Goal: Task Accomplishment & Management: Complete application form

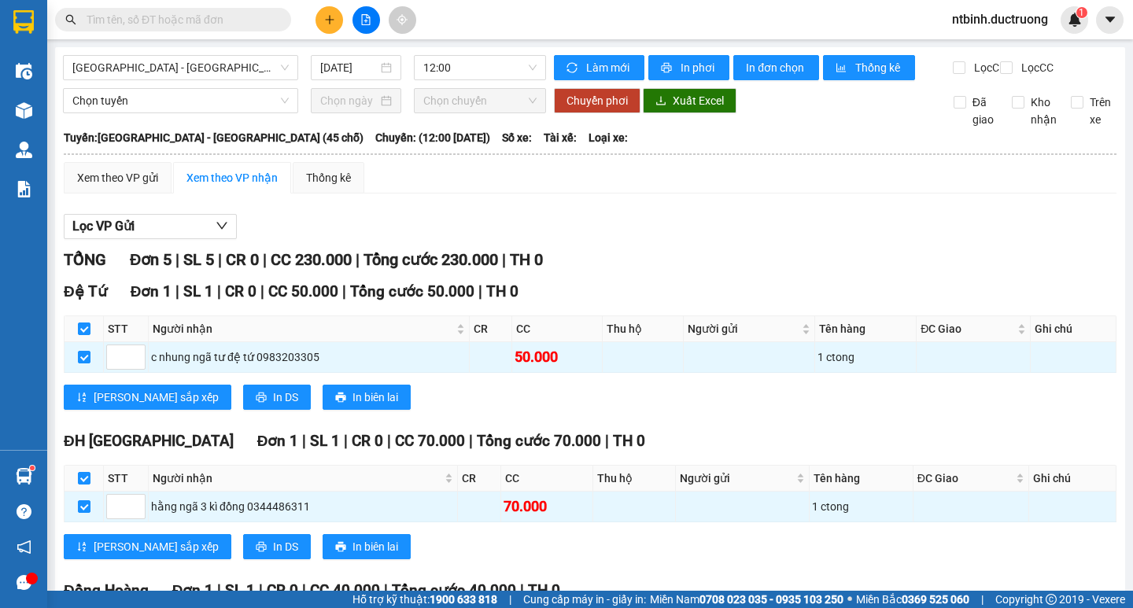
click at [322, 17] on button at bounding box center [329, 20] width 28 height 28
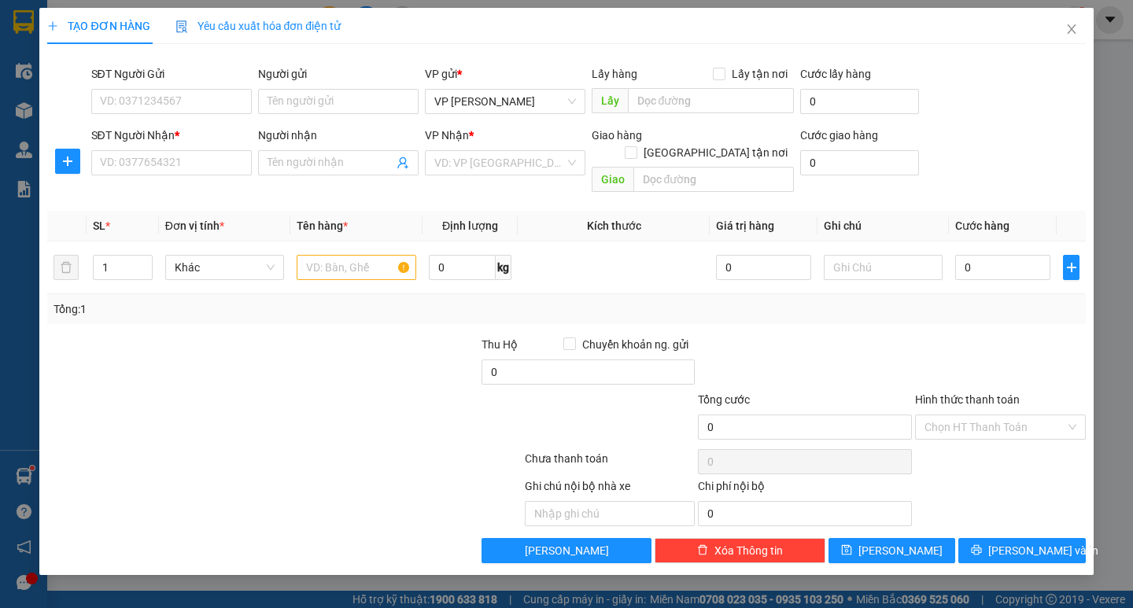
click at [187, 145] on div "SĐT Người Nhận *" at bounding box center [171, 139] width 160 height 24
click at [188, 165] on input "SĐT Người Nhận *" at bounding box center [171, 162] width 160 height 25
click at [168, 178] on div "SĐT Người Nhận * 0982539" at bounding box center [171, 154] width 160 height 55
click at [175, 190] on div "Transit Pickup Surcharge Ids Transit Deliver Surcharge Ids Transit Deliver Surc…" at bounding box center [566, 310] width 1038 height 507
click at [163, 164] on input "0982539" at bounding box center [171, 162] width 160 height 25
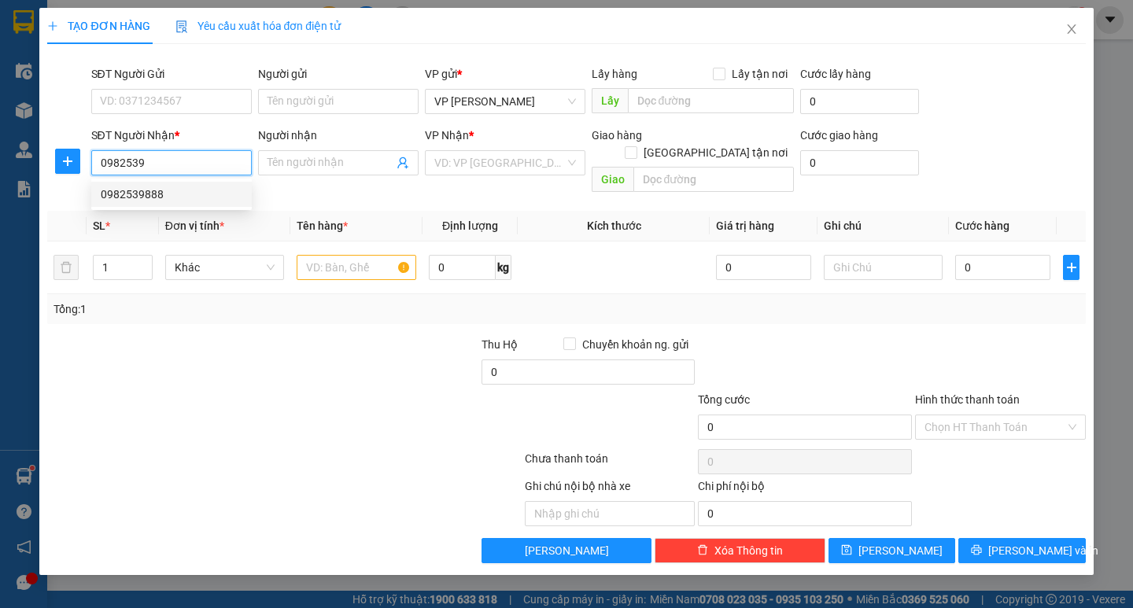
click at [170, 187] on div "0982539888" at bounding box center [172, 194] width 142 height 17
type input "0982539888"
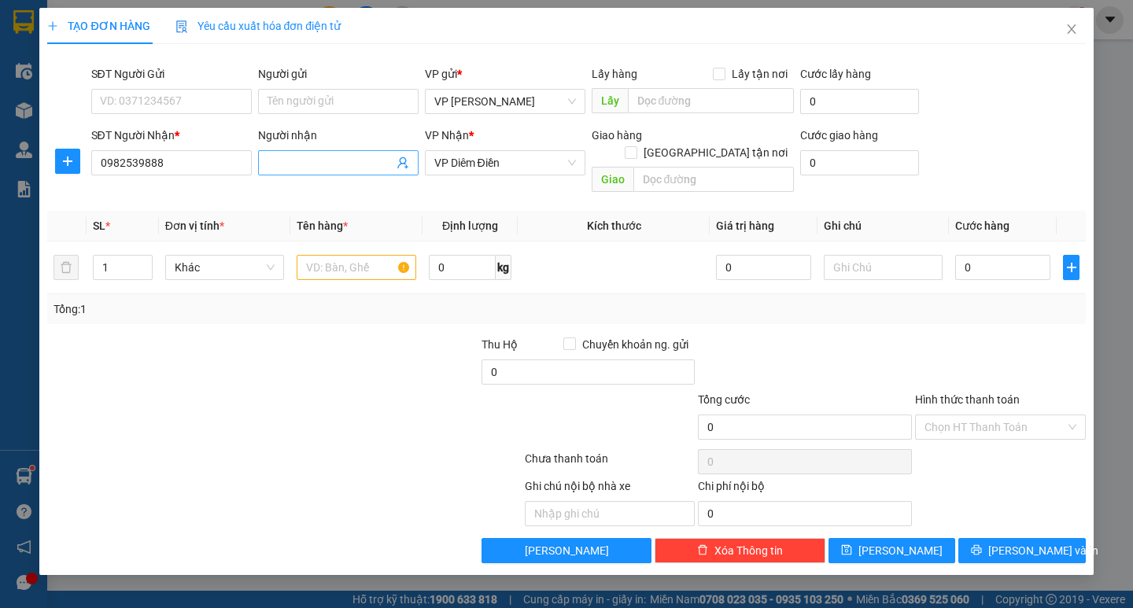
click at [308, 163] on input "Người nhận" at bounding box center [330, 162] width 126 height 17
click at [320, 255] on input "text" at bounding box center [356, 267] width 119 height 25
click at [340, 255] on input "1 ho" at bounding box center [356, 267] width 119 height 25
type input "1 hộp đien thoại"
click at [972, 256] on input "0" at bounding box center [1002, 267] width 95 height 25
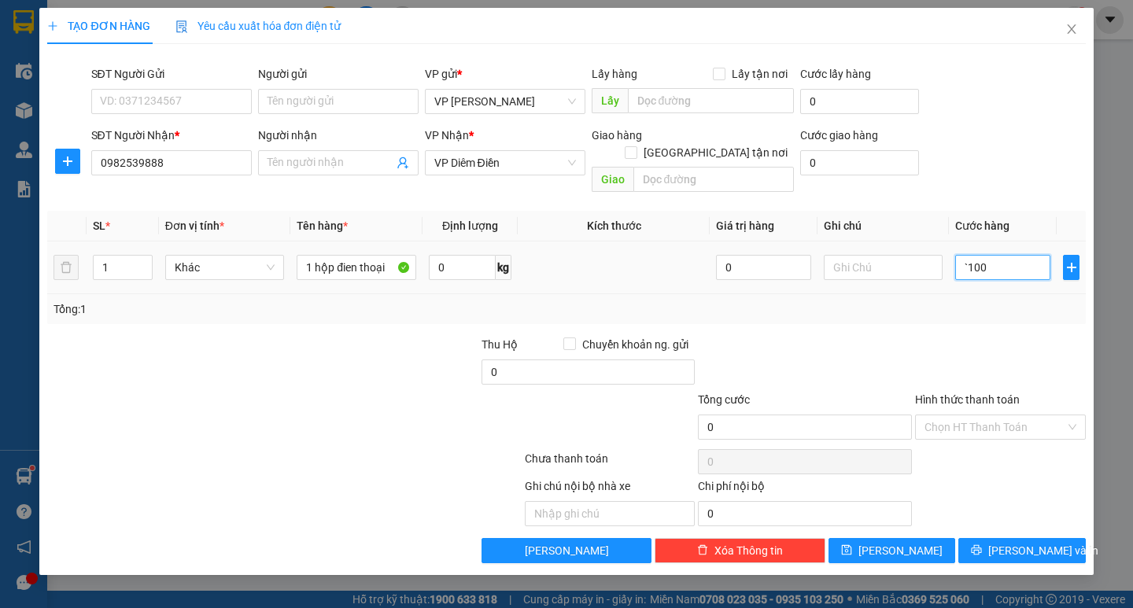
click at [972, 256] on input "`100" at bounding box center [1002, 267] width 95 height 25
click at [751, 415] on input "0" at bounding box center [805, 427] width 214 height 25
click at [983, 255] on input "0" at bounding box center [1002, 267] width 95 height 25
type input "1"
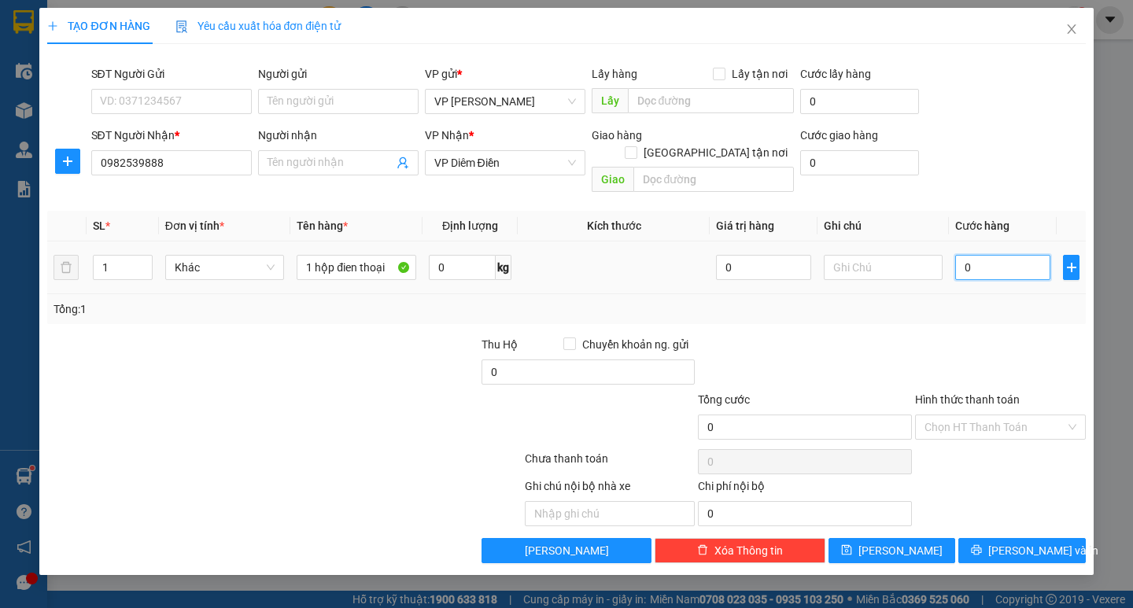
type input "1"
type input "10"
type input "100"
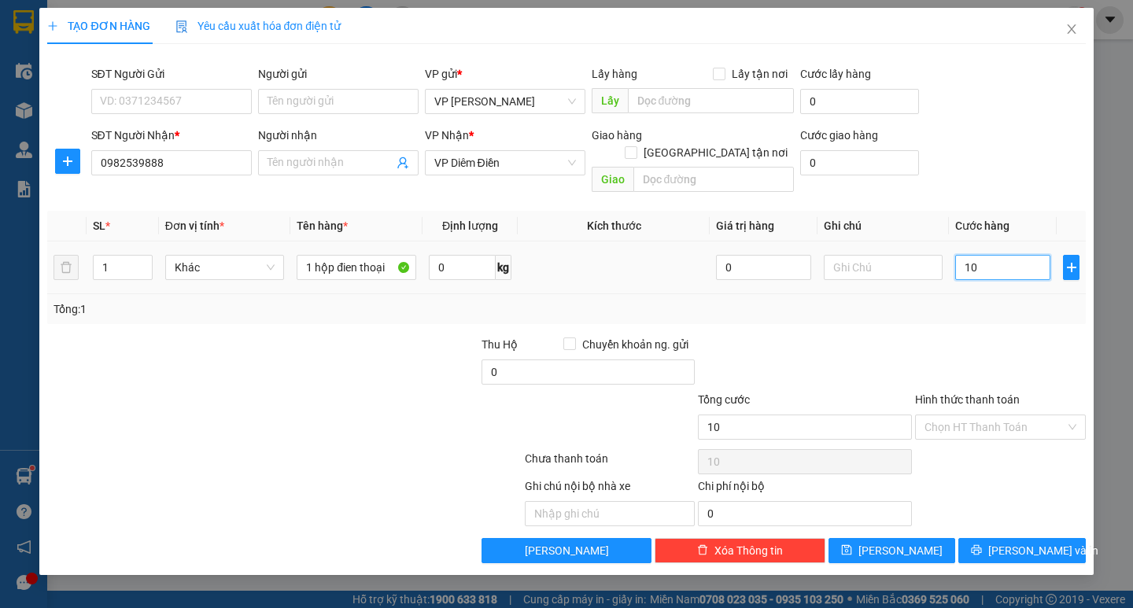
type input "100"
click at [973, 255] on input "100" at bounding box center [1002, 267] width 95 height 25
type input "100.000"
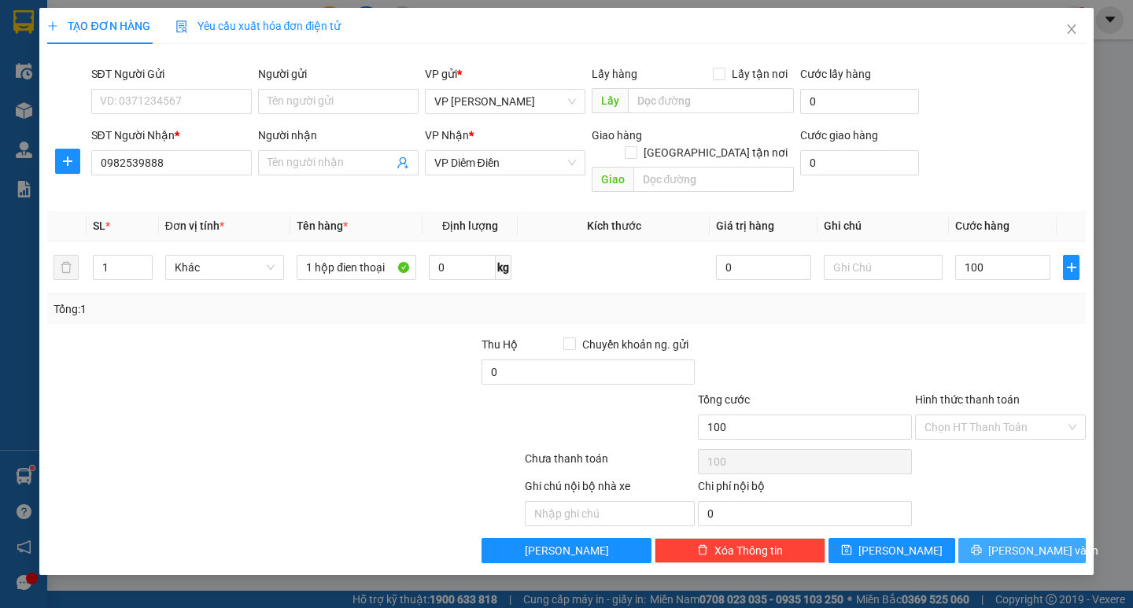
type input "100.000"
click at [1015, 542] on span "[PERSON_NAME] và In" at bounding box center [1043, 550] width 110 height 17
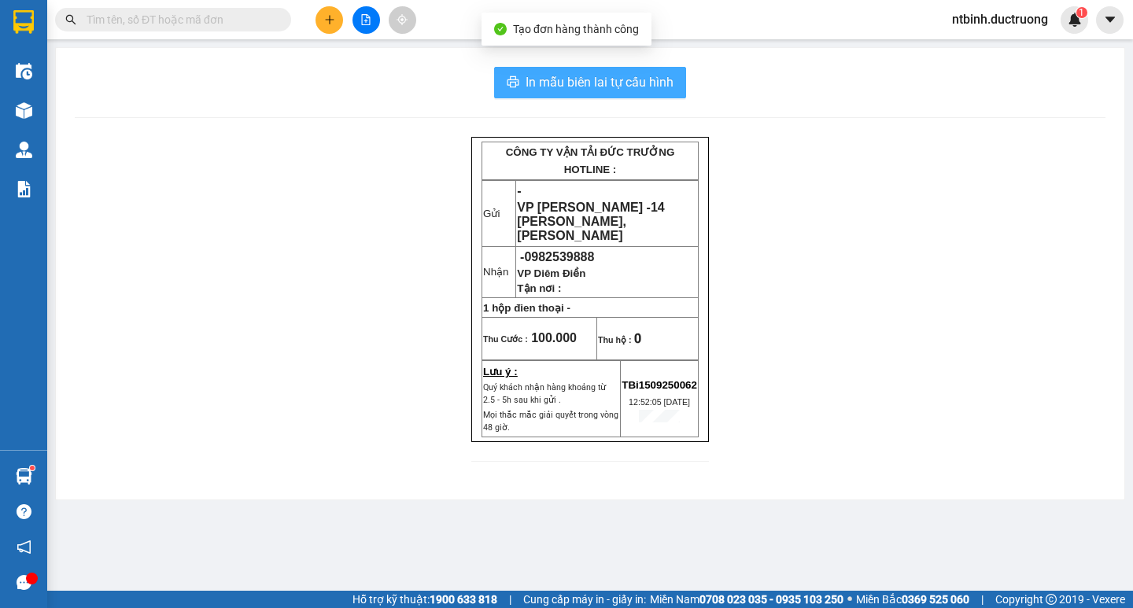
click at [632, 79] on span "In mẫu biên lai tự cấu hình" at bounding box center [599, 82] width 148 height 20
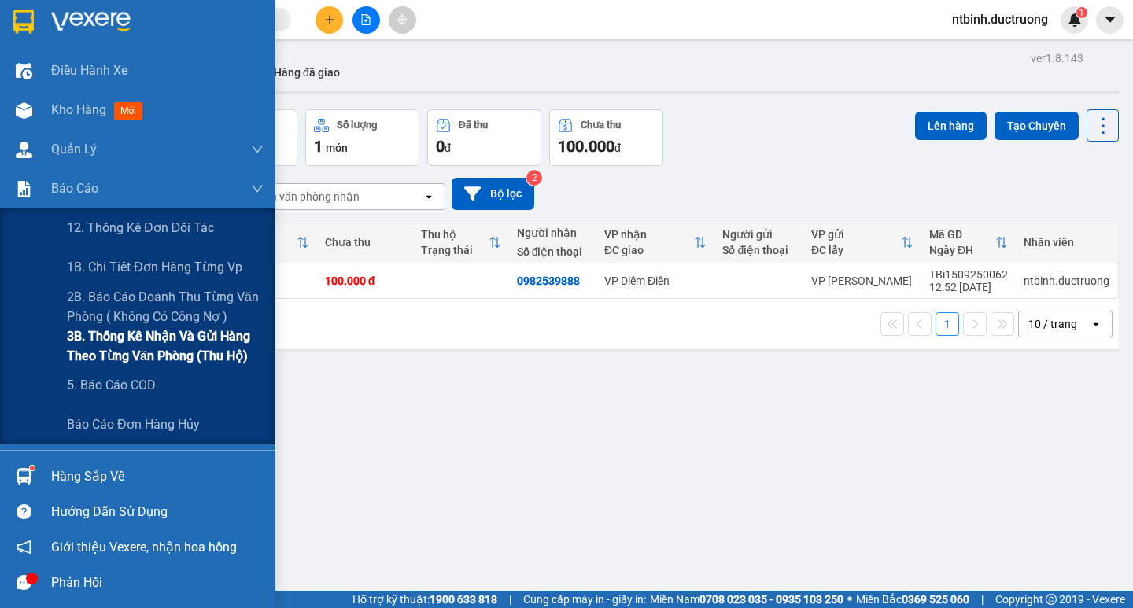
click at [138, 348] on span "3B. Thống kê nhận và gửi hàng theo từng văn phòng (thu hộ)" at bounding box center [165, 345] width 197 height 39
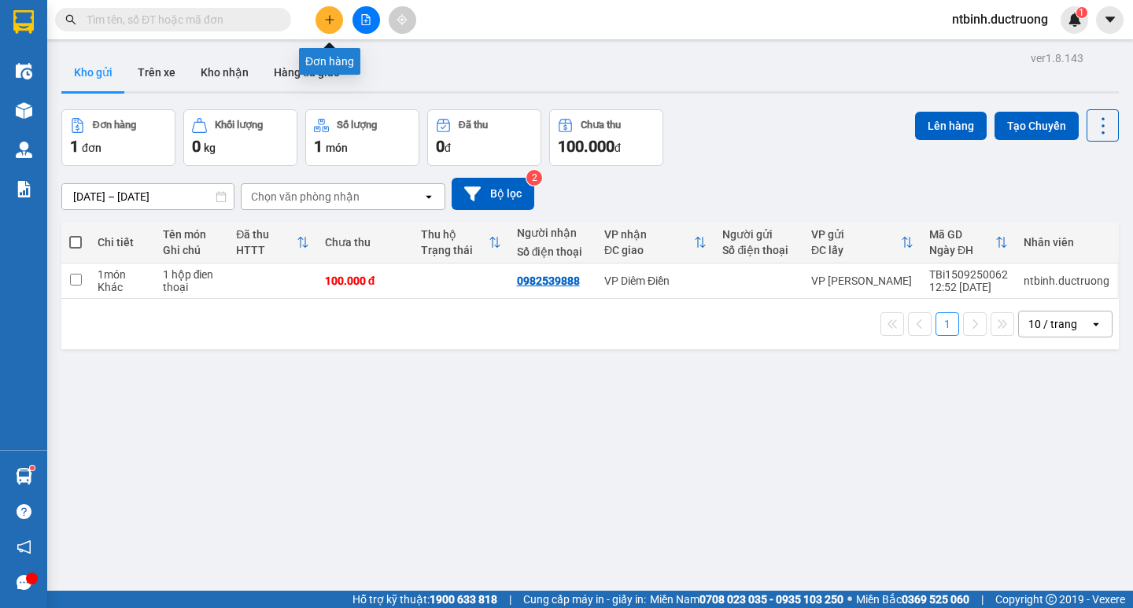
click at [326, 20] on icon "plus" at bounding box center [329, 19] width 9 height 1
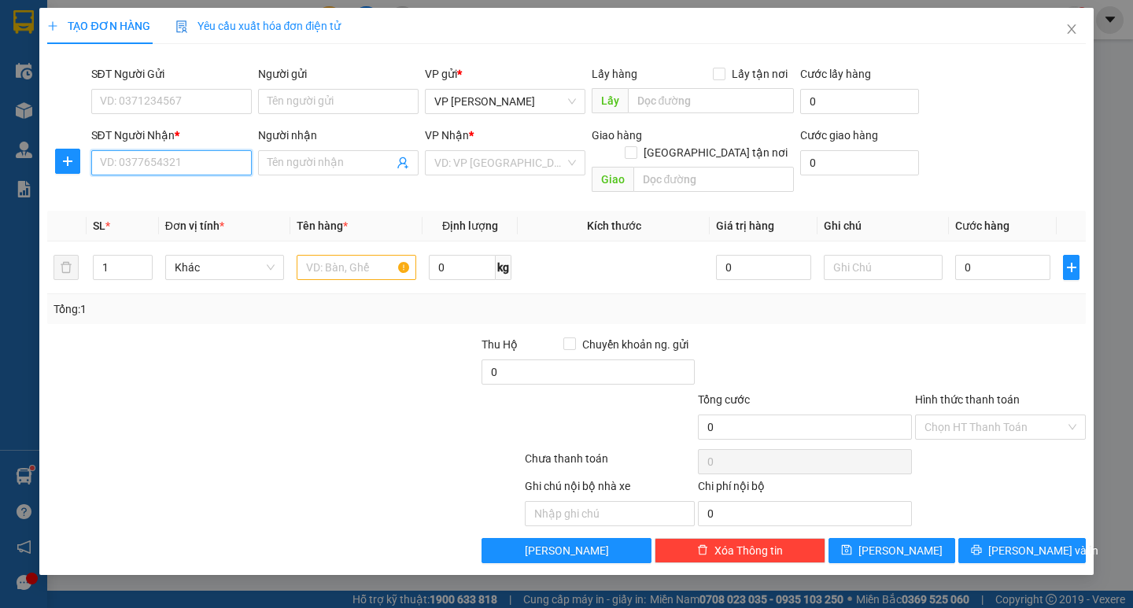
click at [201, 160] on input "SĐT Người Nhận *" at bounding box center [171, 162] width 160 height 25
click at [155, 164] on input "SĐT Người Nhận *" at bounding box center [171, 162] width 160 height 25
click at [160, 188] on div "0376930351 - [PERSON_NAME]" at bounding box center [178, 194] width 155 height 17
type input "0376930351"
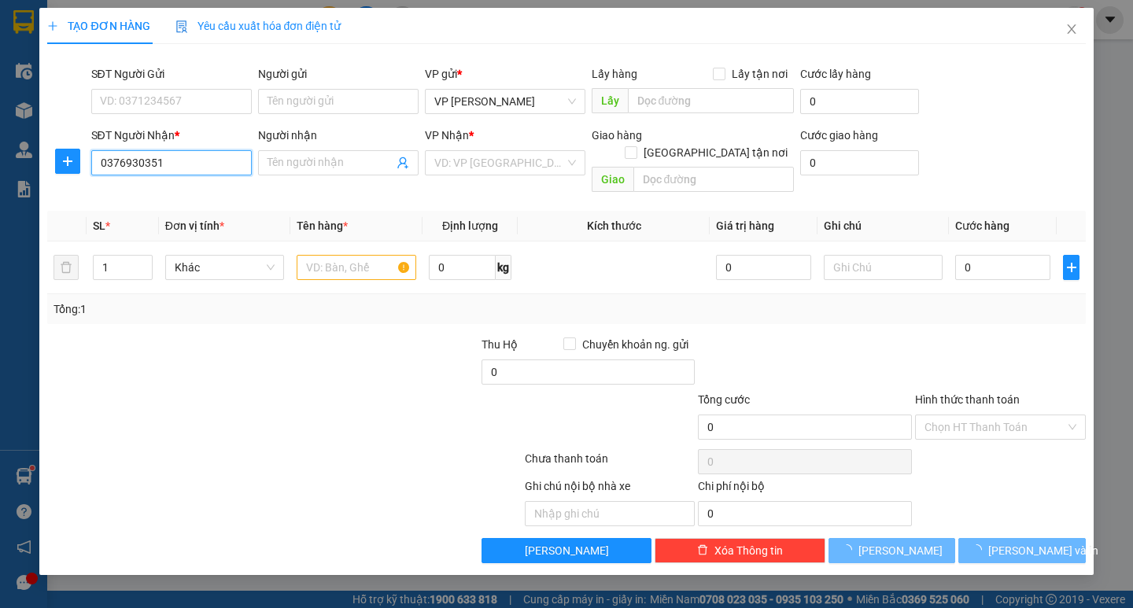
type input "[PERSON_NAME]"
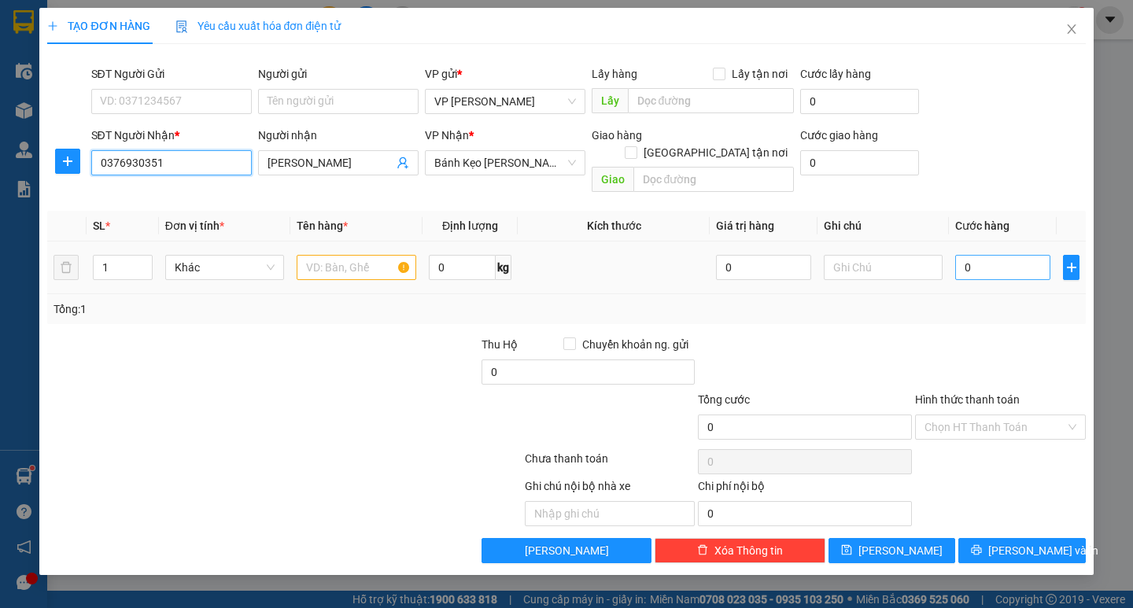
type input "0376930351"
click at [989, 255] on input "0" at bounding box center [1002, 267] width 95 height 25
type input "6"
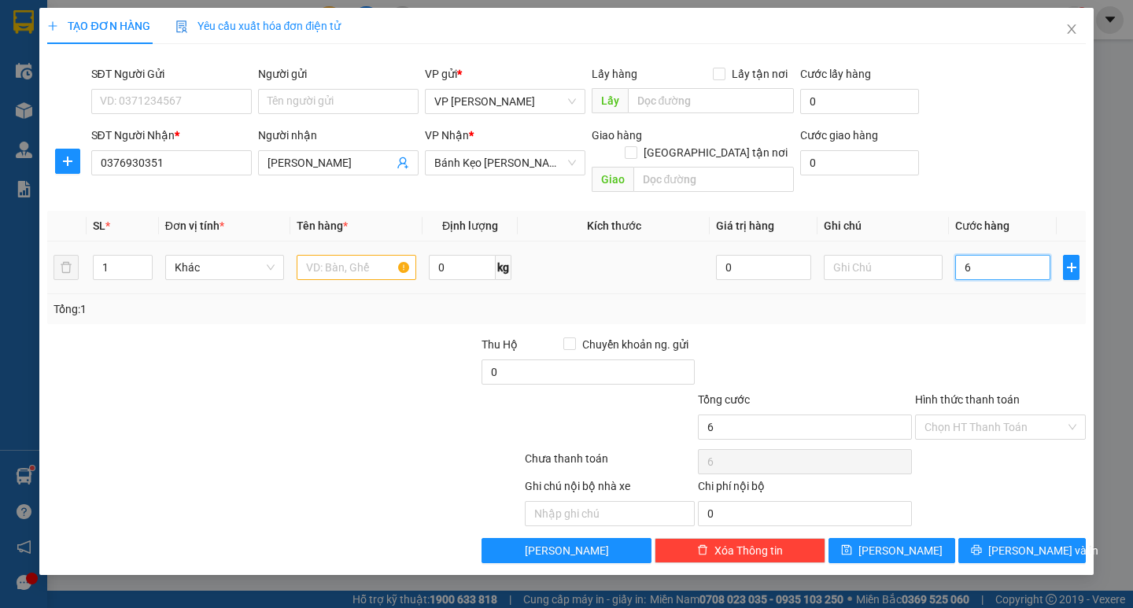
type input "60"
click at [989, 255] on input "60" at bounding box center [1002, 267] width 95 height 25
type input "60.000"
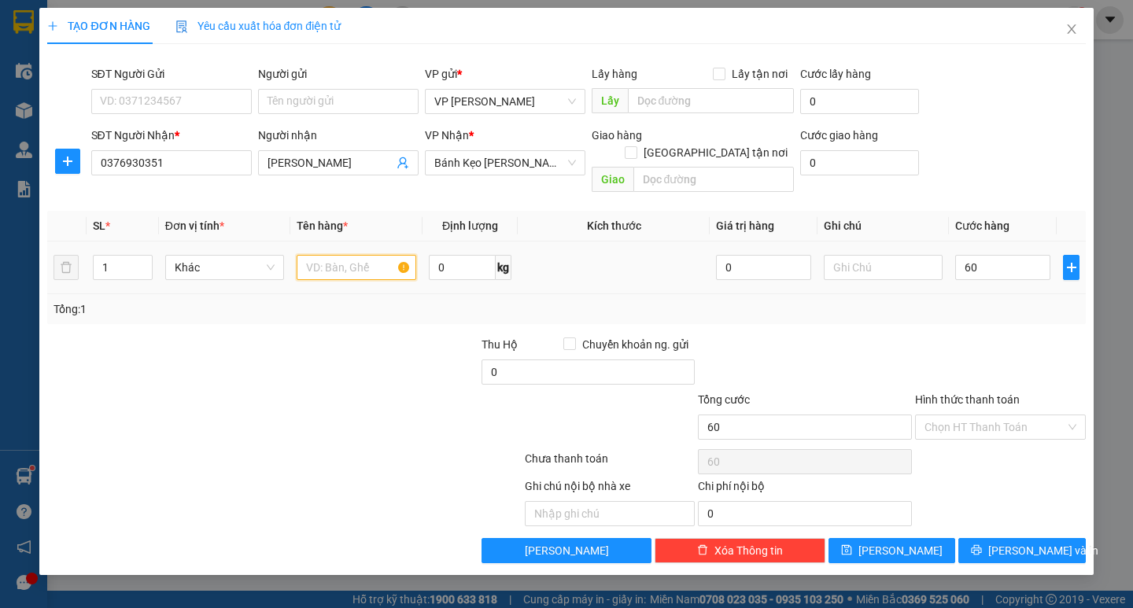
type input "60.000"
click at [348, 255] on input "text" at bounding box center [356, 267] width 119 height 25
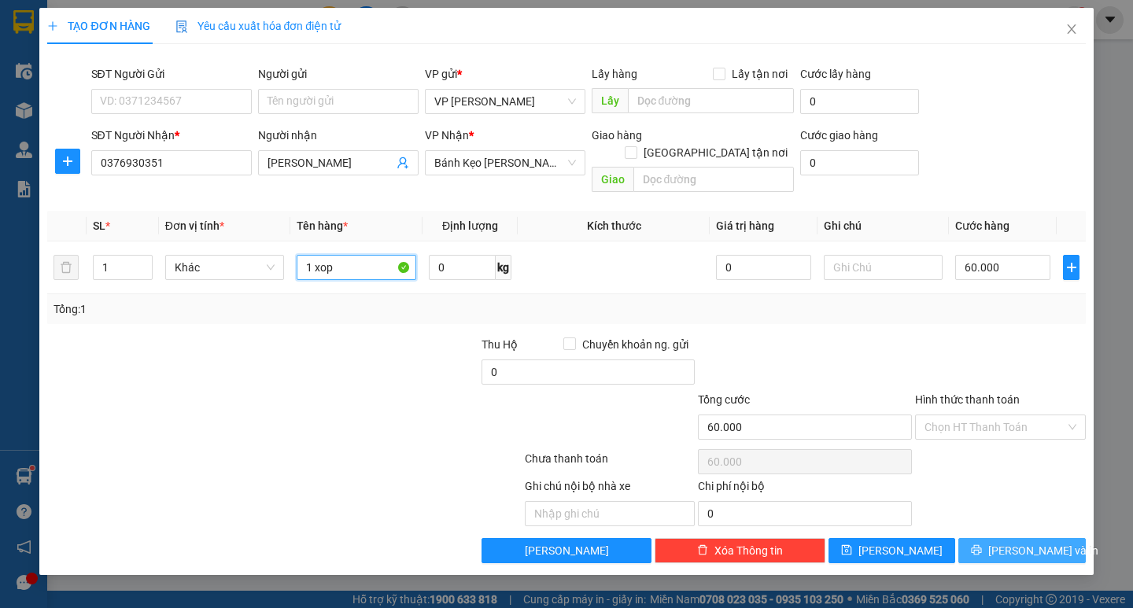
type input "1 xop"
click at [982, 544] on icon "printer" at bounding box center [976, 549] width 11 height 11
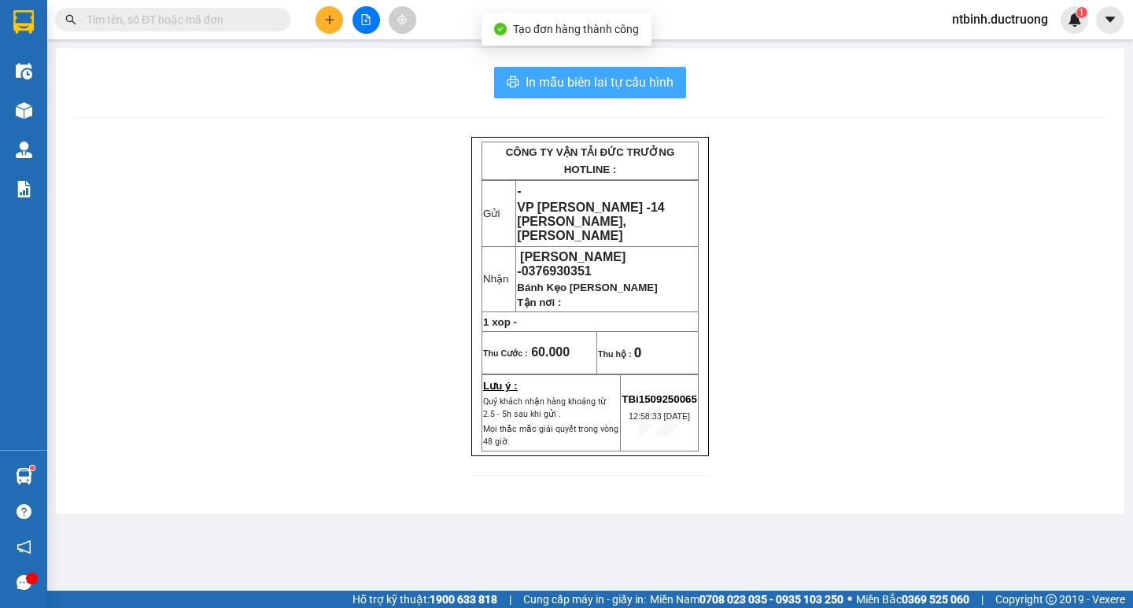
click at [579, 76] on span "In mẫu biên lai tự cấu hình" at bounding box center [599, 82] width 148 height 20
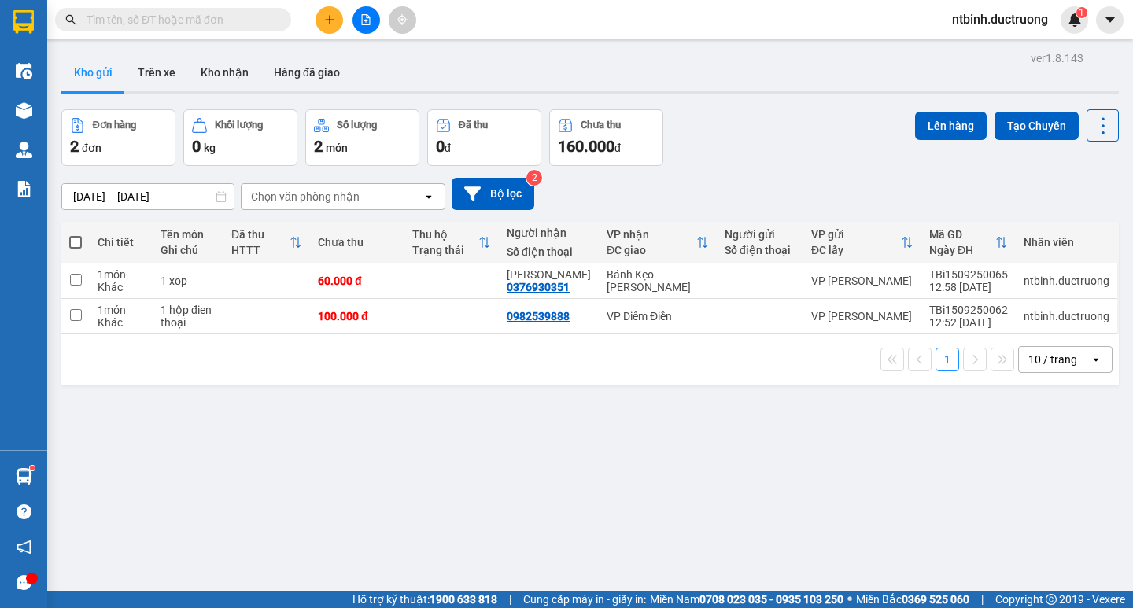
drag, startPoint x: 907, startPoint y: 130, endPoint x: 73, endPoint y: 280, distance: 847.3
click at [73, 280] on input "checkbox" at bounding box center [76, 280] width 12 height 12
checkbox input "true"
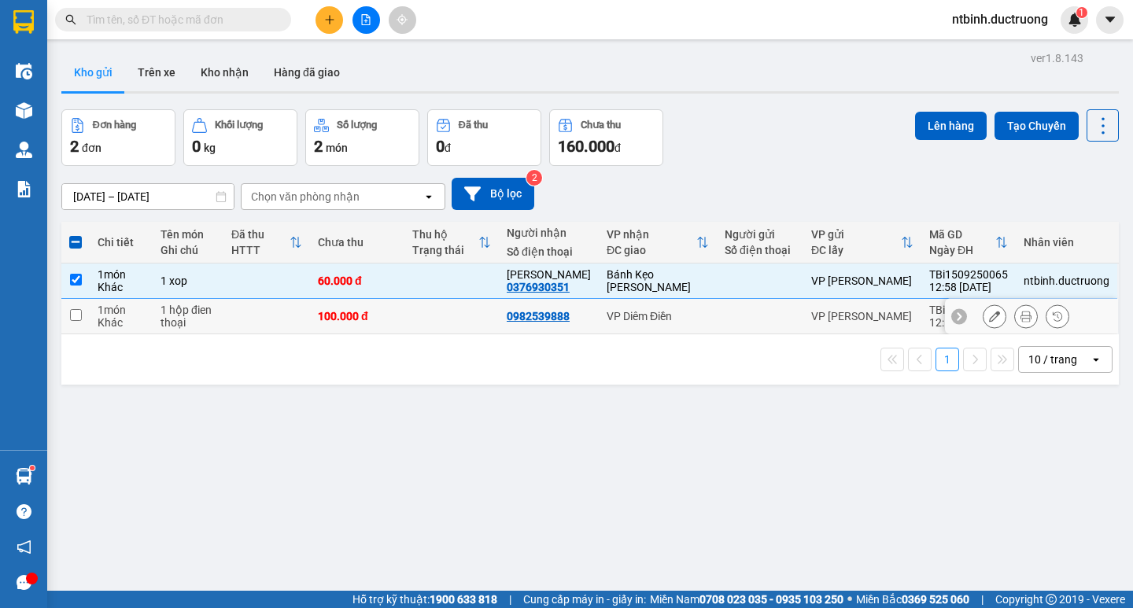
drag, startPoint x: 64, startPoint y: 319, endPoint x: 87, endPoint y: 326, distance: 23.9
click at [70, 323] on td at bounding box center [75, 316] width 28 height 35
checkbox input "true"
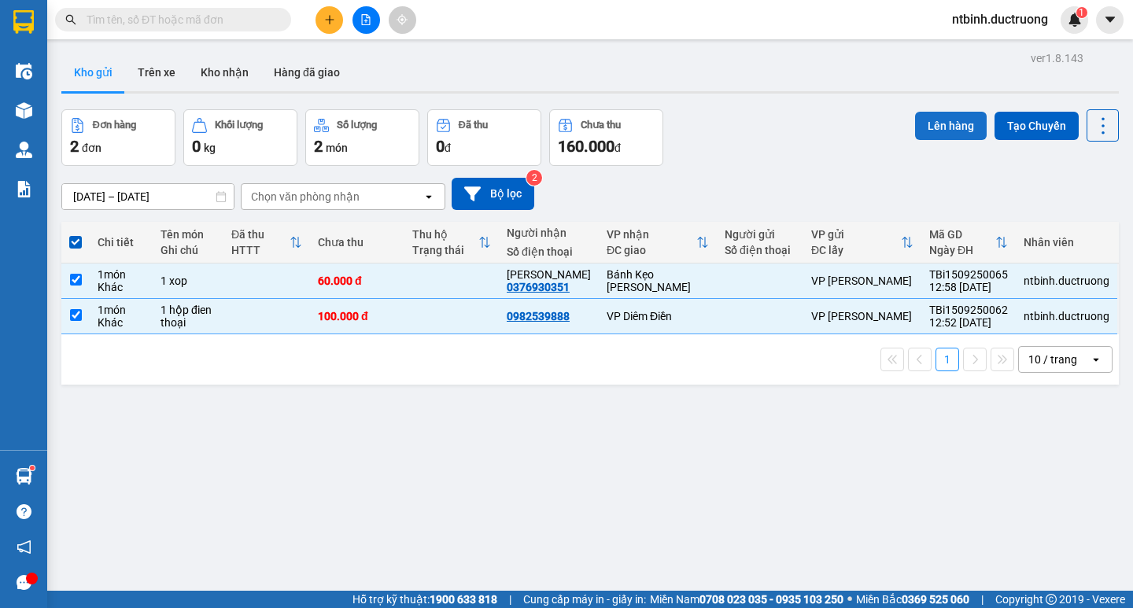
click at [943, 120] on button "Lên hàng" at bounding box center [951, 126] width 72 height 28
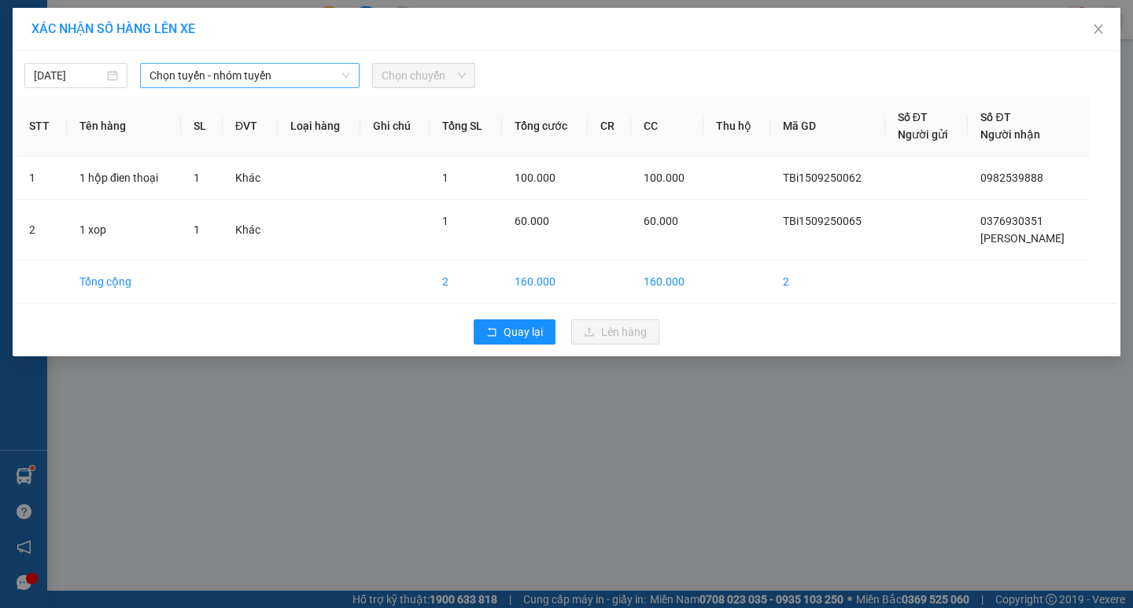
click at [293, 81] on span "Chọn tuyến - nhóm tuyến" at bounding box center [249, 76] width 201 height 24
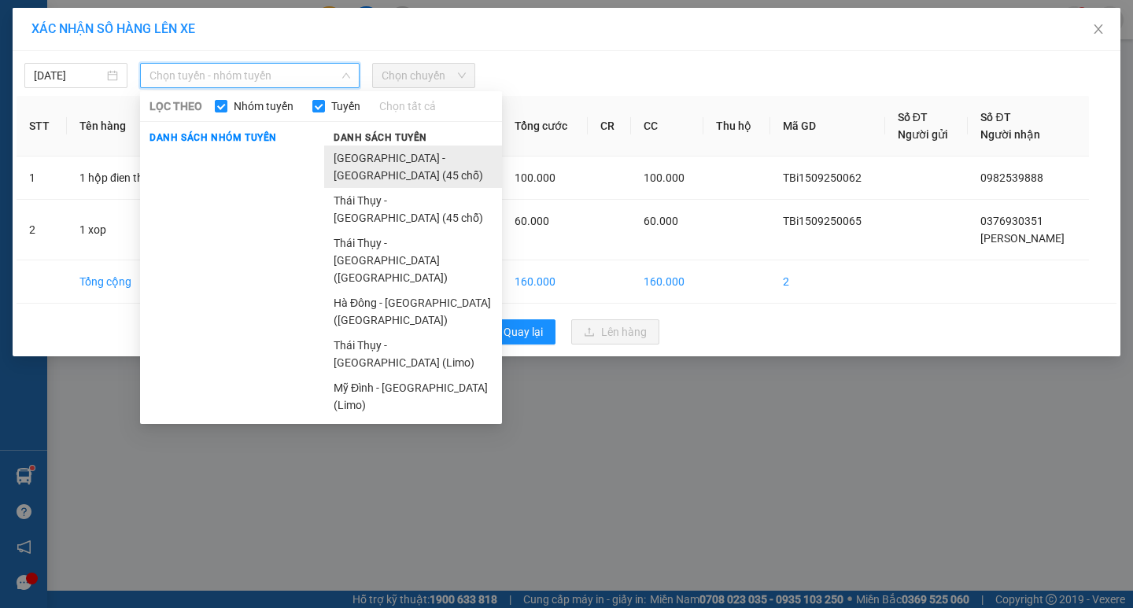
click at [341, 157] on li "[GEOGRAPHIC_DATA] - [GEOGRAPHIC_DATA] (45 chỗ)" at bounding box center [413, 167] width 178 height 42
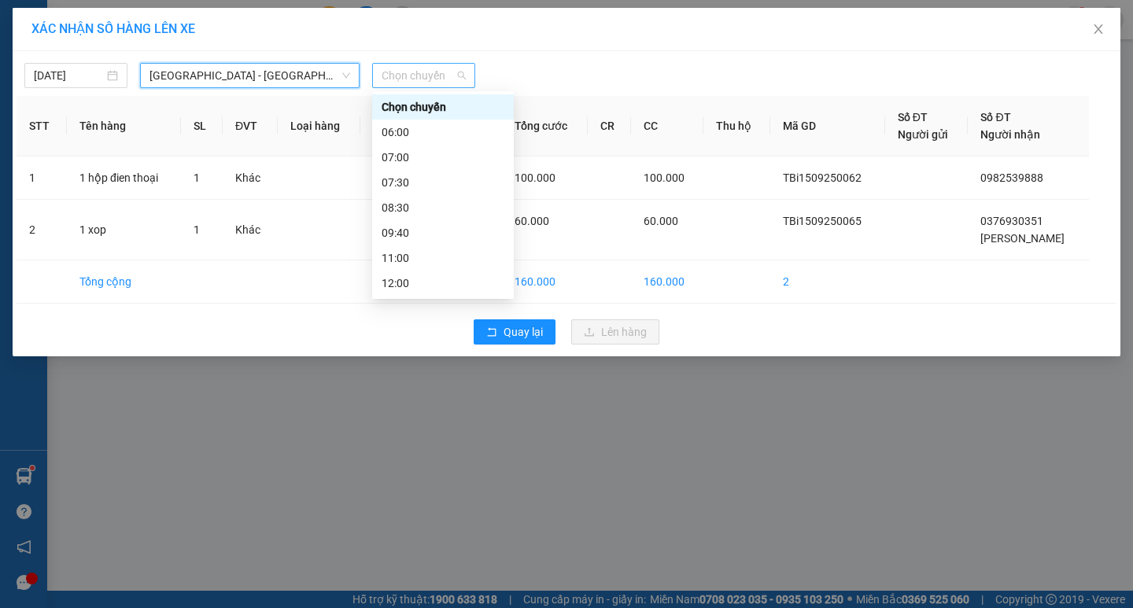
click at [411, 78] on span "Chọn chuyến" at bounding box center [424, 76] width 84 height 24
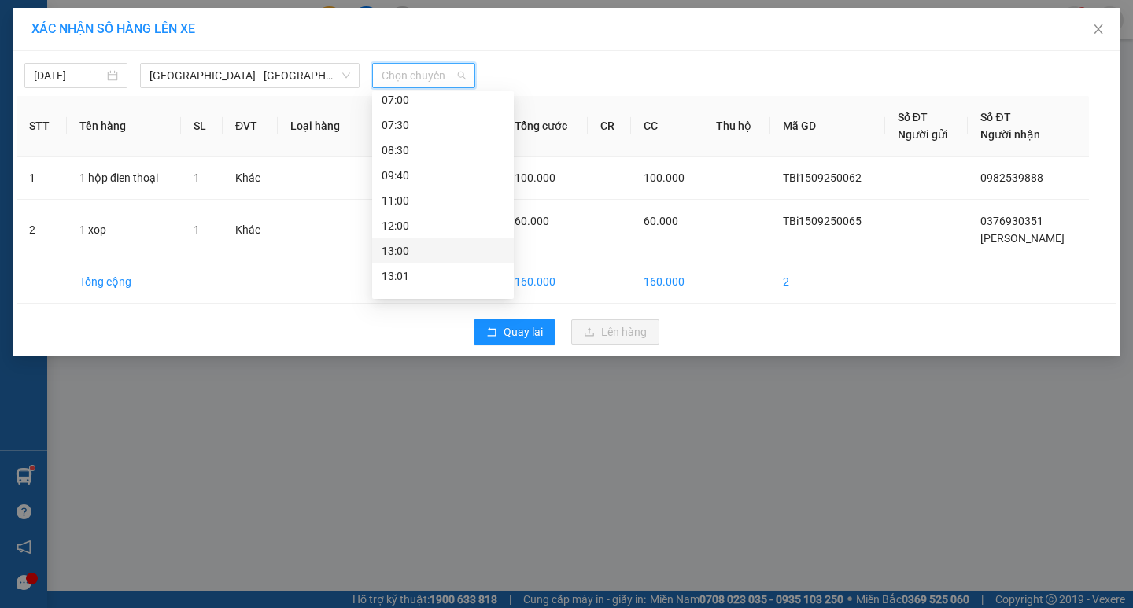
scroll to position [79, 0]
click at [384, 224] on div "13:00" at bounding box center [443, 229] width 123 height 17
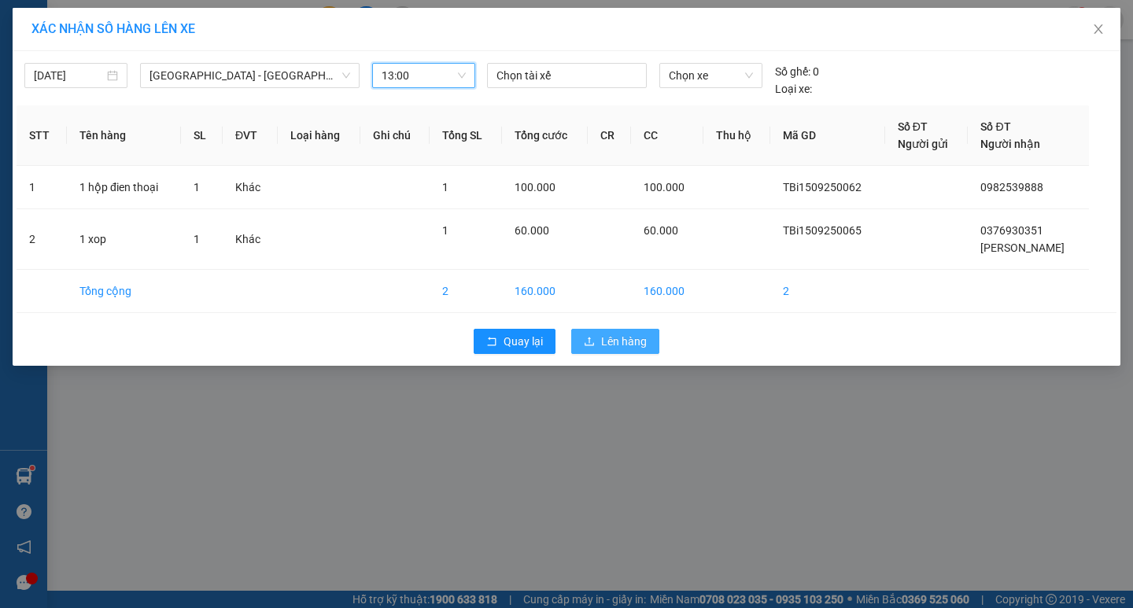
click at [606, 337] on span "Lên hàng" at bounding box center [624, 341] width 46 height 17
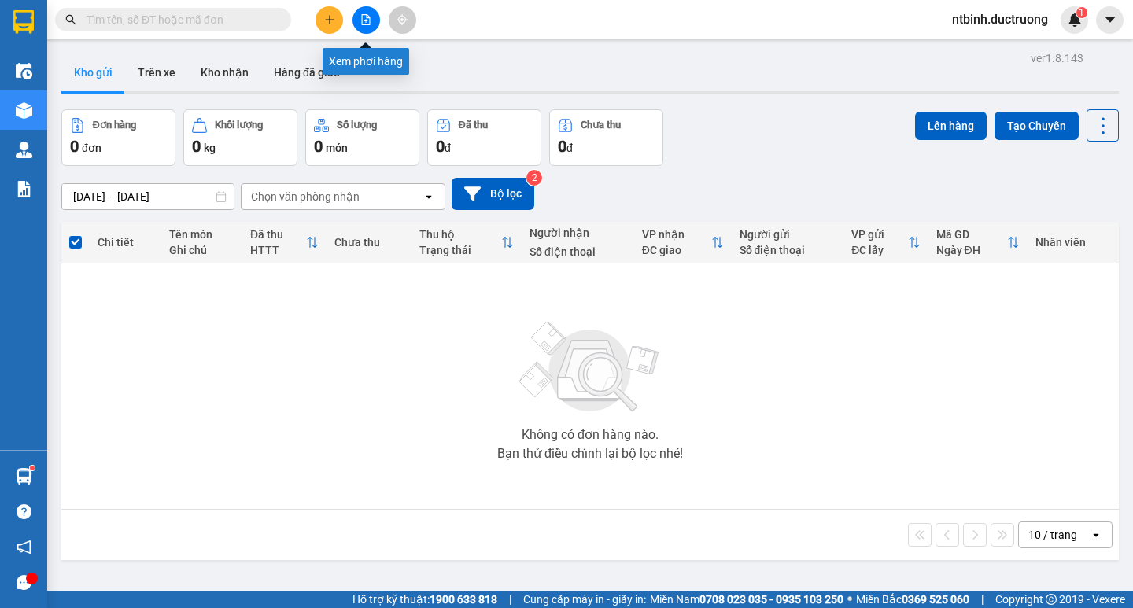
click at [364, 21] on icon "file-add" at bounding box center [366, 19] width 9 height 11
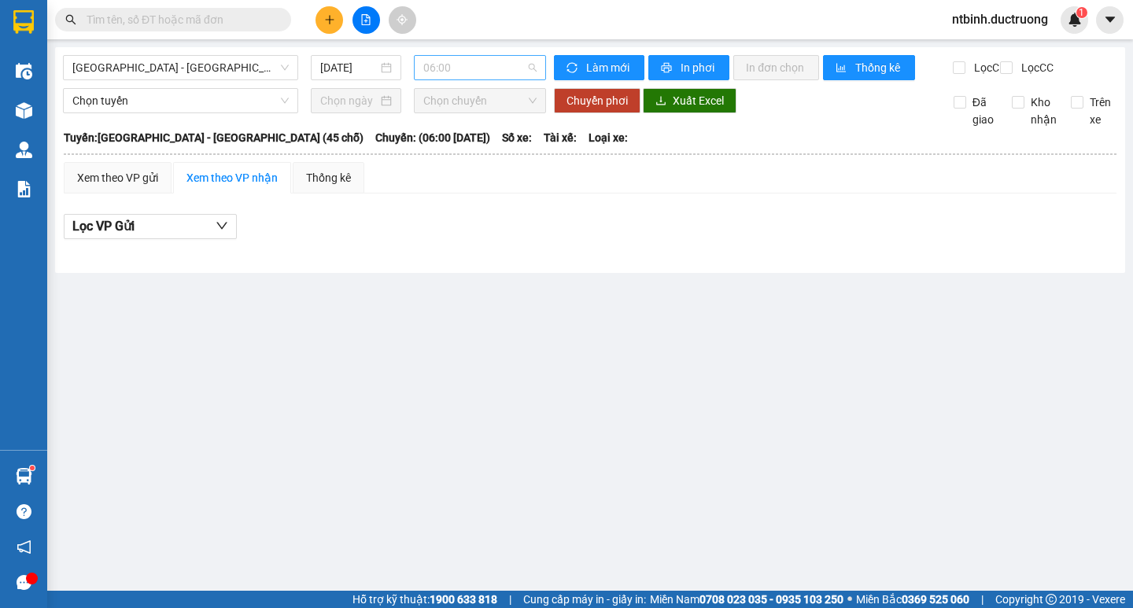
click at [481, 72] on span "06:00" at bounding box center [479, 68] width 113 height 24
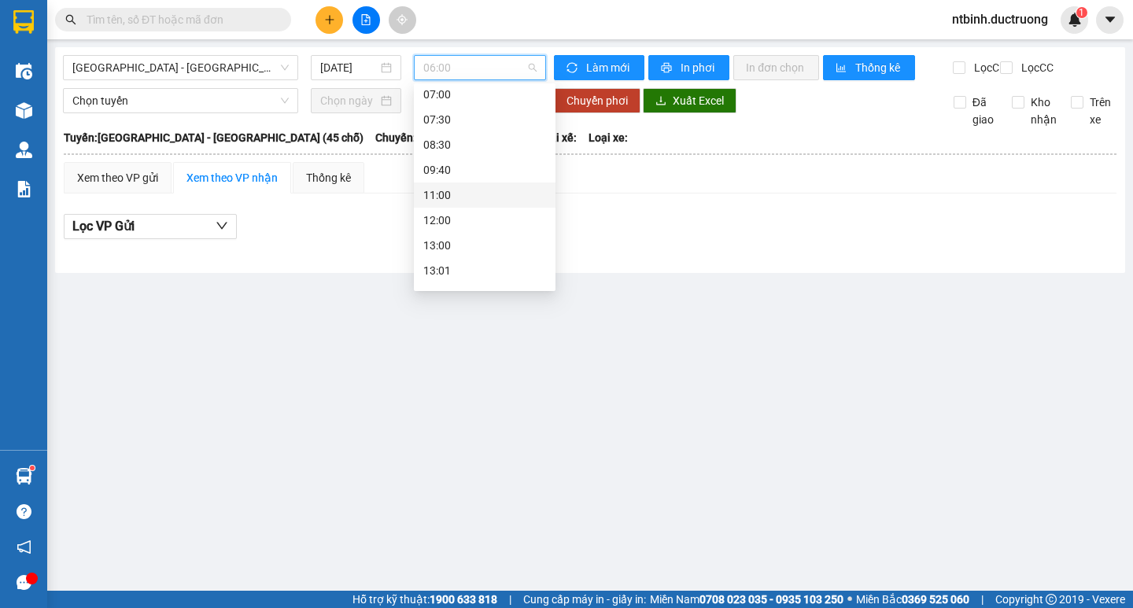
scroll to position [79, 0]
click at [434, 219] on div "13:00" at bounding box center [484, 221] width 123 height 17
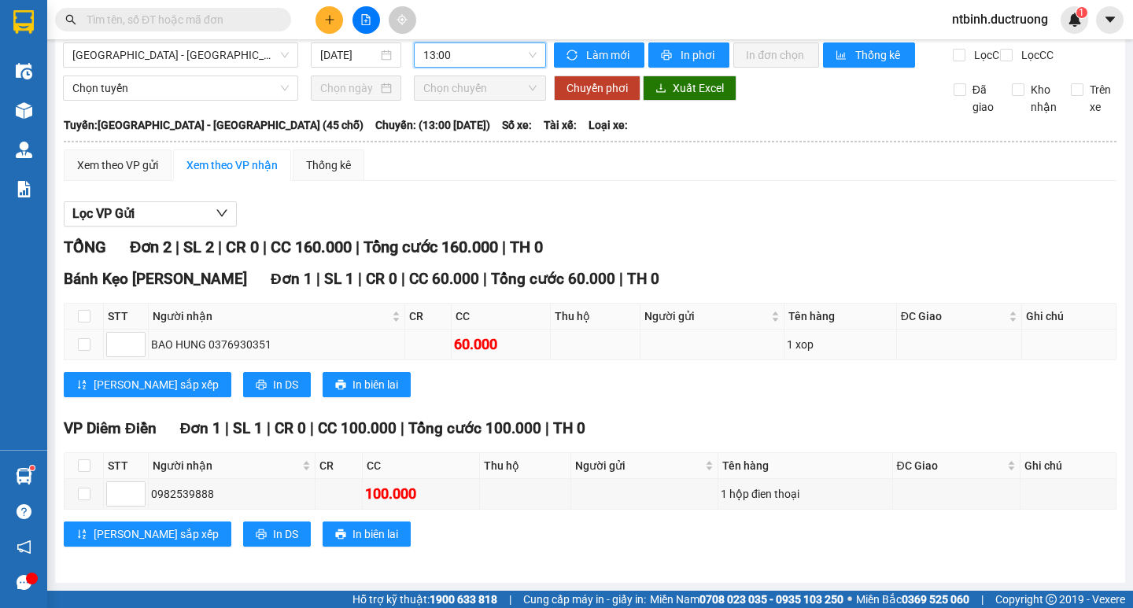
scroll to position [26, 0]
click at [80, 348] on input "checkbox" at bounding box center [84, 344] width 13 height 13
checkbox input "true"
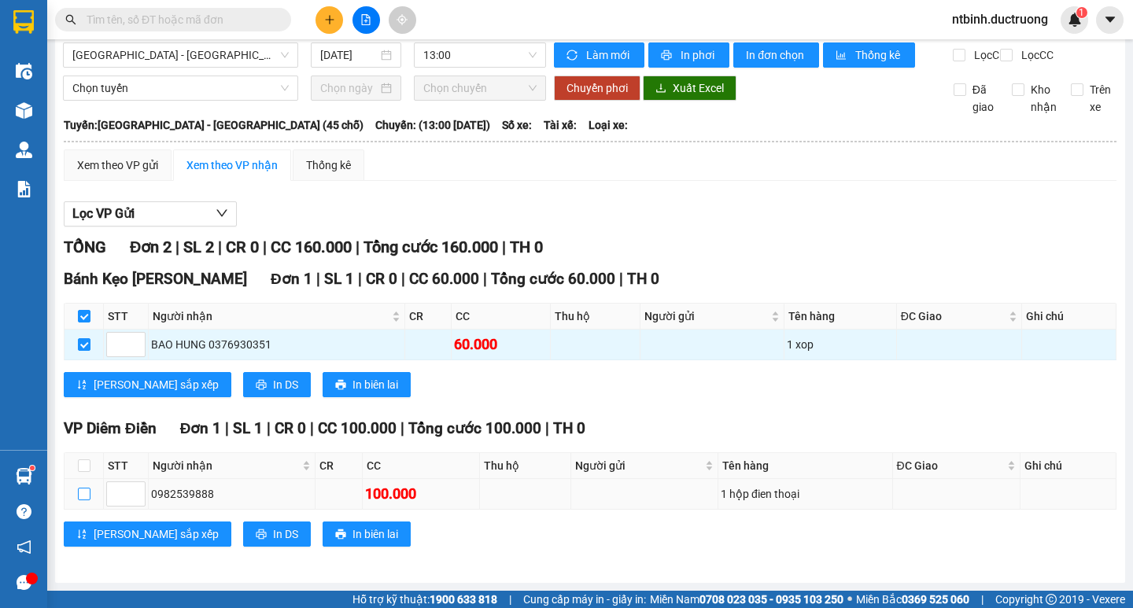
click at [84, 491] on input "checkbox" at bounding box center [84, 494] width 13 height 13
checkbox input "true"
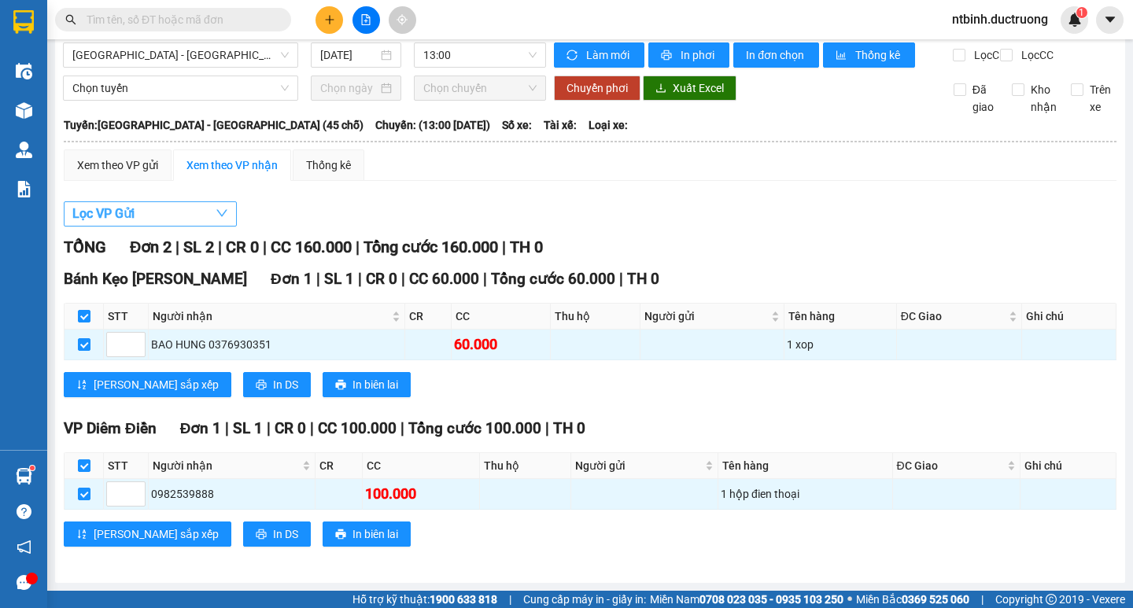
click at [205, 212] on button "Lọc VP Gửi" at bounding box center [150, 213] width 173 height 25
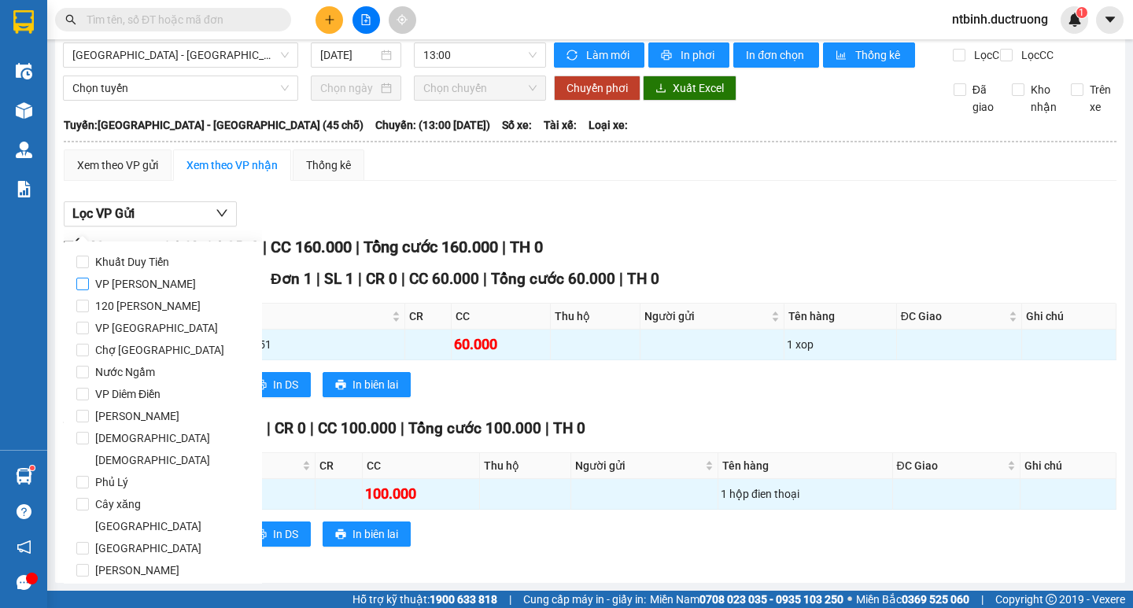
click at [90, 281] on span "VP [PERSON_NAME]" at bounding box center [145, 284] width 113 height 22
click at [89, 281] on input "VP [PERSON_NAME]" at bounding box center [82, 284] width 13 height 13
checkbox input "true"
click at [533, 197] on div "Lọc VP Gửi TỔNG Đơn 2 | SL 2 | CR 0 | CC 160.000 | Tổng cước 160.000 | TH 0 Bá…" at bounding box center [590, 380] width 1053 height 373
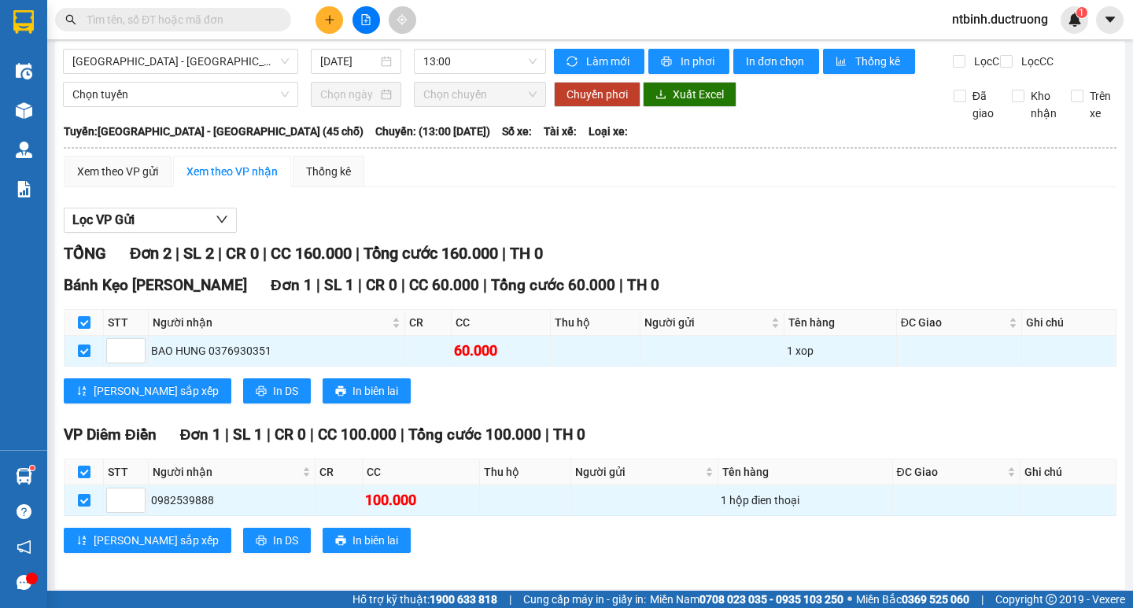
scroll to position [0, 0]
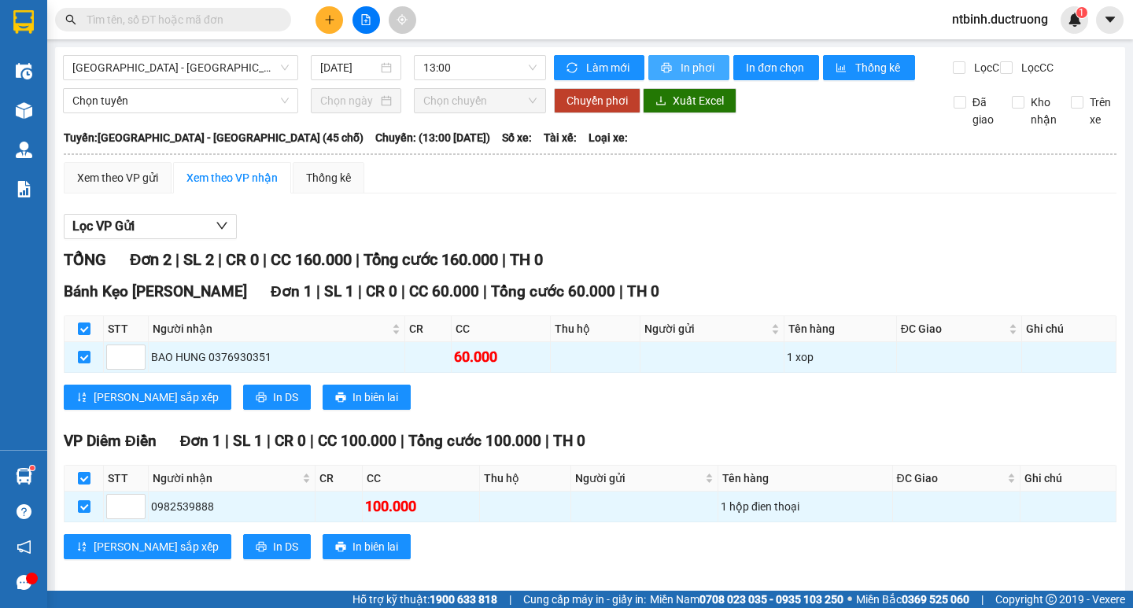
click at [680, 62] on span "In phơi" at bounding box center [698, 67] width 36 height 17
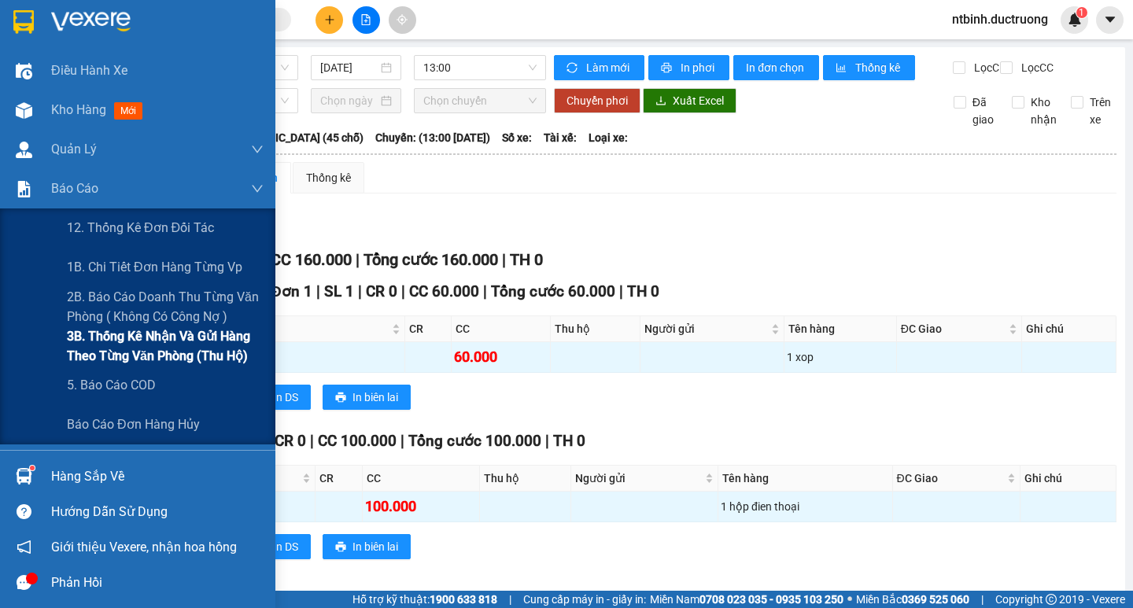
click at [165, 341] on span "3B. Thống kê nhận và gửi hàng theo từng văn phòng (thu hộ)" at bounding box center [165, 345] width 197 height 39
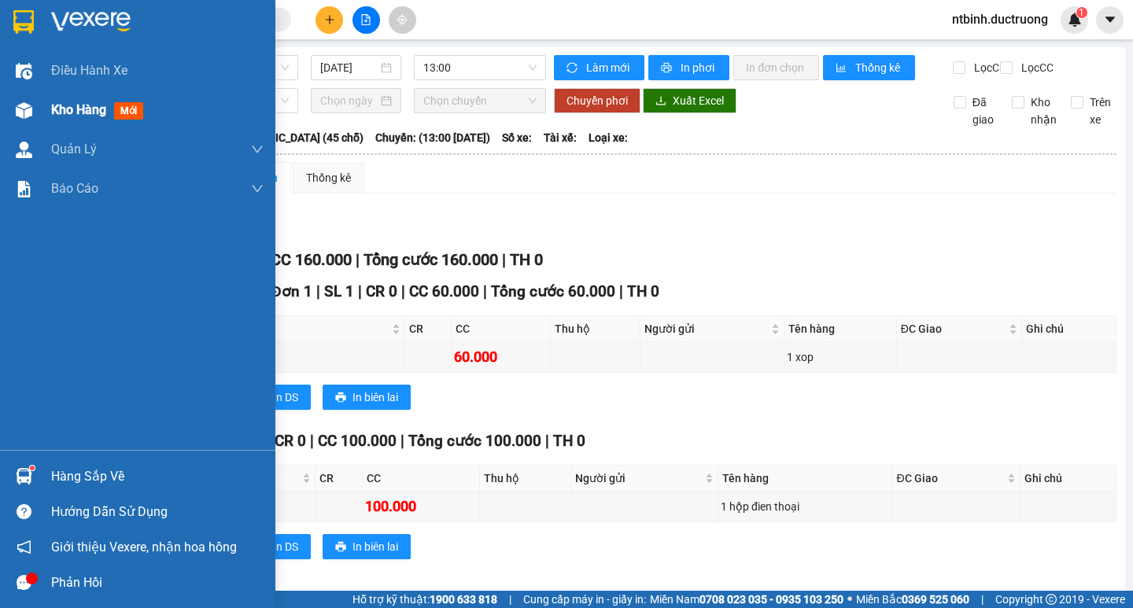
click at [98, 116] on span "Kho hàng" at bounding box center [78, 109] width 55 height 15
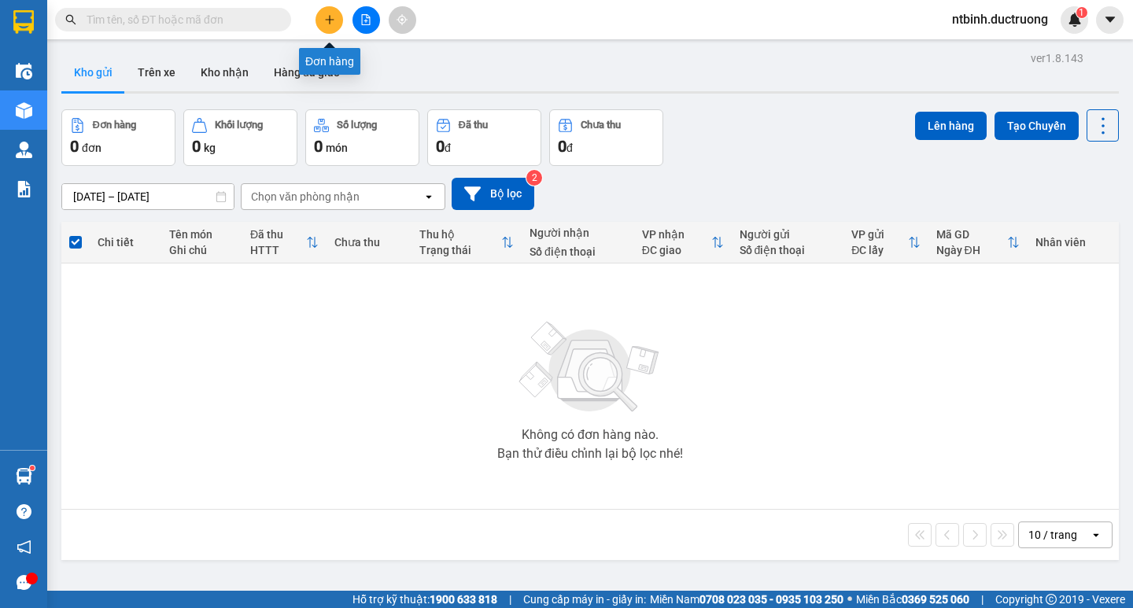
click at [331, 24] on icon "plus" at bounding box center [329, 19] width 11 height 11
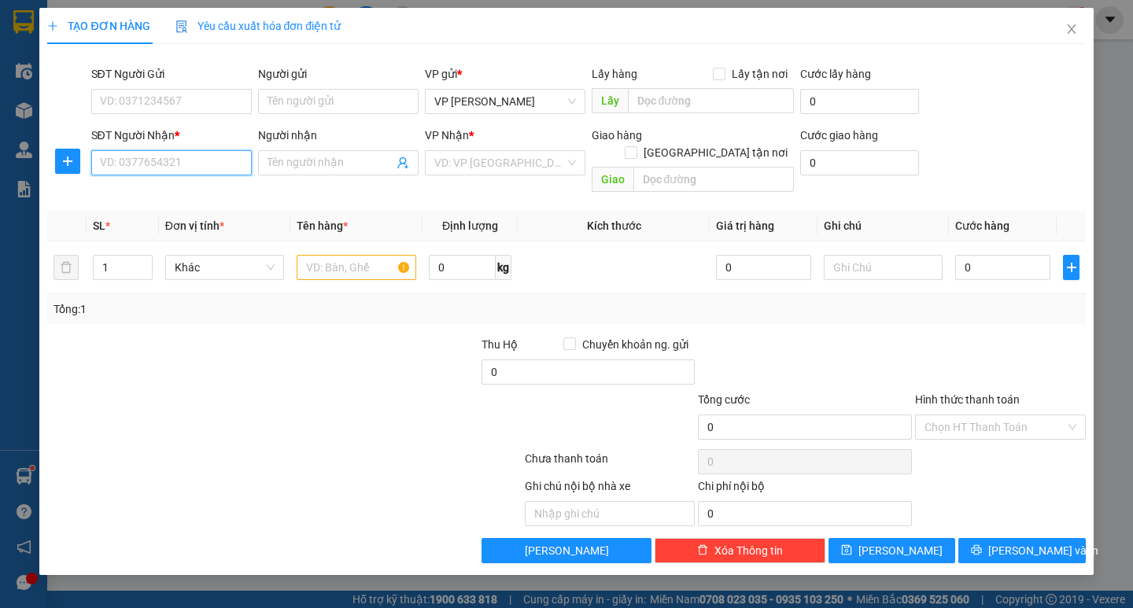
click at [157, 157] on input "SĐT Người Nhận *" at bounding box center [171, 162] width 160 height 25
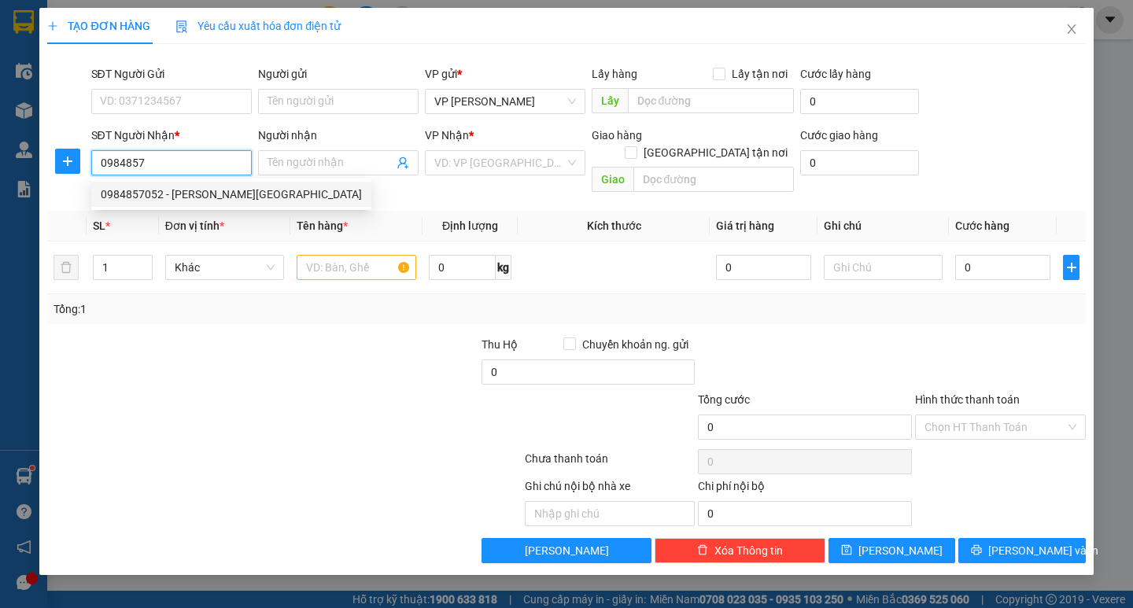
click at [138, 193] on div "0984857052 - [PERSON_NAME][GEOGRAPHIC_DATA]" at bounding box center [231, 194] width 261 height 17
type input "0984857052"
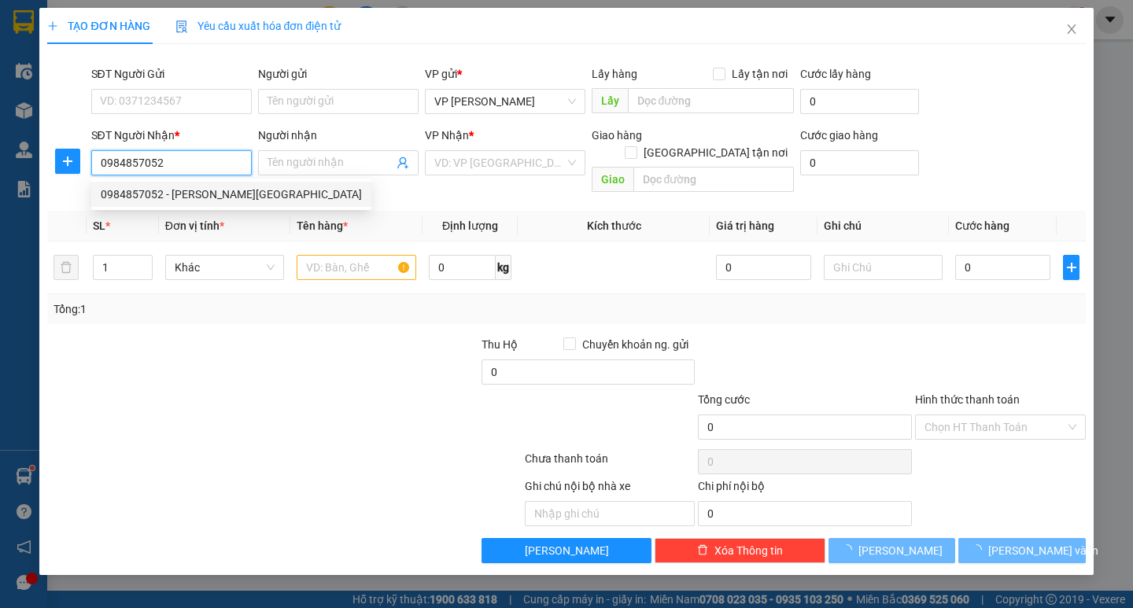
type input "[PERSON_NAME]"
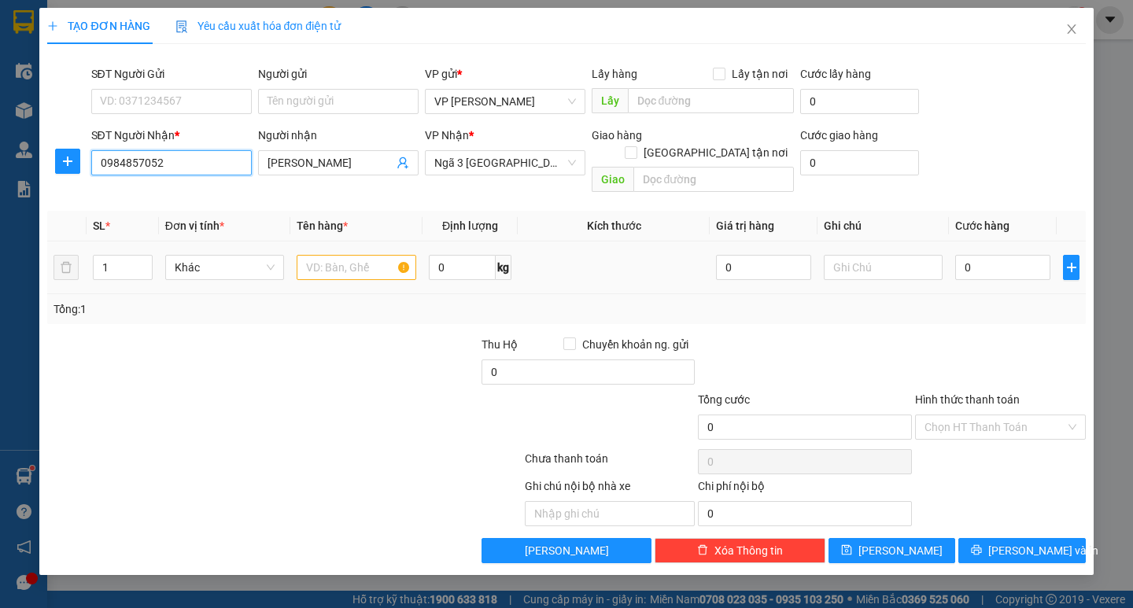
type input "0984857052"
click at [334, 255] on input "text" at bounding box center [356, 267] width 119 height 25
type input "2 ctong"
click at [985, 255] on input "0" at bounding box center [1002, 267] width 95 height 25
type input "1"
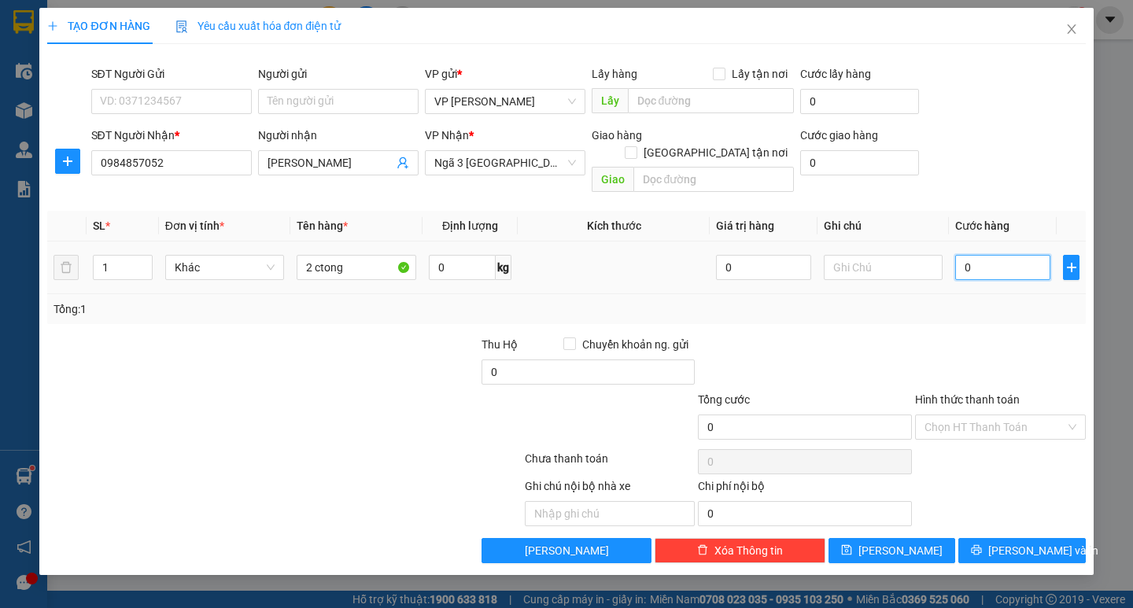
type input "1"
type input "10"
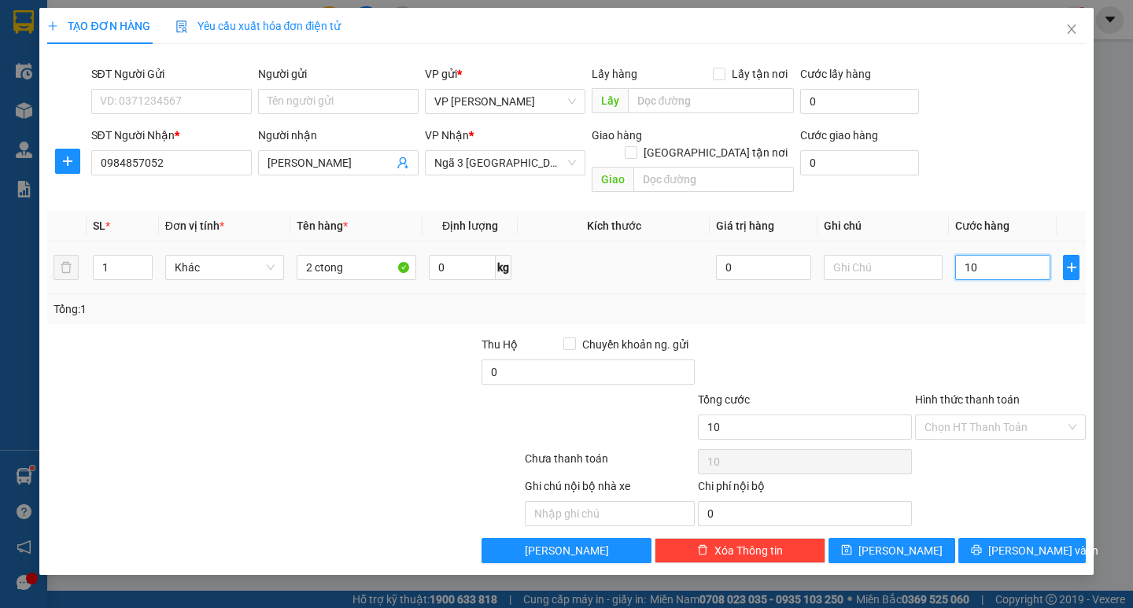
type input "100"
click at [985, 255] on input "100" at bounding box center [1002, 267] width 95 height 25
type input "100.000"
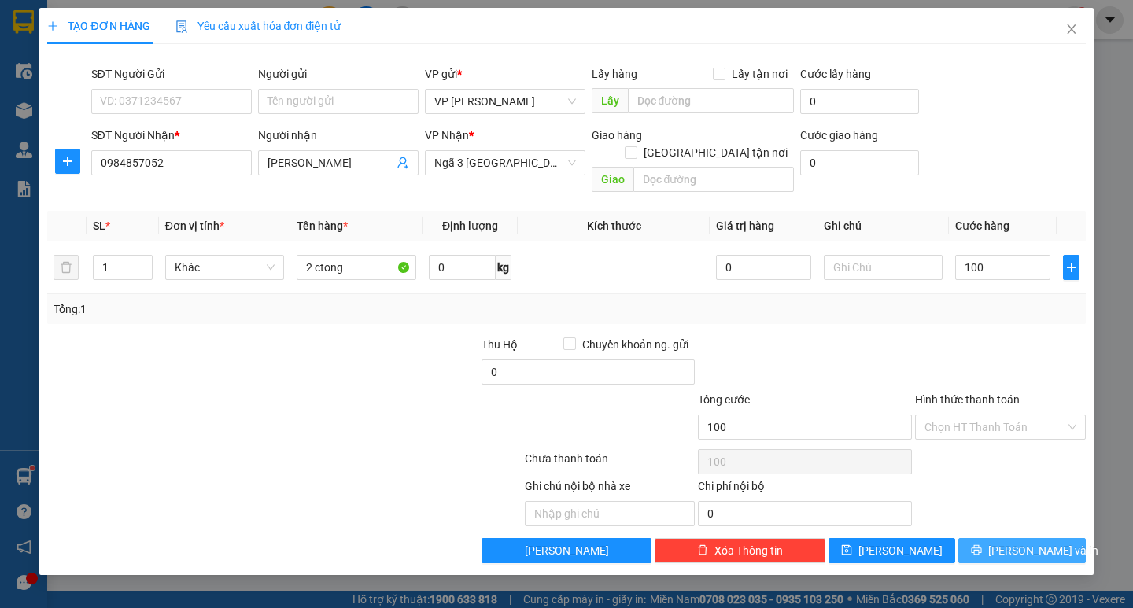
type input "100.000"
click at [1015, 542] on span "[PERSON_NAME] và In" at bounding box center [1043, 550] width 110 height 17
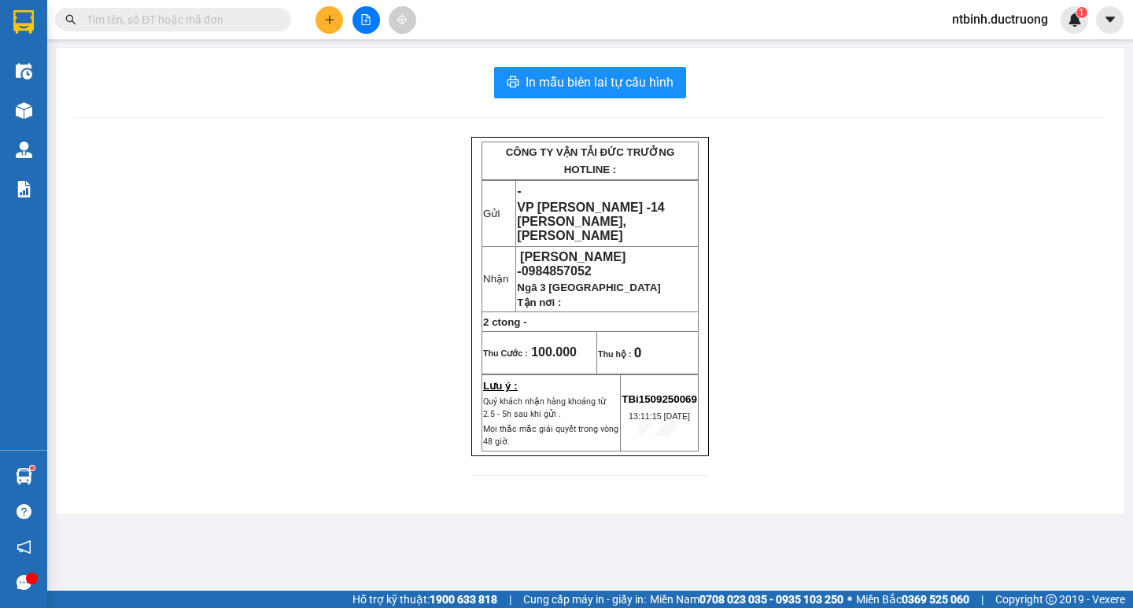
click at [325, 21] on icon "plus" at bounding box center [329, 19] width 11 height 11
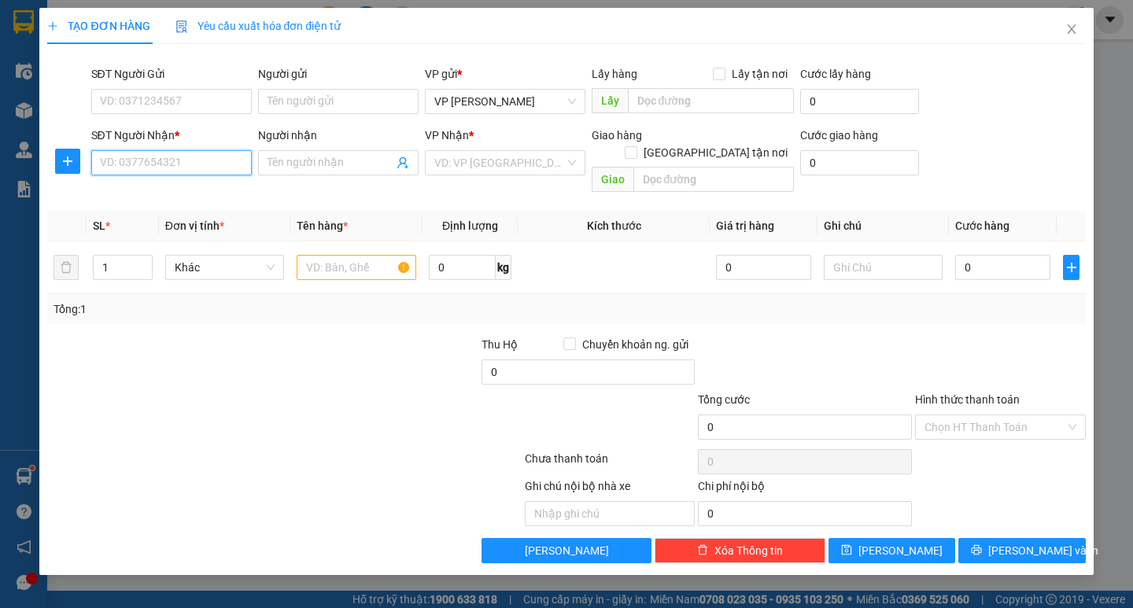
click at [153, 164] on input "SĐT Người Nhận *" at bounding box center [171, 162] width 160 height 25
click at [153, 164] on input "09" at bounding box center [171, 162] width 160 height 25
click at [143, 164] on input "09" at bounding box center [171, 162] width 160 height 25
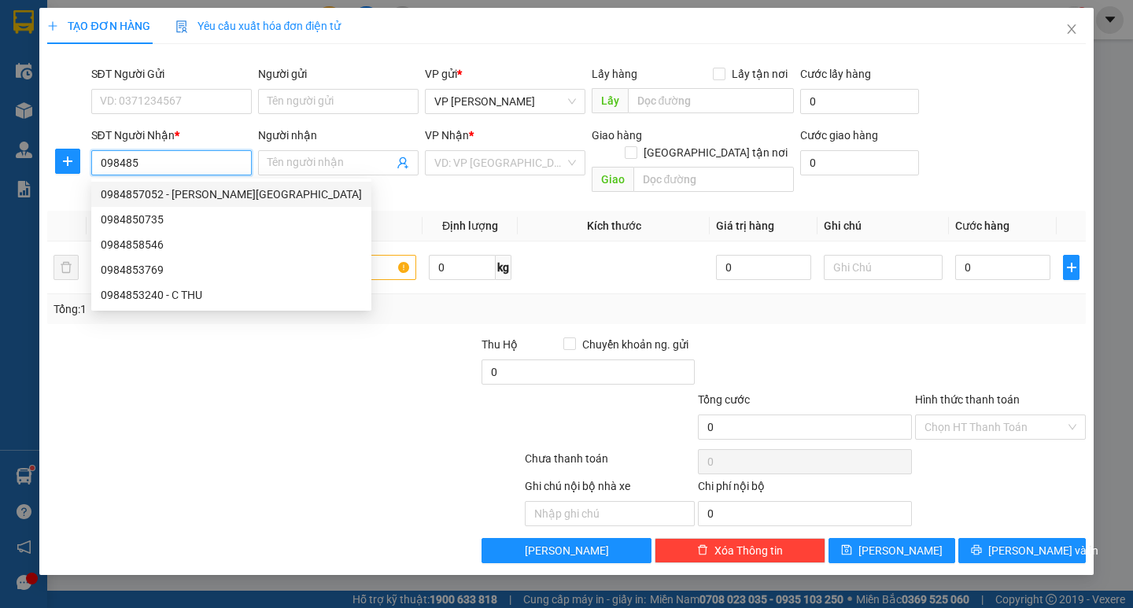
click at [146, 189] on div "0984857052 - [PERSON_NAME][GEOGRAPHIC_DATA]" at bounding box center [231, 194] width 261 height 17
type input "0984857052"
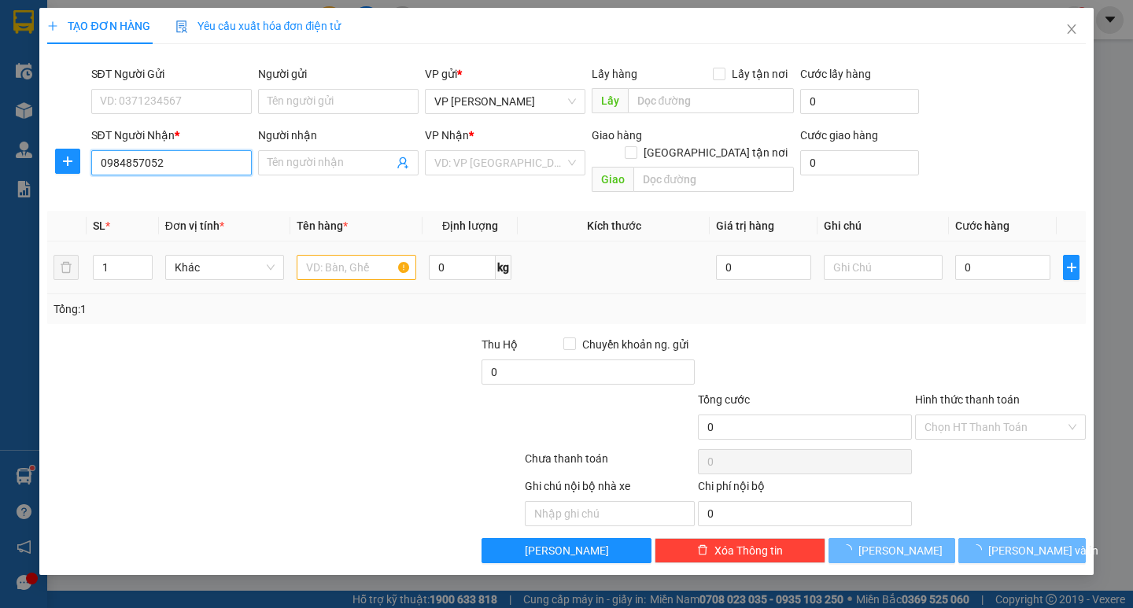
type input "[PERSON_NAME]"
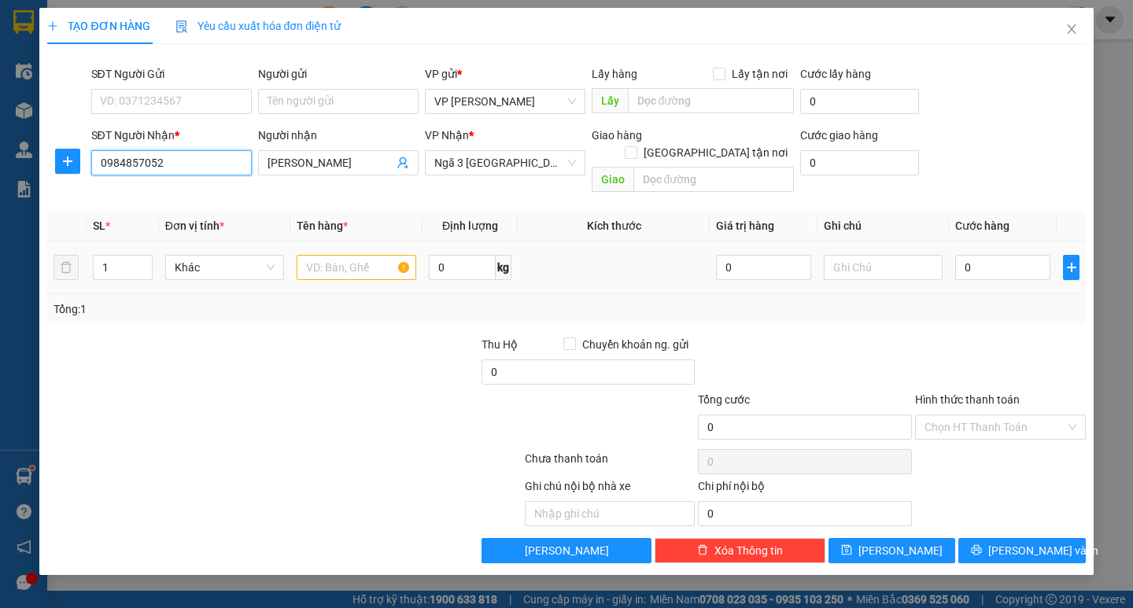
type input "0984857052"
click at [353, 255] on input "text" at bounding box center [356, 267] width 119 height 25
type input "1 ctong"
click at [984, 255] on input "0" at bounding box center [1002, 267] width 95 height 25
type input "5"
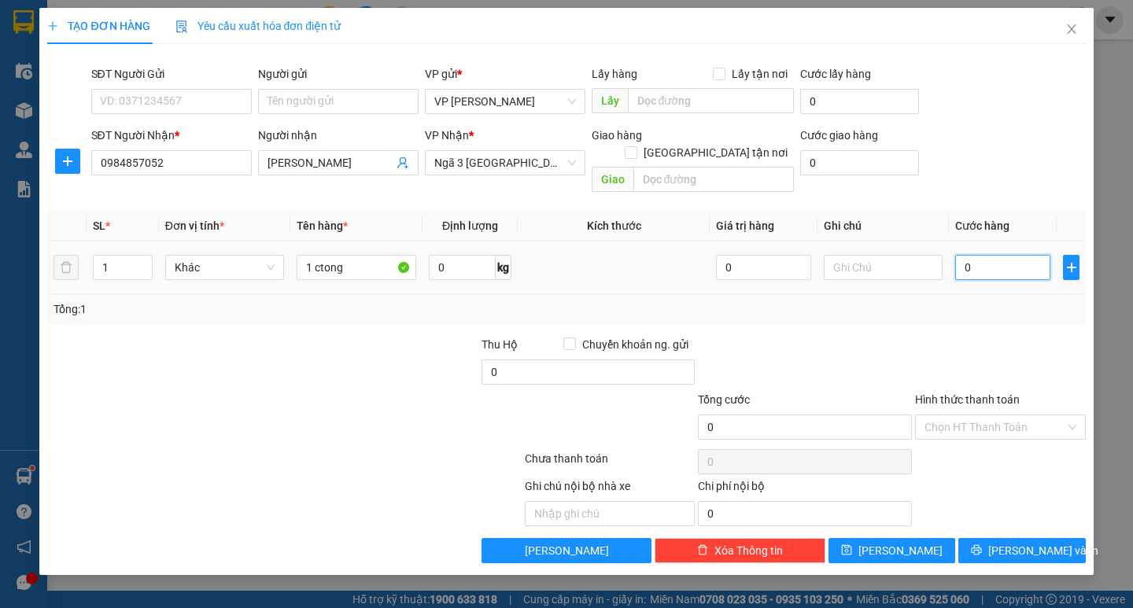
type input "5"
type input "50"
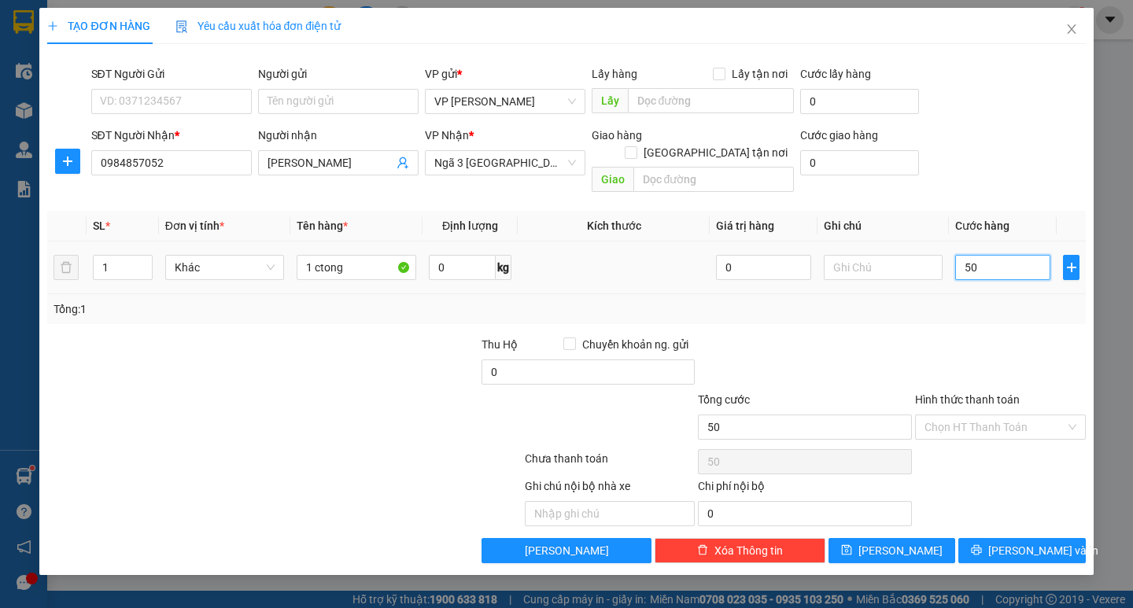
click at [984, 255] on input "50" at bounding box center [1002, 267] width 95 height 25
type input "50.000"
click at [1014, 542] on span "[PERSON_NAME] và In" at bounding box center [1043, 550] width 110 height 17
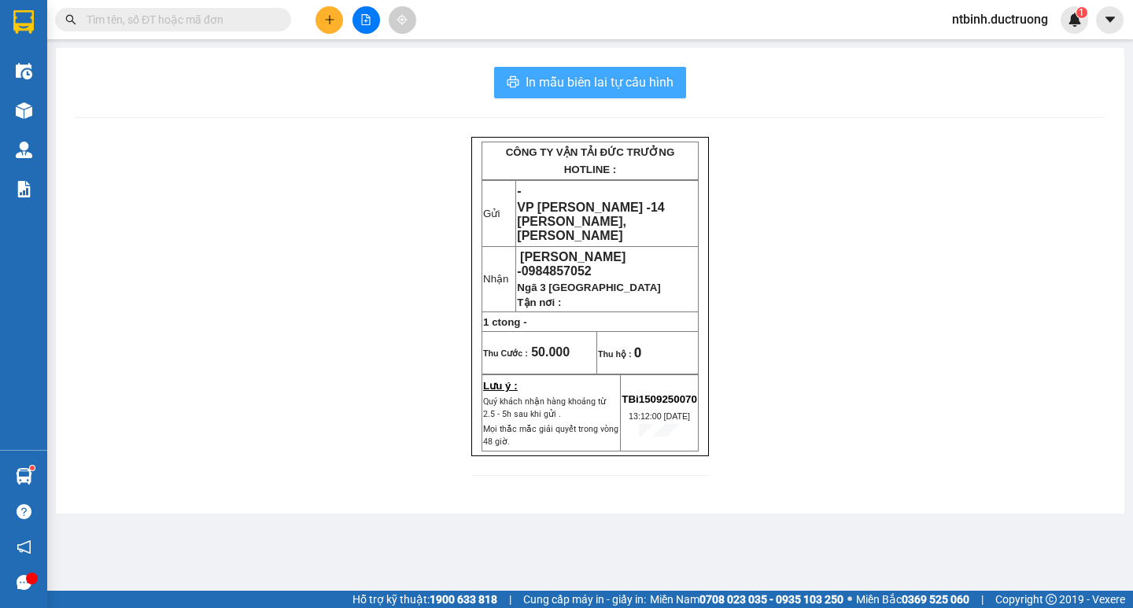
click at [562, 76] on span "In mẫu biên lai tự cấu hình" at bounding box center [599, 82] width 148 height 20
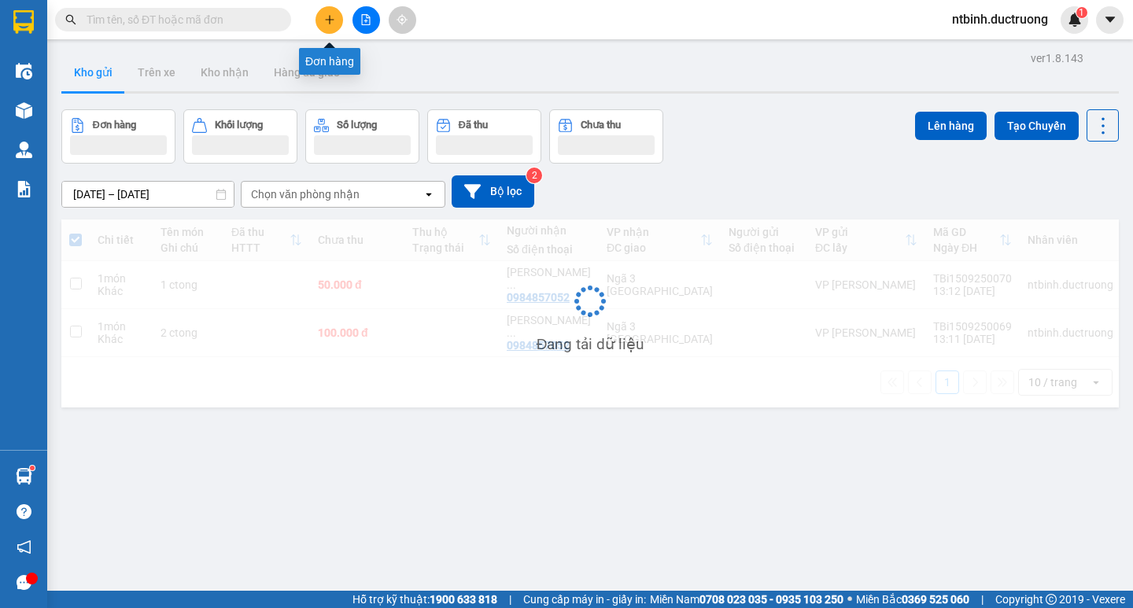
click at [335, 25] on button at bounding box center [329, 20] width 28 height 28
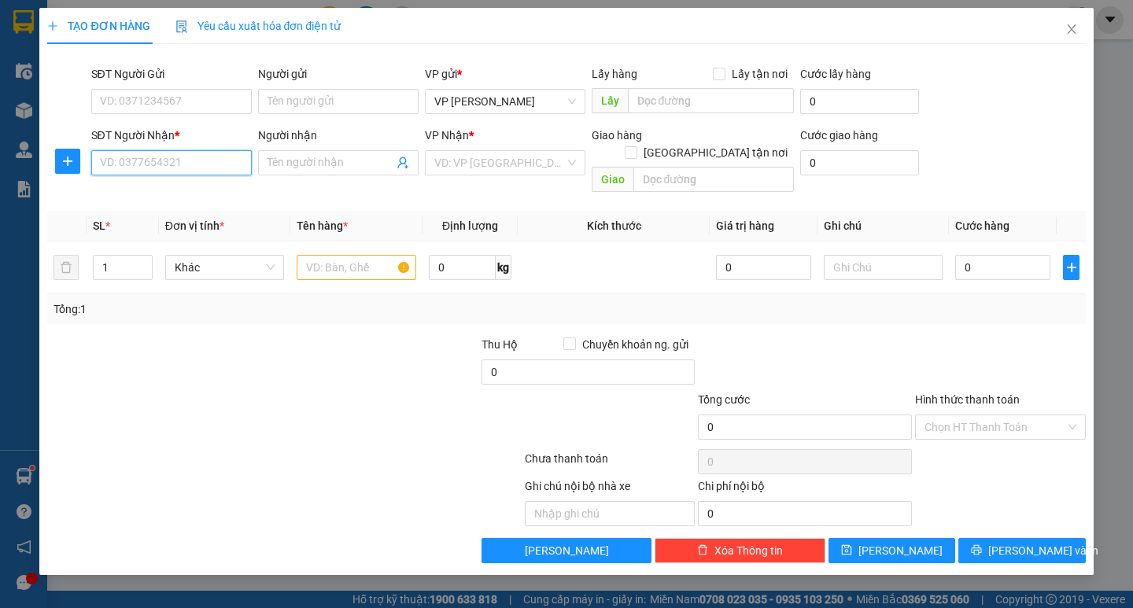
click at [176, 173] on input "SĐT Người Nhận *" at bounding box center [171, 162] width 160 height 25
type input "0352237366"
click at [323, 255] on input "text" at bounding box center [356, 267] width 119 height 25
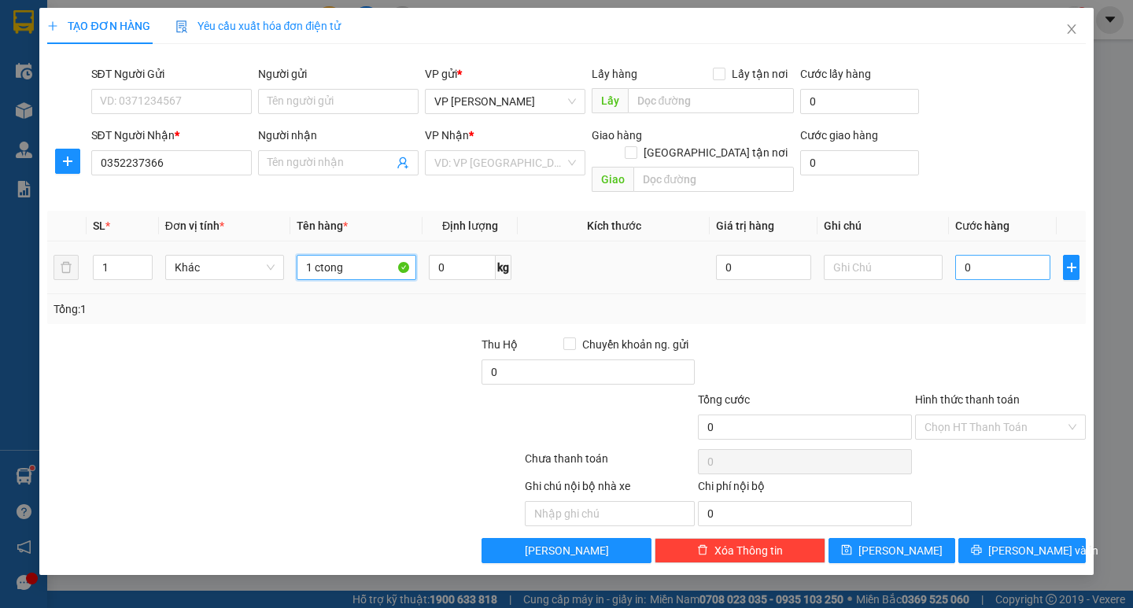
type input "1 ctong"
click at [983, 255] on input "0" at bounding box center [1002, 267] width 95 height 25
type input "5"
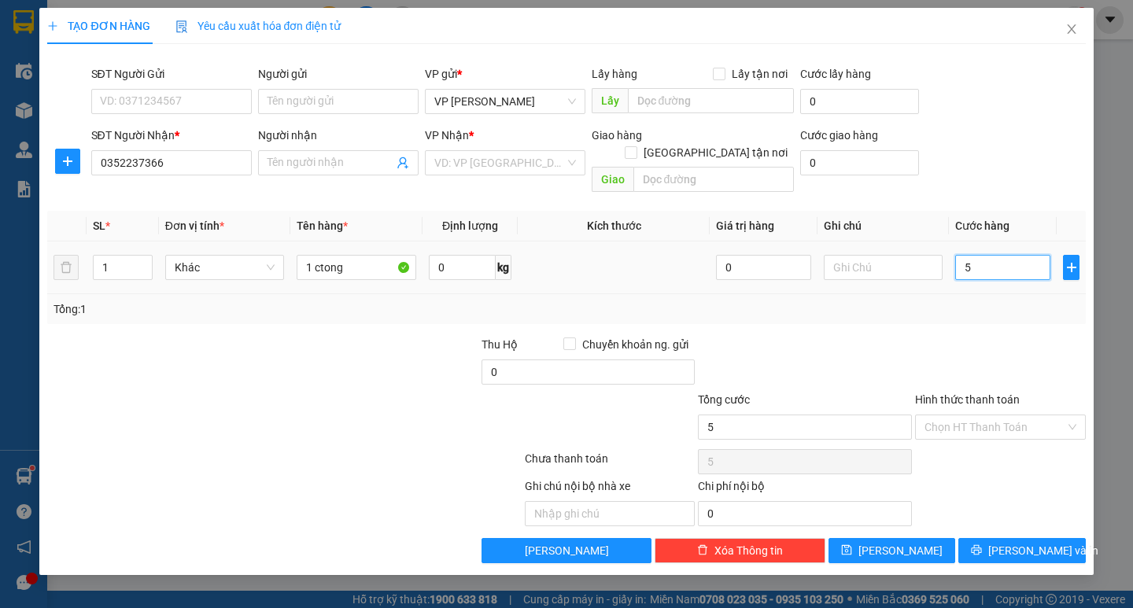
type input "50"
click at [983, 255] on input "50" at bounding box center [1002, 267] width 95 height 25
type input "50.000"
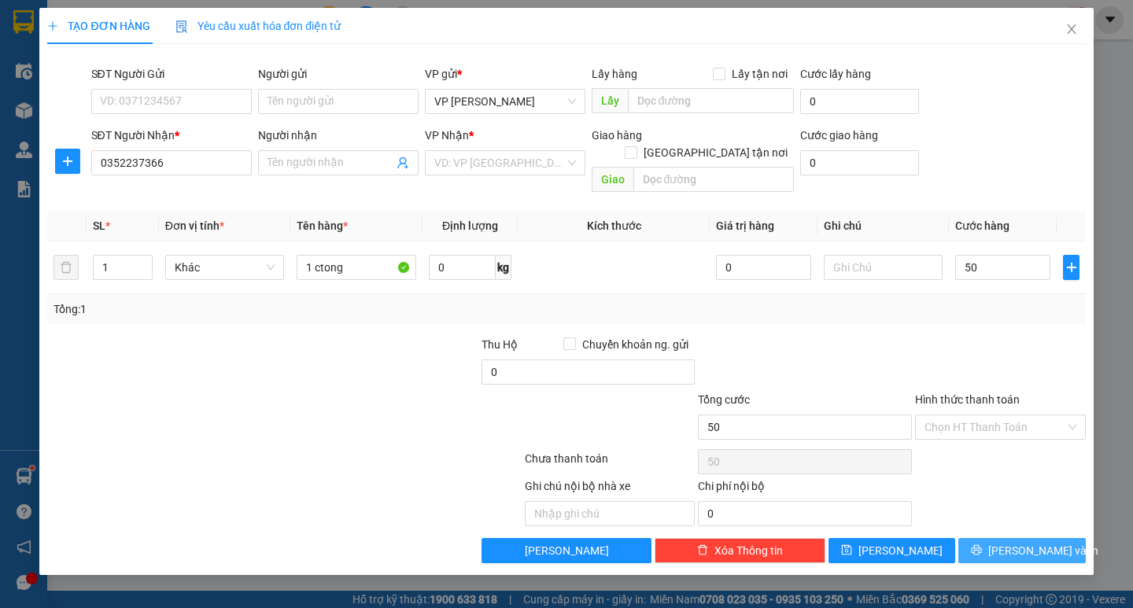
type input "50.000"
click at [1016, 542] on span "[PERSON_NAME] và In" at bounding box center [1043, 550] width 110 height 17
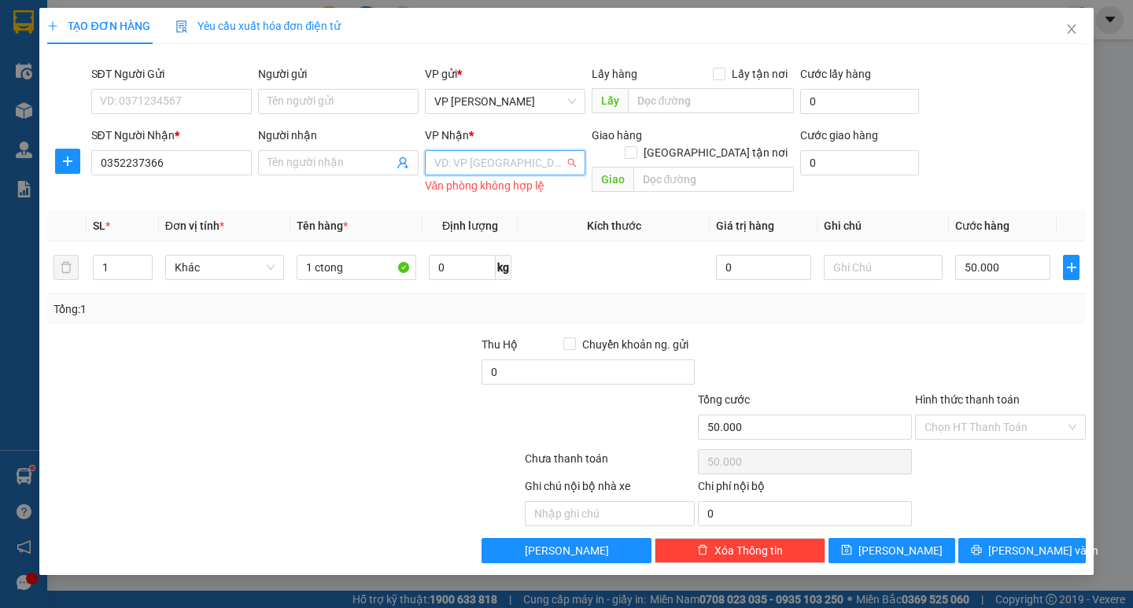
click at [511, 163] on input "search" at bounding box center [499, 163] width 131 height 24
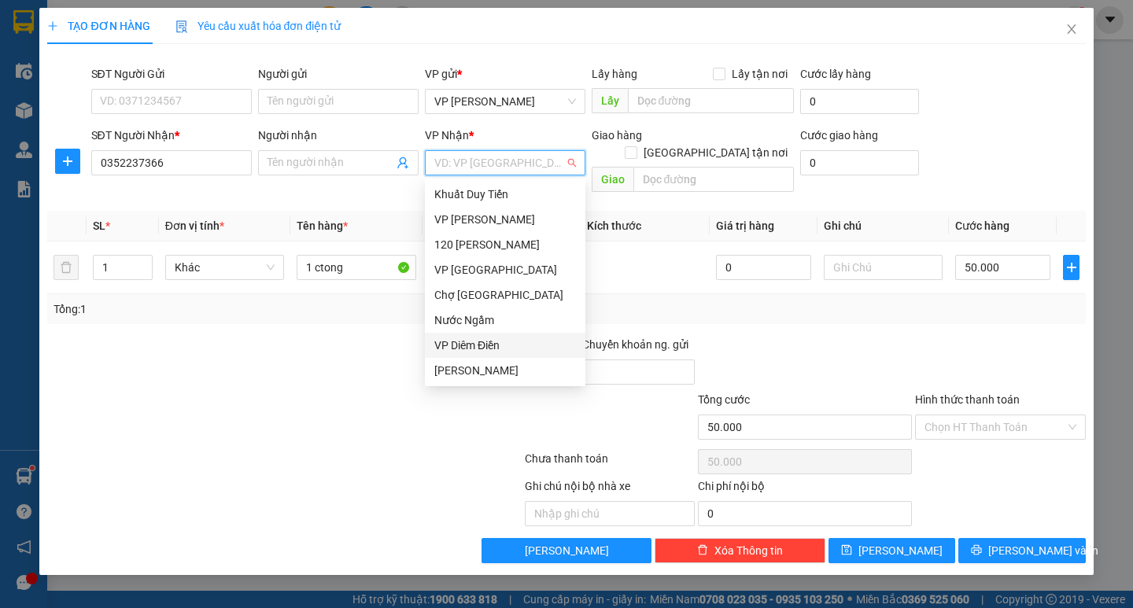
click at [489, 342] on div "VP Diêm Điền" at bounding box center [505, 345] width 142 height 17
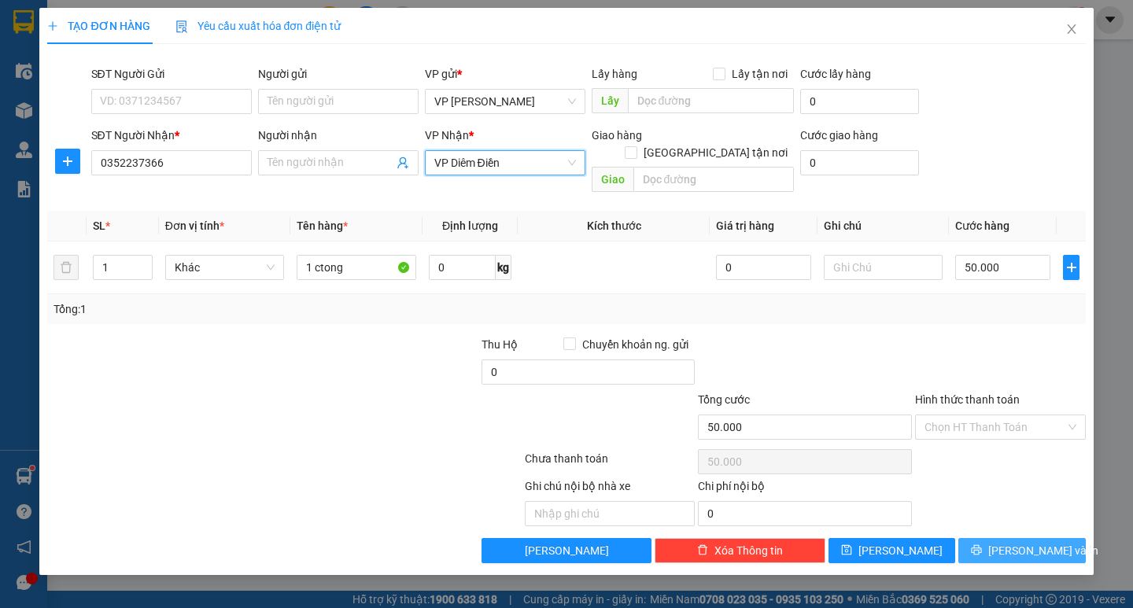
click at [1034, 542] on span "[PERSON_NAME] và In" at bounding box center [1043, 550] width 110 height 17
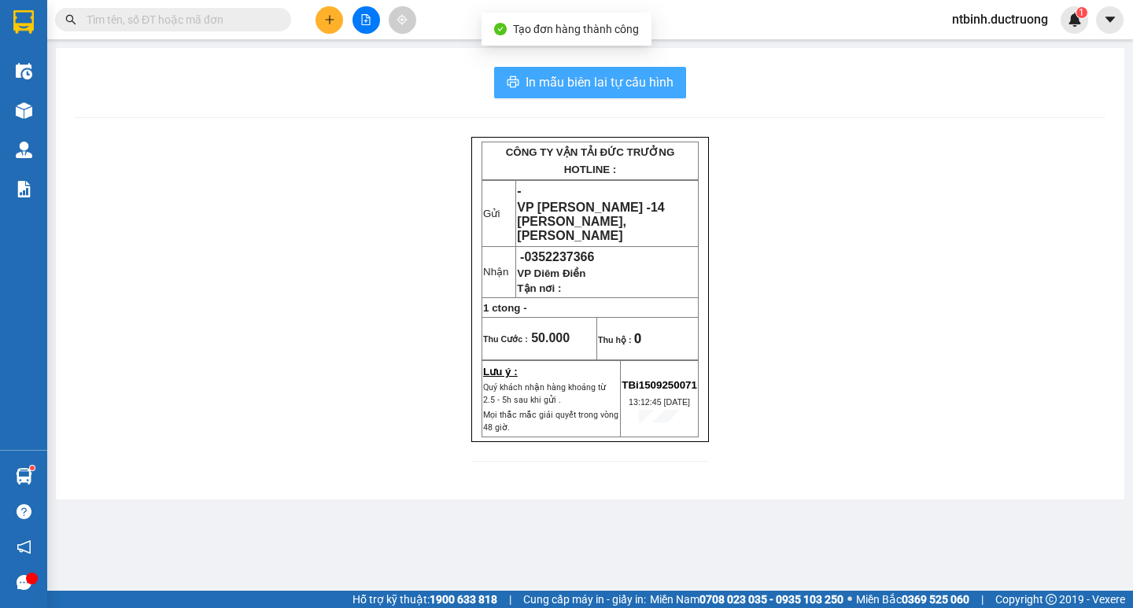
click at [555, 78] on span "In mẫu biên lai tự cấu hình" at bounding box center [599, 82] width 148 height 20
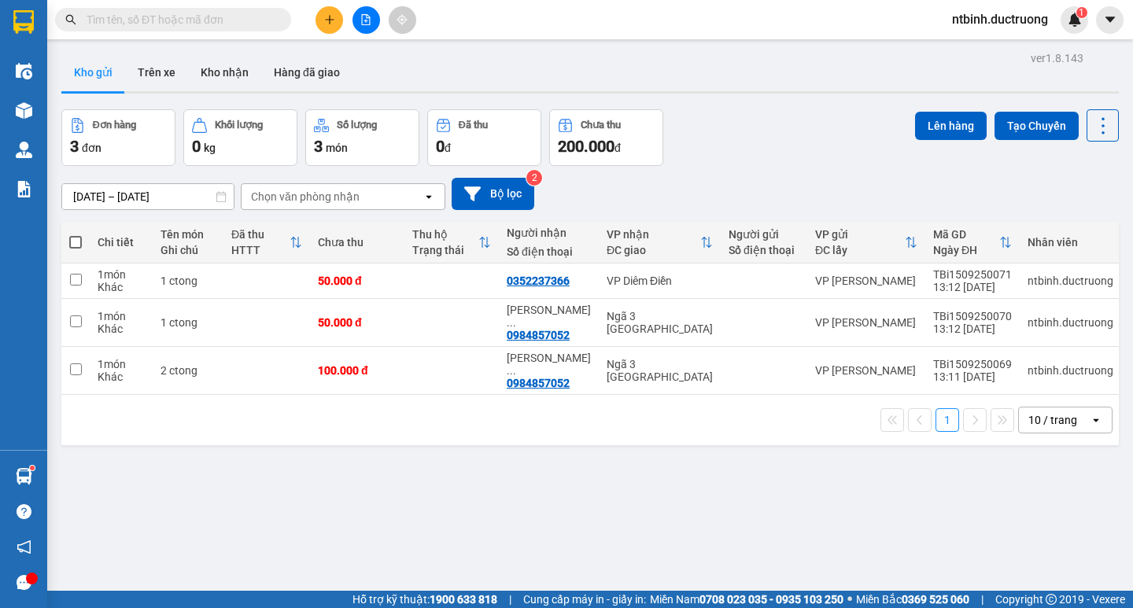
click at [324, 17] on icon "plus" at bounding box center [329, 19] width 11 height 11
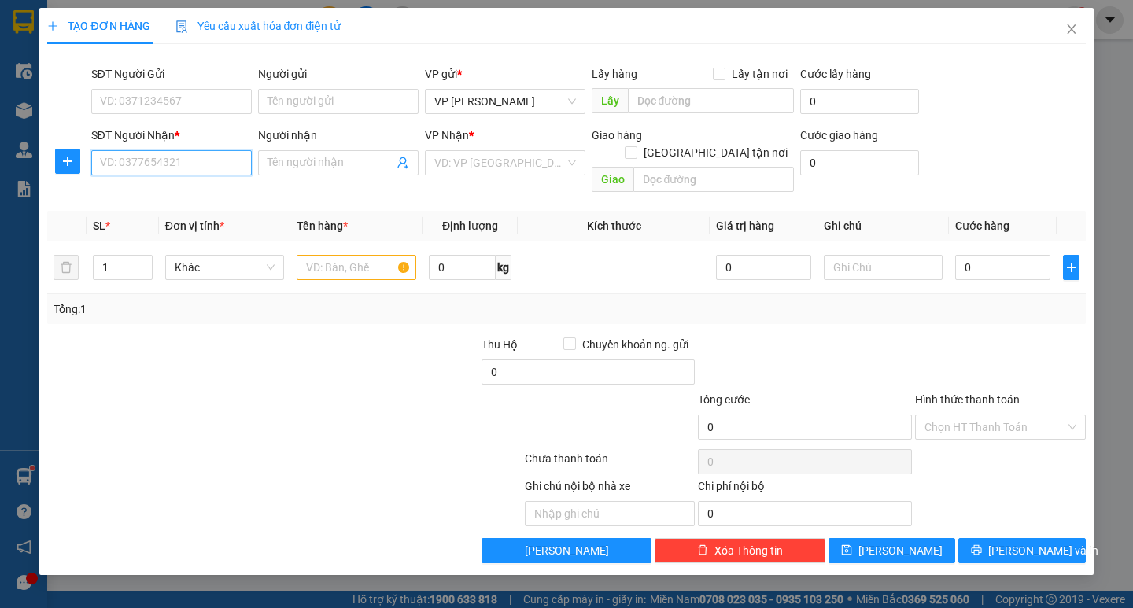
click at [138, 156] on input "SĐT Người Nhận *" at bounding box center [171, 162] width 160 height 25
click at [109, 165] on input "SĐT Người Nhận *" at bounding box center [171, 162] width 160 height 25
type input "0963500242"
click at [979, 255] on input "0" at bounding box center [1002, 267] width 95 height 25
drag, startPoint x: 979, startPoint y: 244, endPoint x: 1020, endPoint y: 253, distance: 41.8
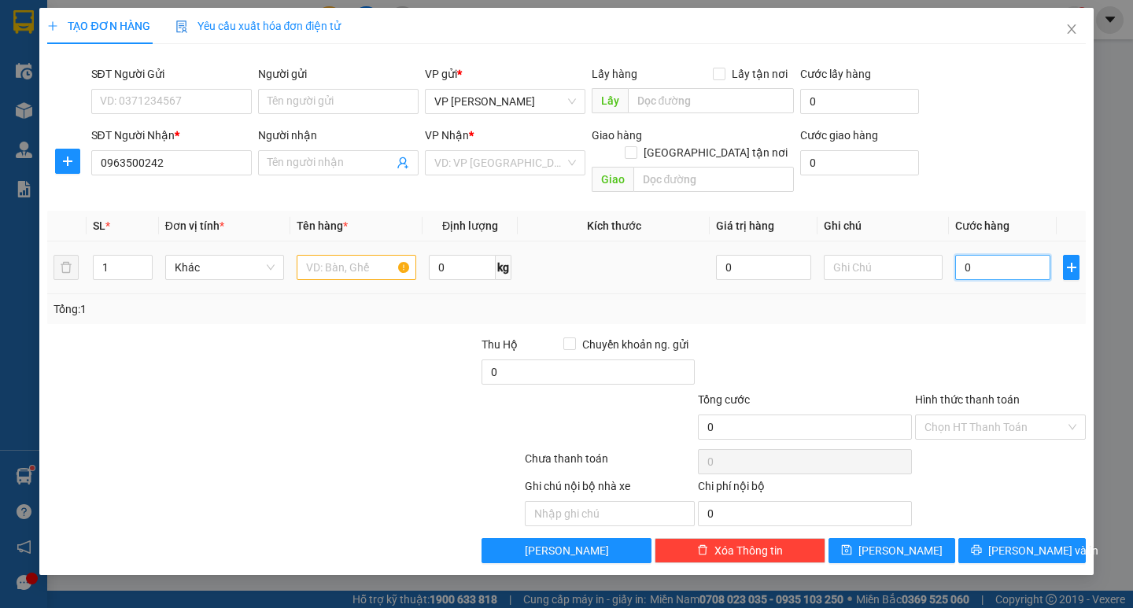
click at [1020, 255] on input "0" at bounding box center [1002, 267] width 95 height 25
type input "5"
type input "50"
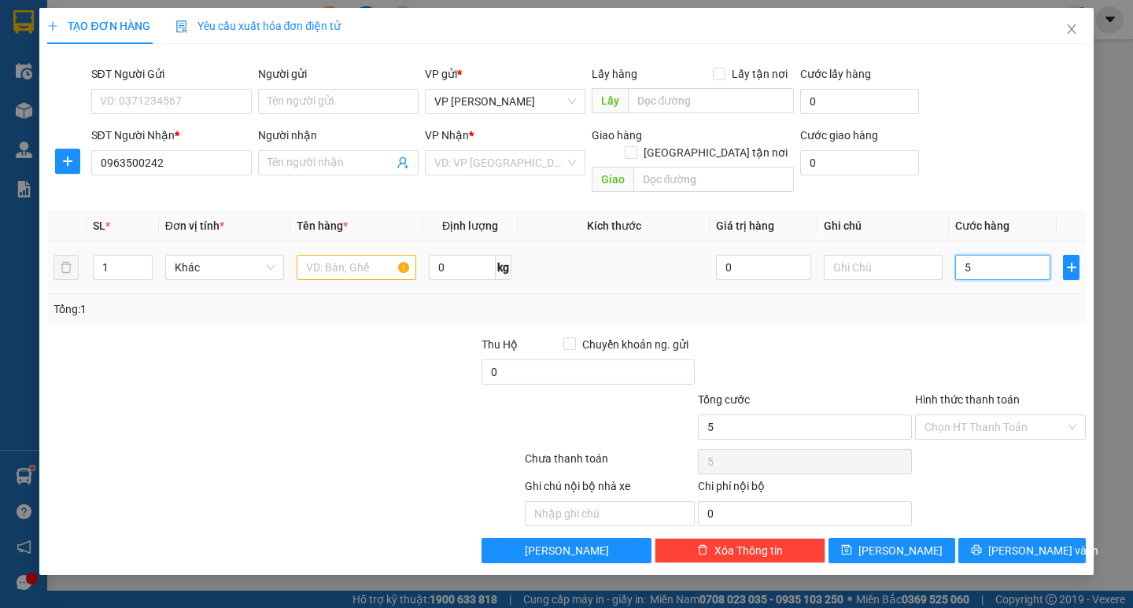
type input "50"
click at [1011, 255] on input "50" at bounding box center [1002, 267] width 95 height 25
type input "50.000"
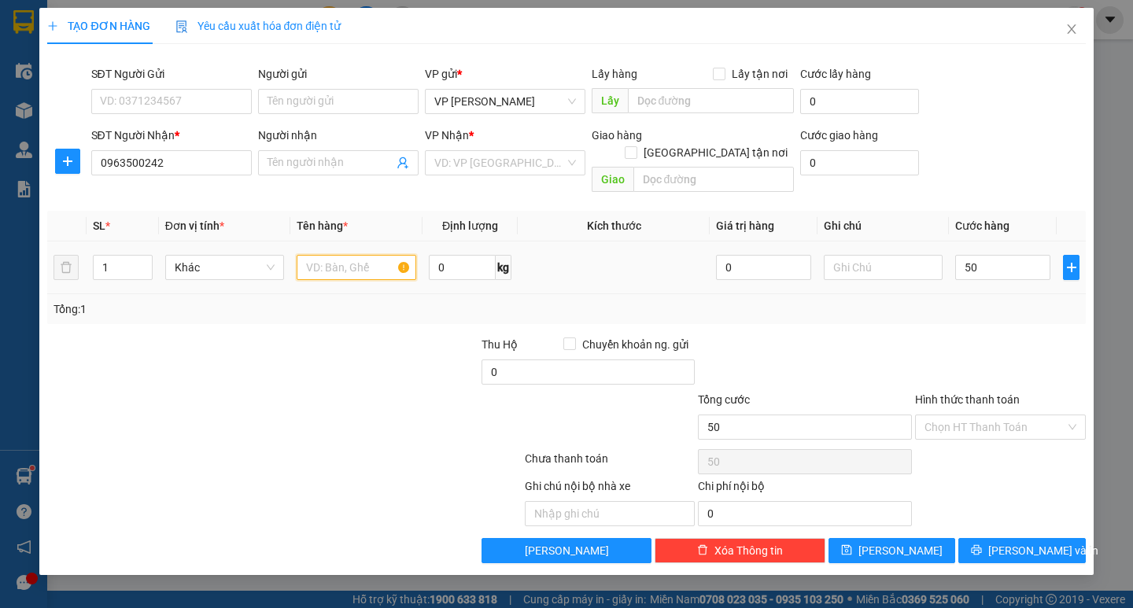
type input "50.000"
click at [321, 255] on input "text" at bounding box center [356, 267] width 119 height 25
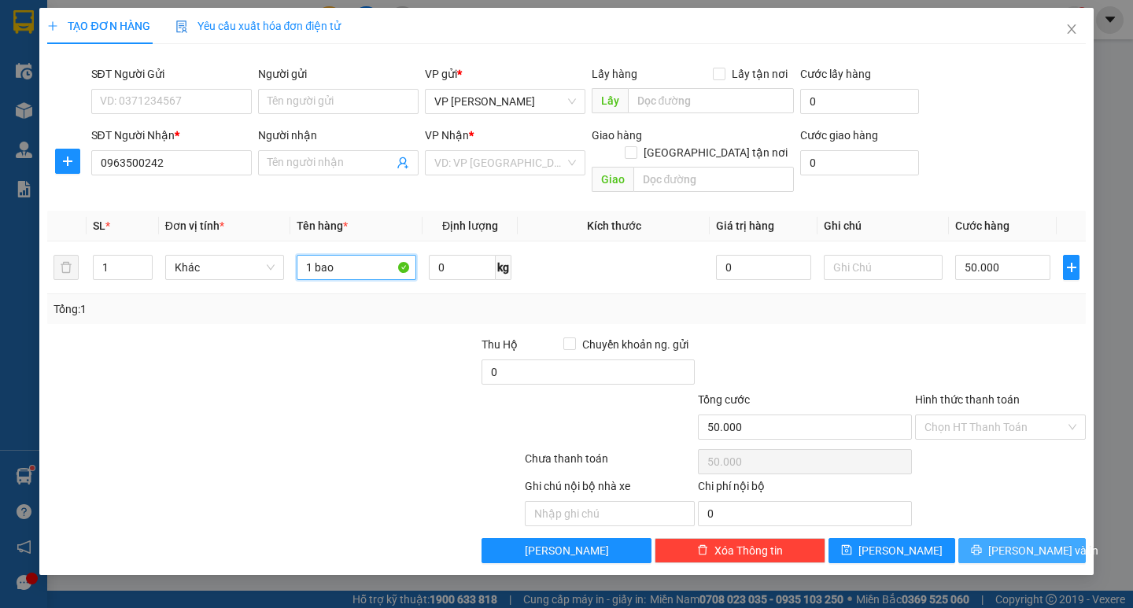
type input "1 bao"
click at [1010, 542] on span "[PERSON_NAME] và In" at bounding box center [1043, 550] width 110 height 17
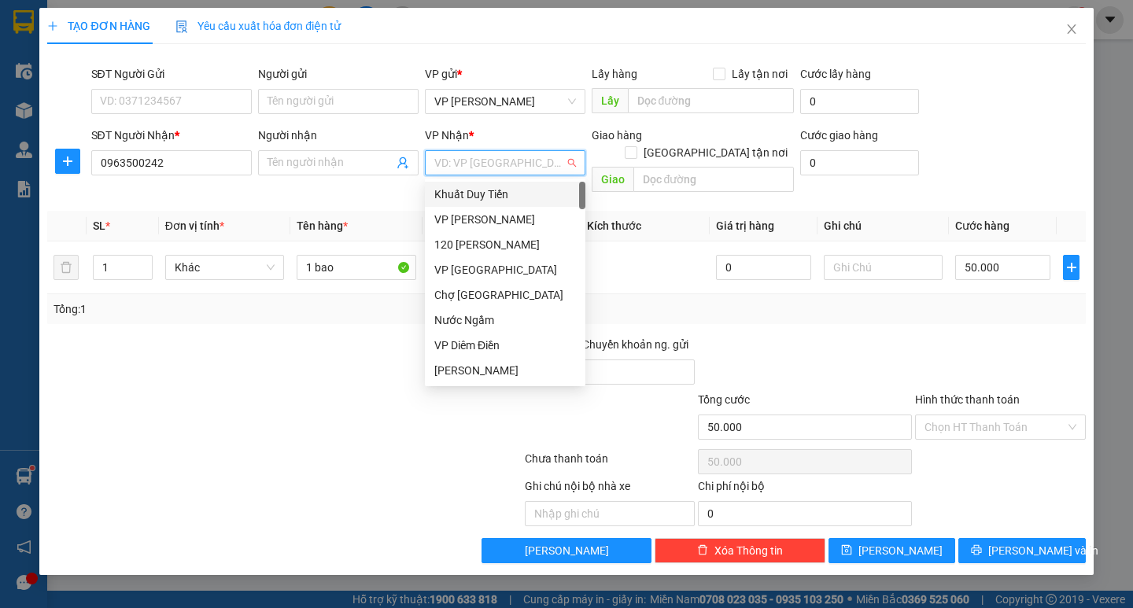
click at [503, 167] on input "search" at bounding box center [499, 163] width 131 height 24
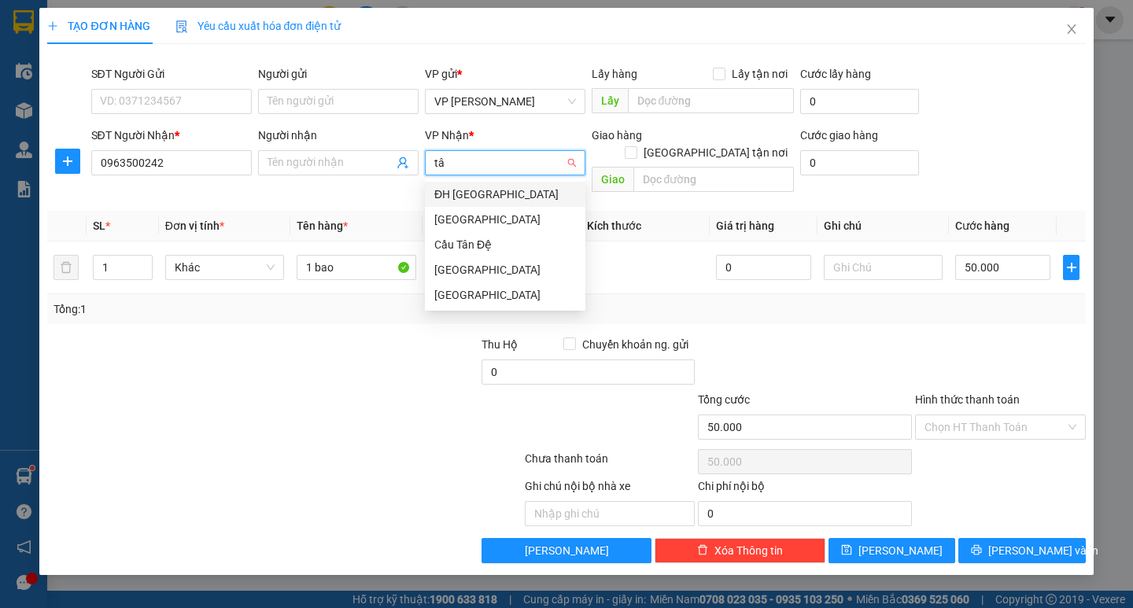
type input "tân"
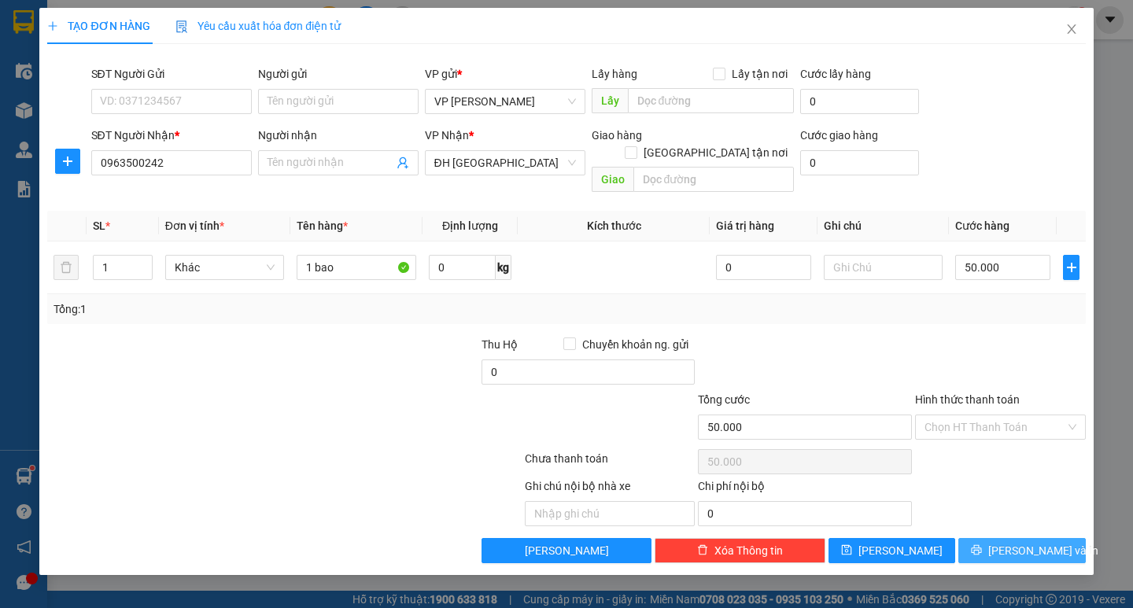
click at [1026, 542] on span "[PERSON_NAME] và In" at bounding box center [1043, 550] width 110 height 17
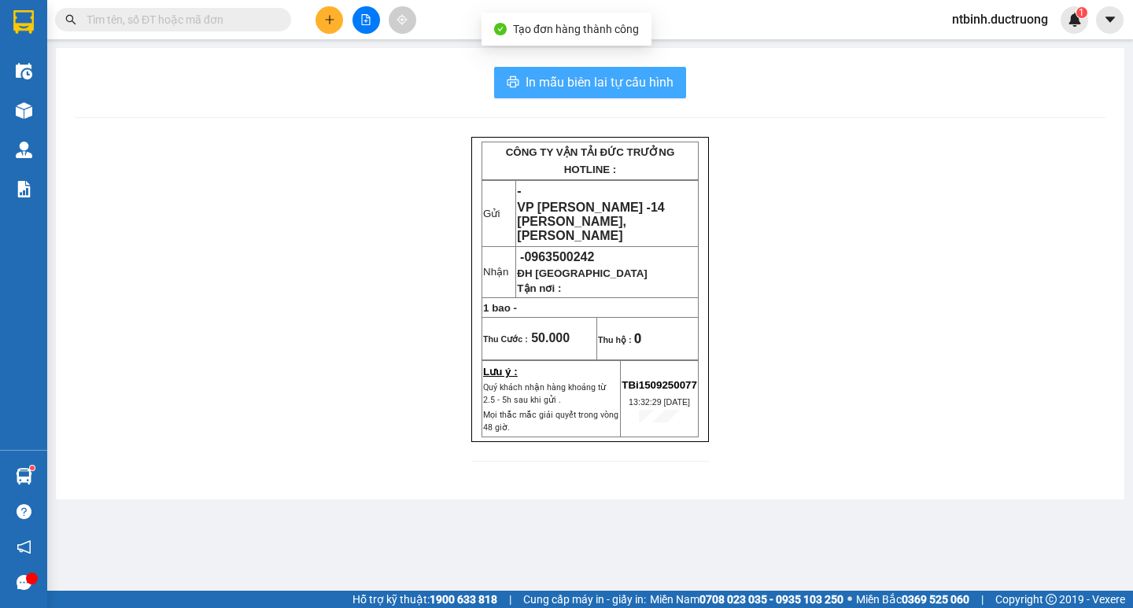
click at [606, 79] on span "In mẫu biên lai tự cấu hình" at bounding box center [599, 82] width 148 height 20
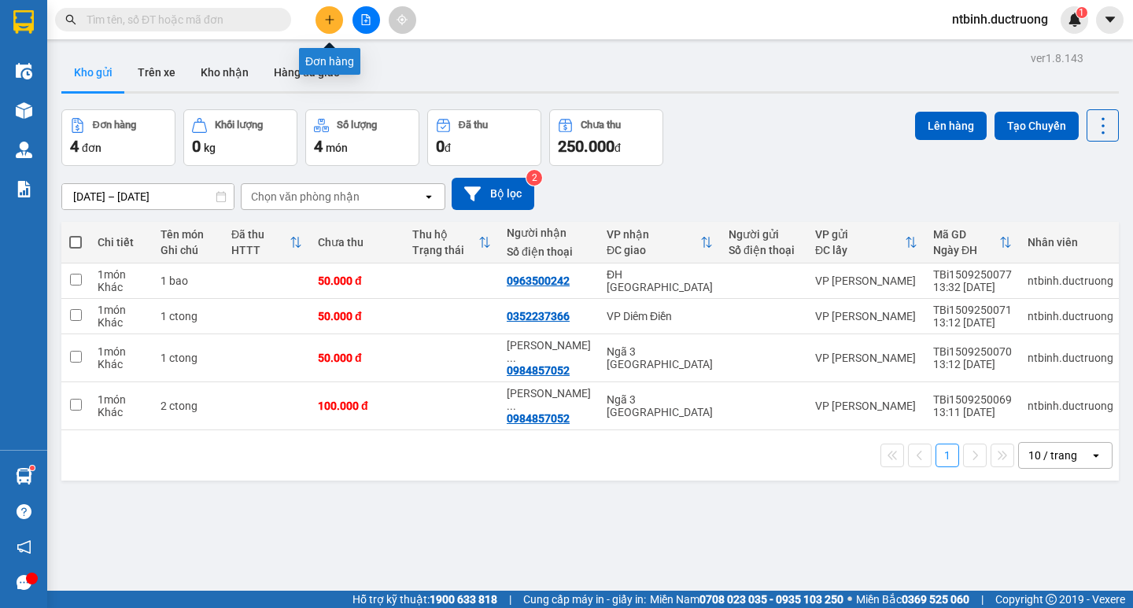
click at [339, 24] on button at bounding box center [329, 20] width 28 height 28
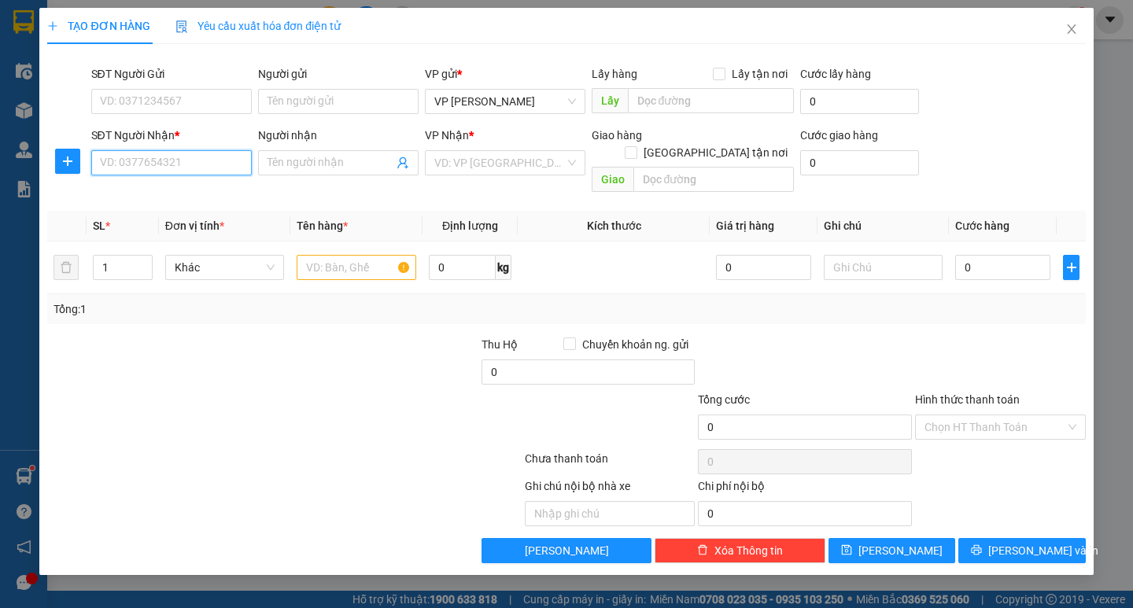
click at [171, 168] on input "SĐT Người Nhận *" at bounding box center [171, 162] width 160 height 25
type input "0336277552"
click at [157, 187] on div "0336277552 - CHỢ TÌM" at bounding box center [172, 194] width 142 height 17
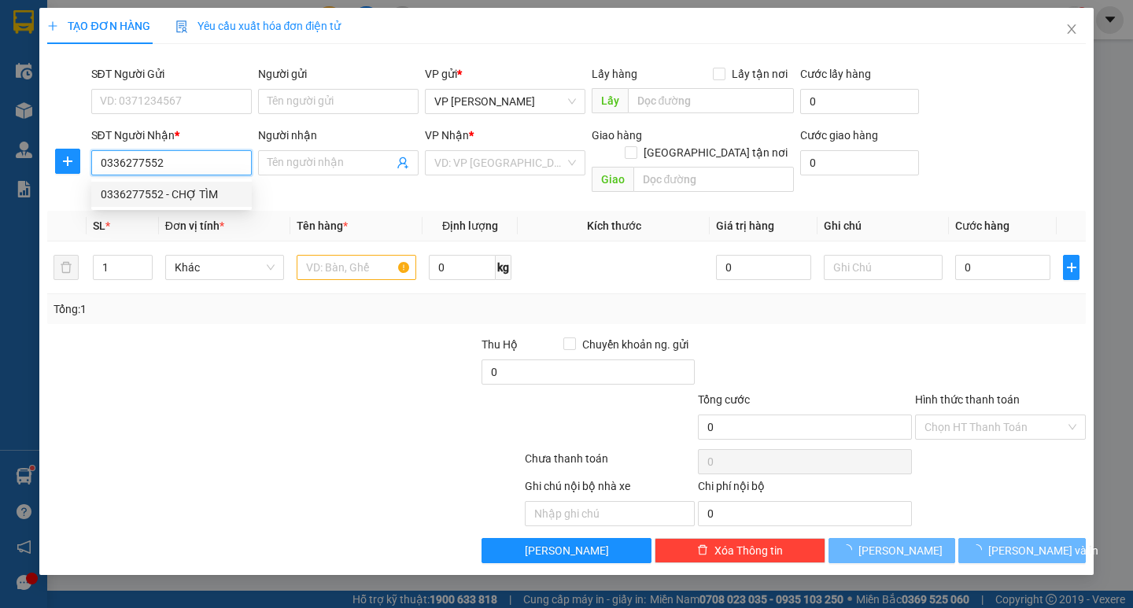
type input "CHỢ TÌM"
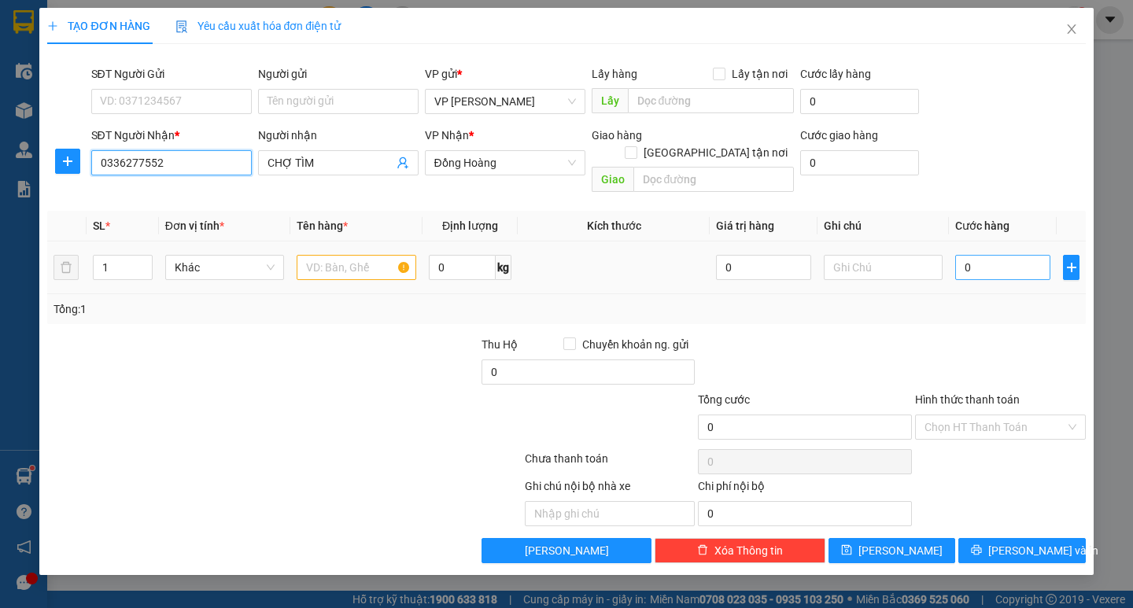
type input "0336277552"
click at [980, 255] on input "0" at bounding box center [1002, 267] width 95 height 25
type input "5"
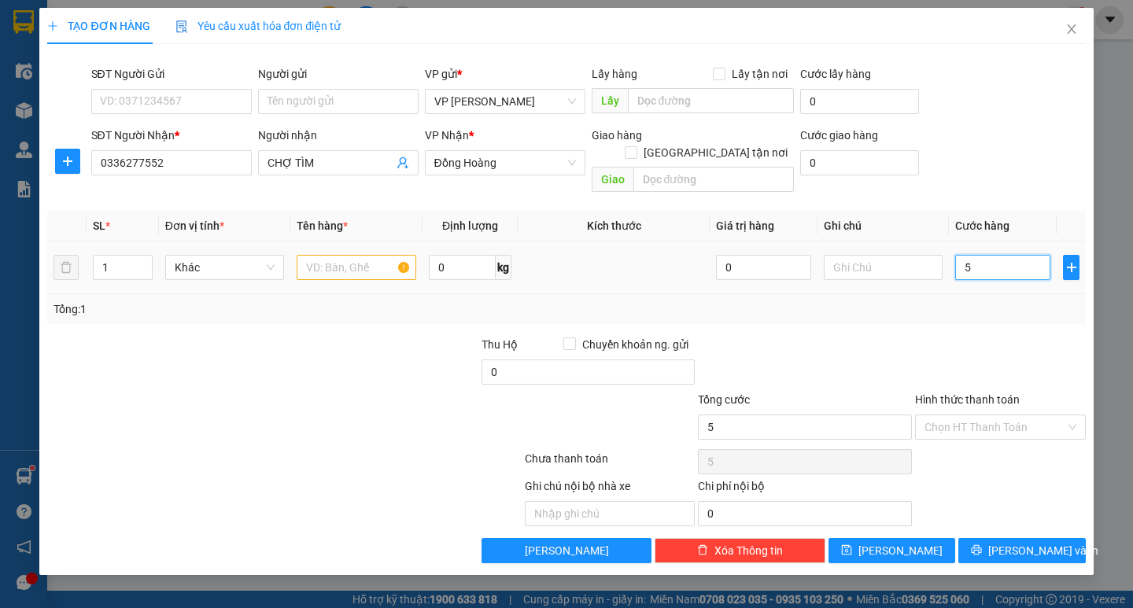
type input "50"
click at [980, 255] on input "50" at bounding box center [1002, 267] width 95 height 25
type input "50.000"
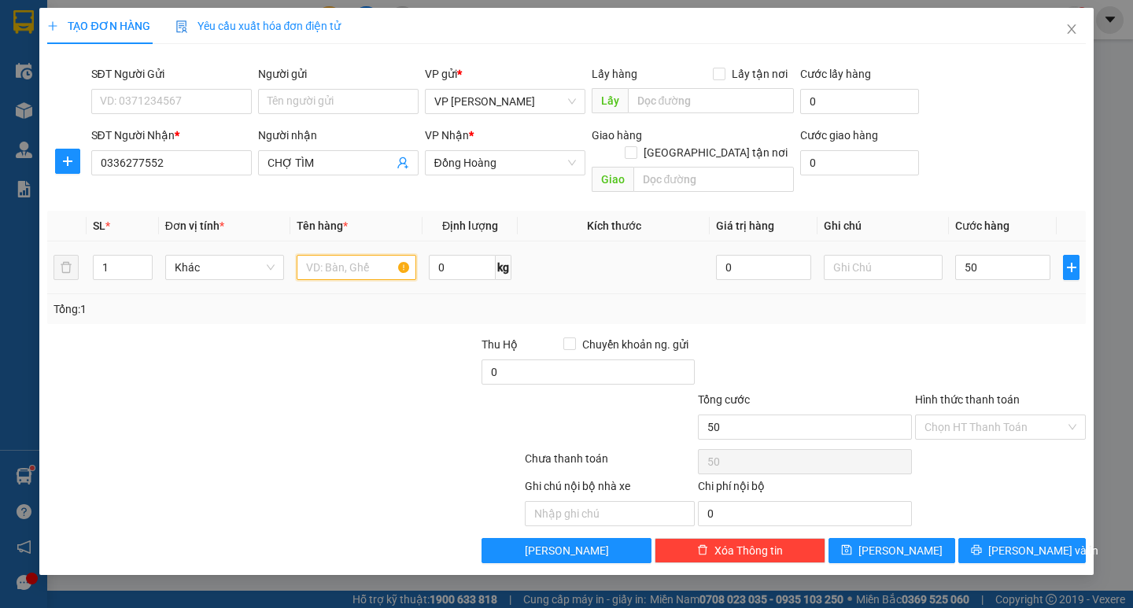
type input "50.000"
click at [363, 258] on input "text" at bounding box center [356, 267] width 119 height 25
click at [334, 255] on input "1 c" at bounding box center [356, 267] width 119 height 25
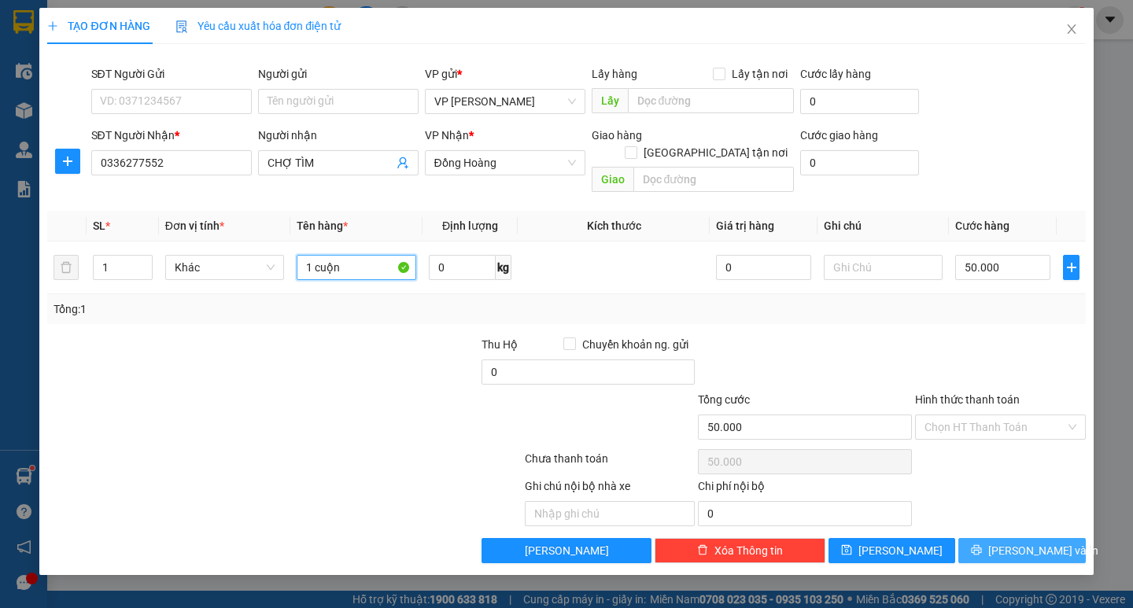
type input "1 cuộn"
click at [1056, 538] on button "[PERSON_NAME] và In" at bounding box center [1021, 550] width 127 height 25
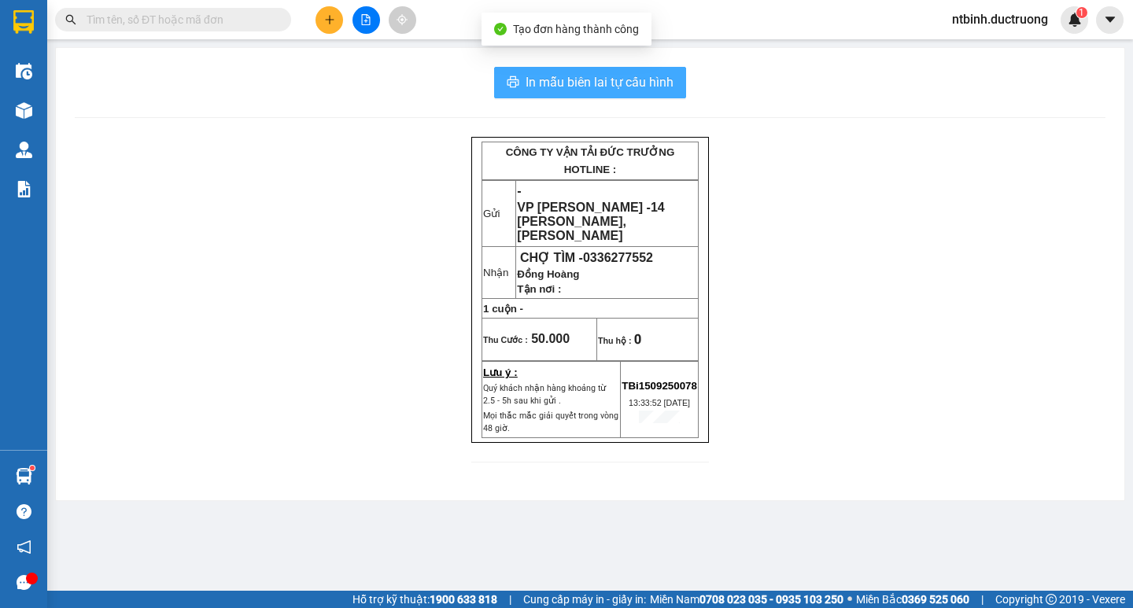
click at [597, 74] on span "In mẫu biên lai tự cấu hình" at bounding box center [599, 82] width 148 height 20
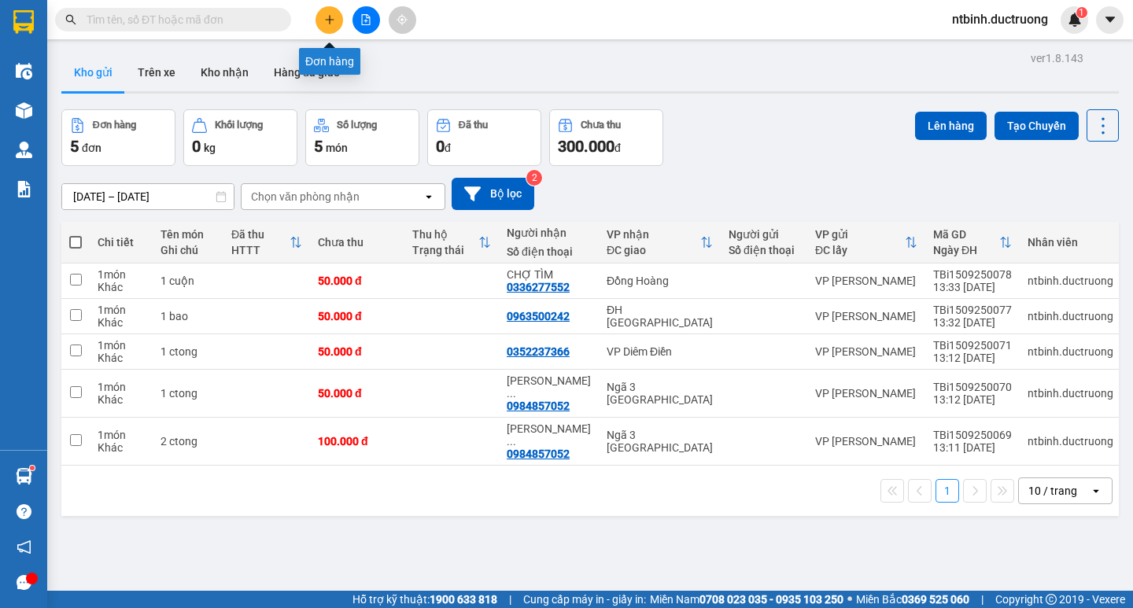
click at [334, 20] on icon "plus" at bounding box center [329, 19] width 11 height 11
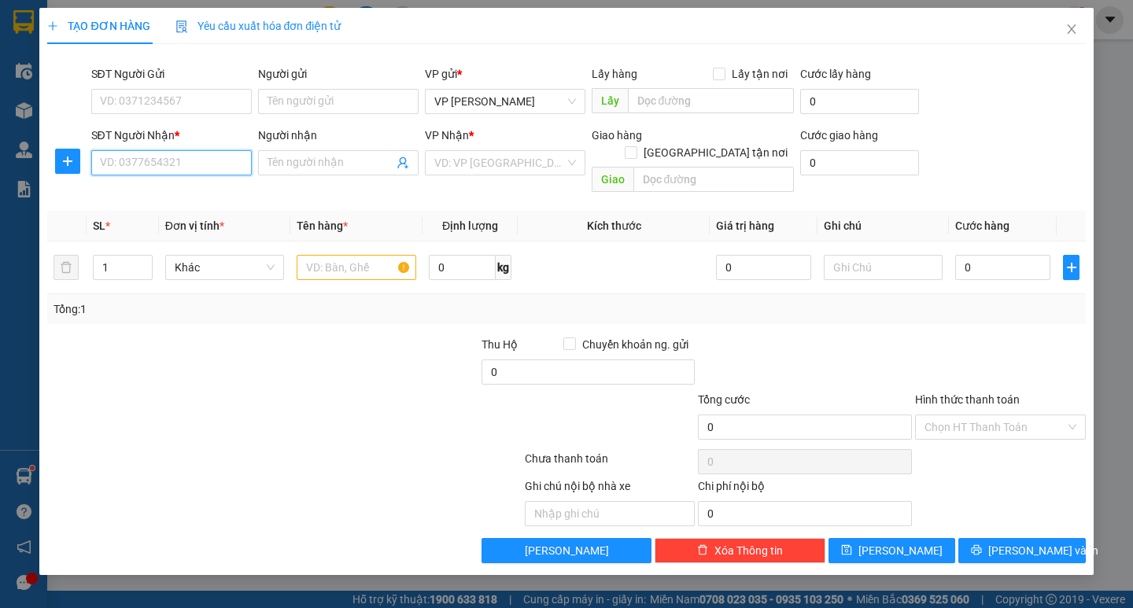
click at [129, 167] on input "SĐT Người Nhận *" at bounding box center [171, 162] width 160 height 25
click at [127, 160] on input "SĐT Người Nhận *" at bounding box center [171, 162] width 160 height 25
type input "0366460282"
click at [533, 161] on input "search" at bounding box center [499, 163] width 131 height 24
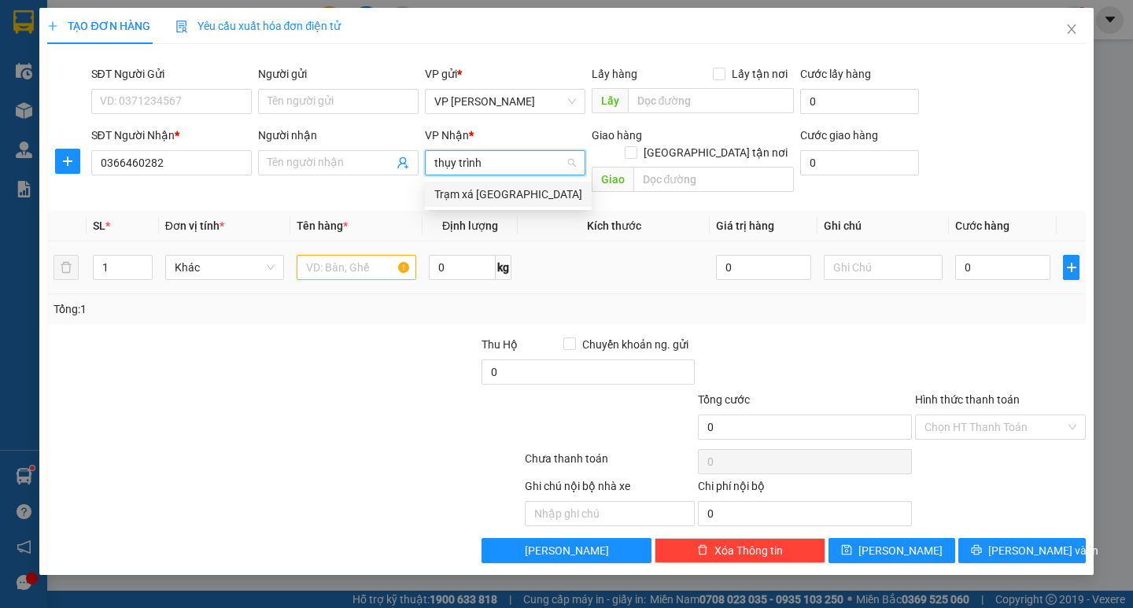
type input "thụy trình"
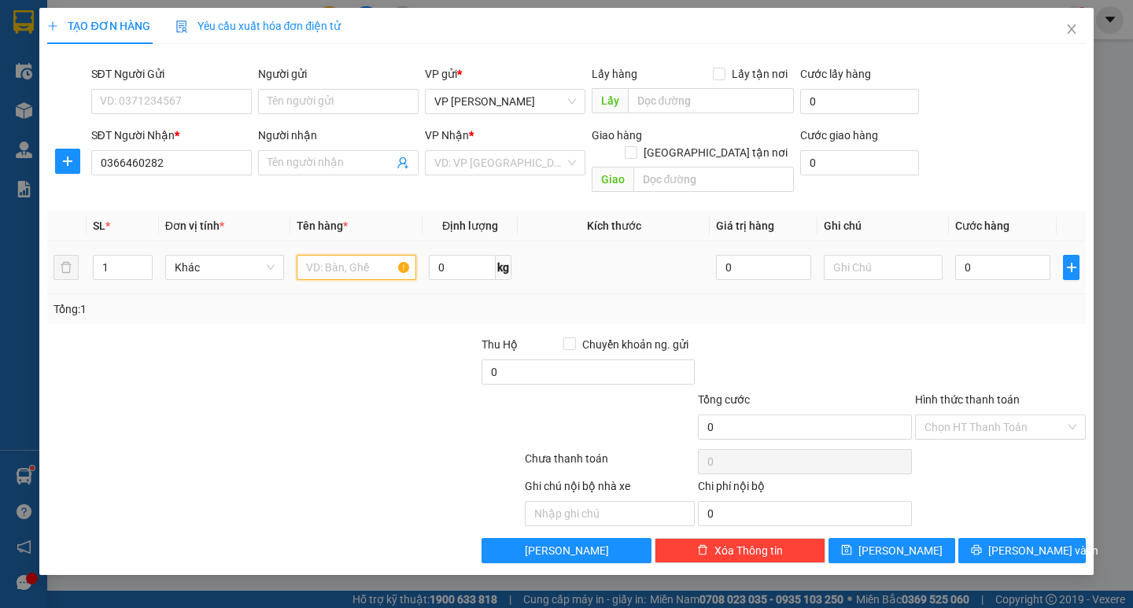
click at [356, 255] on input "text" at bounding box center [356, 267] width 119 height 25
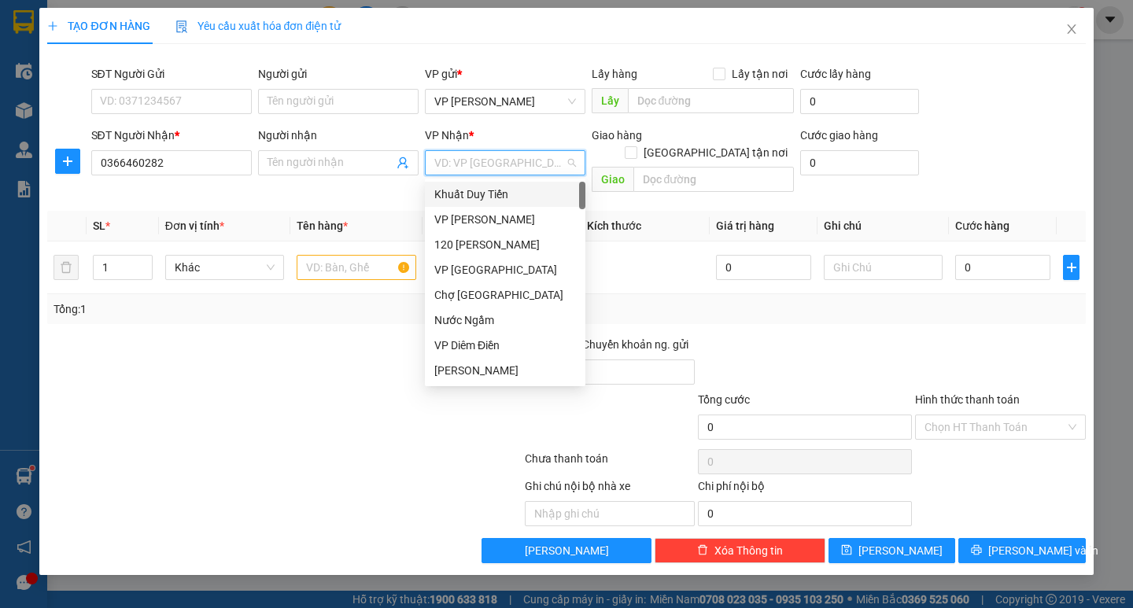
click at [485, 159] on input "search" at bounding box center [499, 163] width 131 height 24
type input "[GEOGRAPHIC_DATA]"
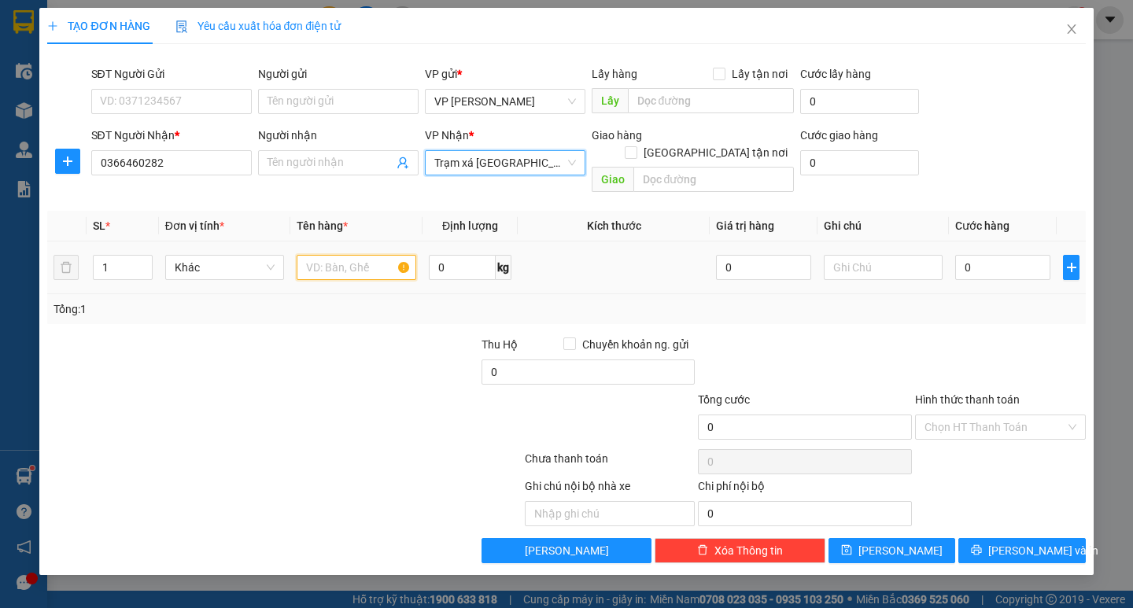
click at [362, 257] on input "text" at bounding box center [356, 267] width 119 height 25
type input "1valy tui"
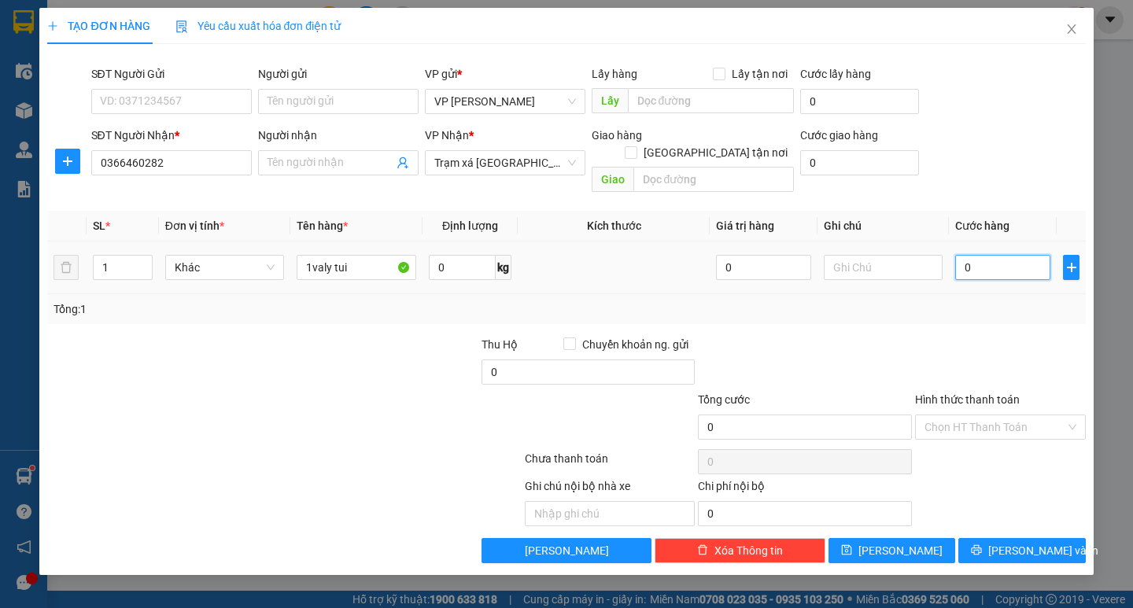
click at [992, 255] on input "0" at bounding box center [1002, 267] width 95 height 25
type input "1"
type input "10"
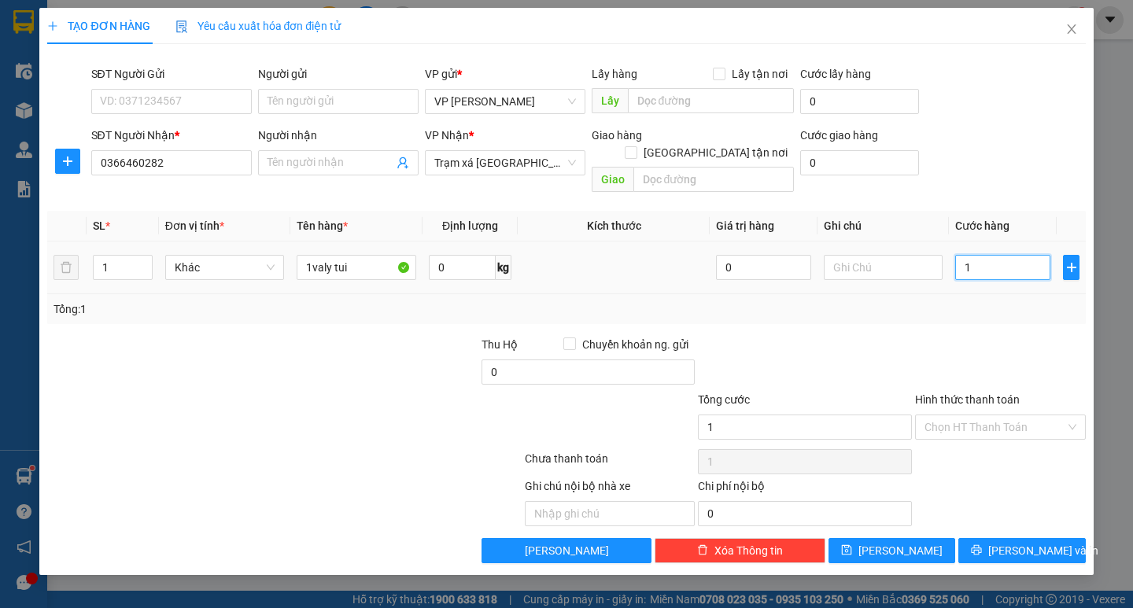
type input "10"
type input "100"
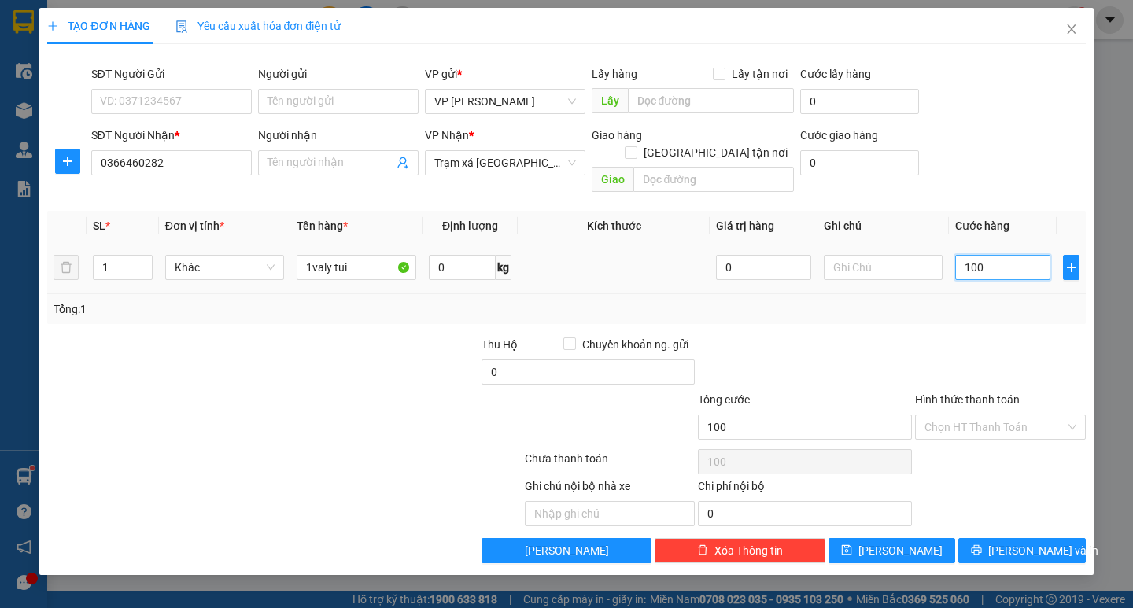
click at [992, 255] on input "100" at bounding box center [1002, 267] width 95 height 25
type input "100.000"
click at [1012, 542] on span "[PERSON_NAME] và In" at bounding box center [1043, 550] width 110 height 17
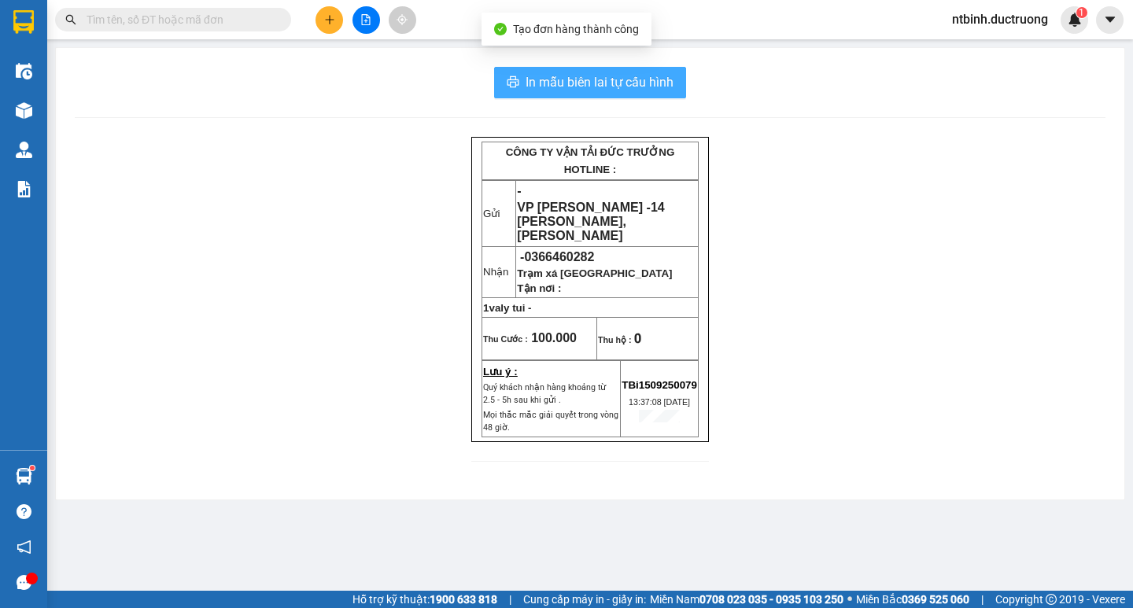
click at [608, 76] on span "In mẫu biên lai tự cấu hình" at bounding box center [599, 82] width 148 height 20
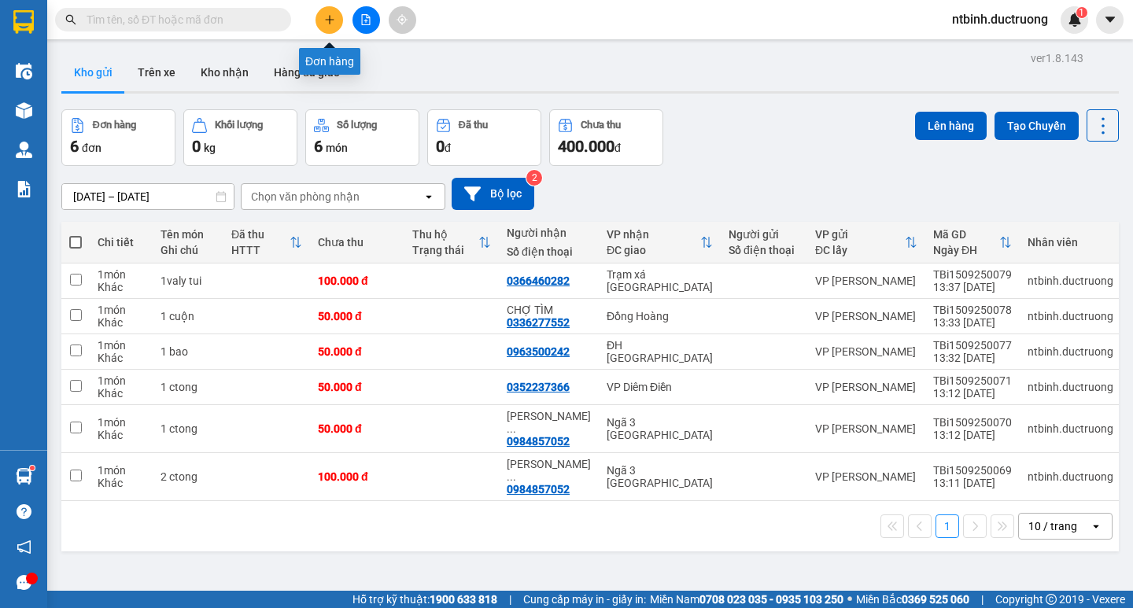
click at [334, 16] on icon "plus" at bounding box center [329, 19] width 11 height 11
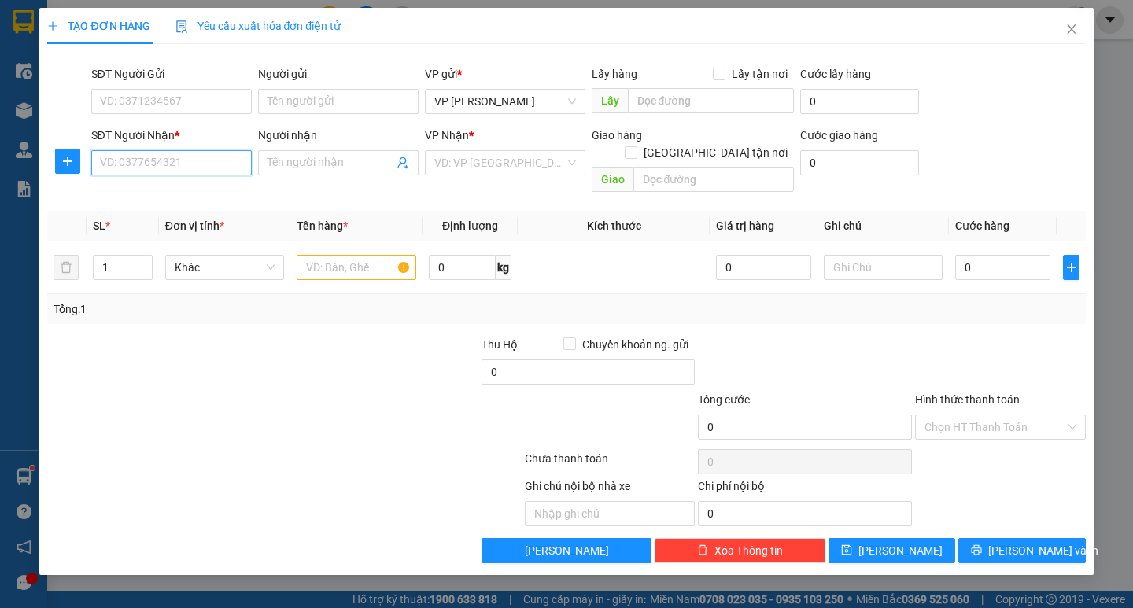
click at [149, 164] on input "SĐT Người Nhận *" at bounding box center [171, 162] width 160 height 25
click at [200, 161] on input "SĐT Người Nhận *" at bounding box center [171, 162] width 160 height 25
click at [136, 210] on div "0976917801" at bounding box center [171, 219] width 160 height 25
type input "0976917801"
click at [321, 261] on input "text" at bounding box center [356, 267] width 119 height 25
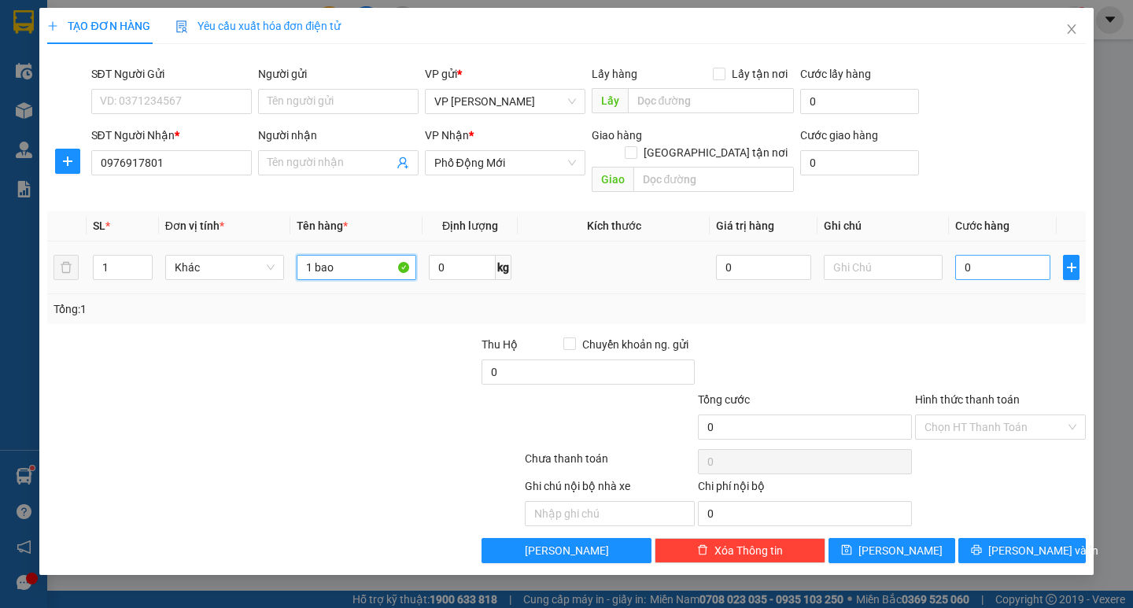
type input "1 bao"
click at [991, 255] on input "0" at bounding box center [1002, 267] width 95 height 25
type input "6"
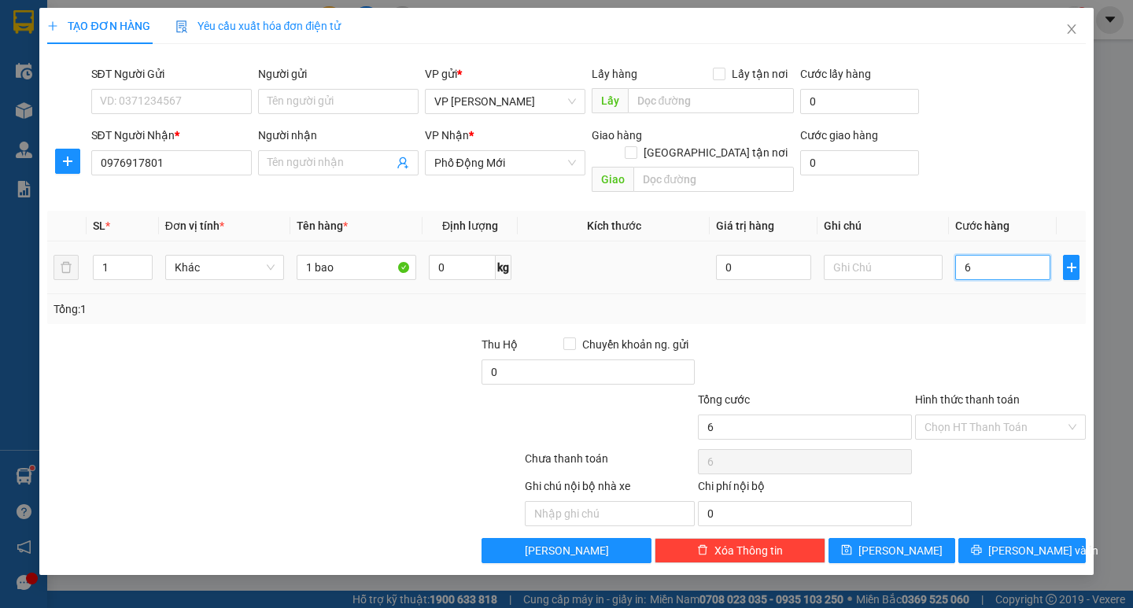
type input "60"
click at [1002, 259] on input "60" at bounding box center [1002, 267] width 95 height 25
type input "60.000"
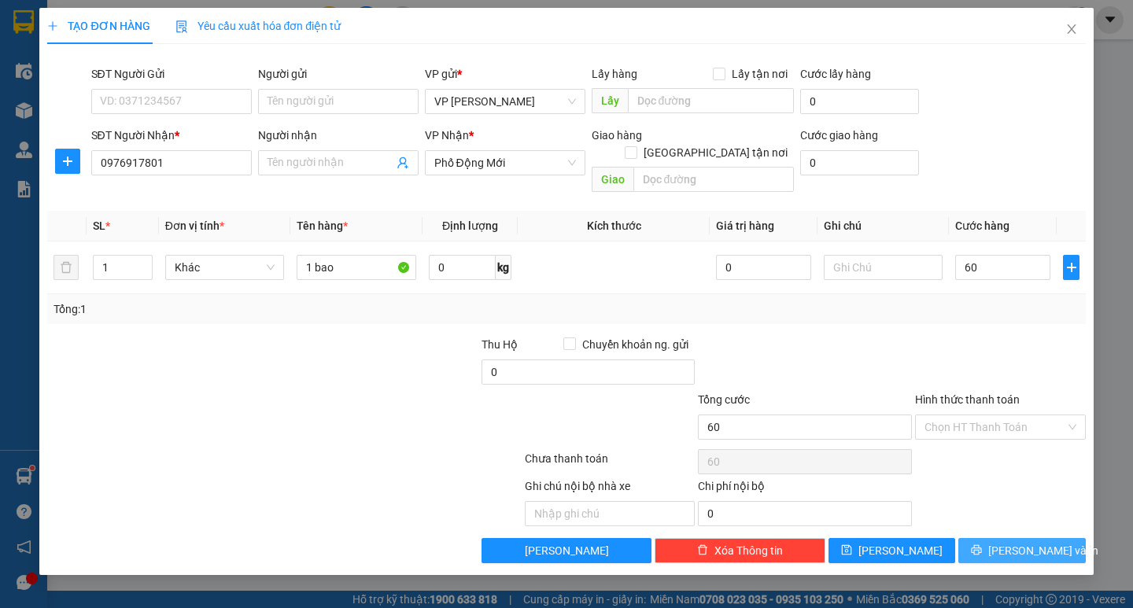
type input "60.000"
click at [1019, 542] on span "[PERSON_NAME] và In" at bounding box center [1043, 550] width 110 height 17
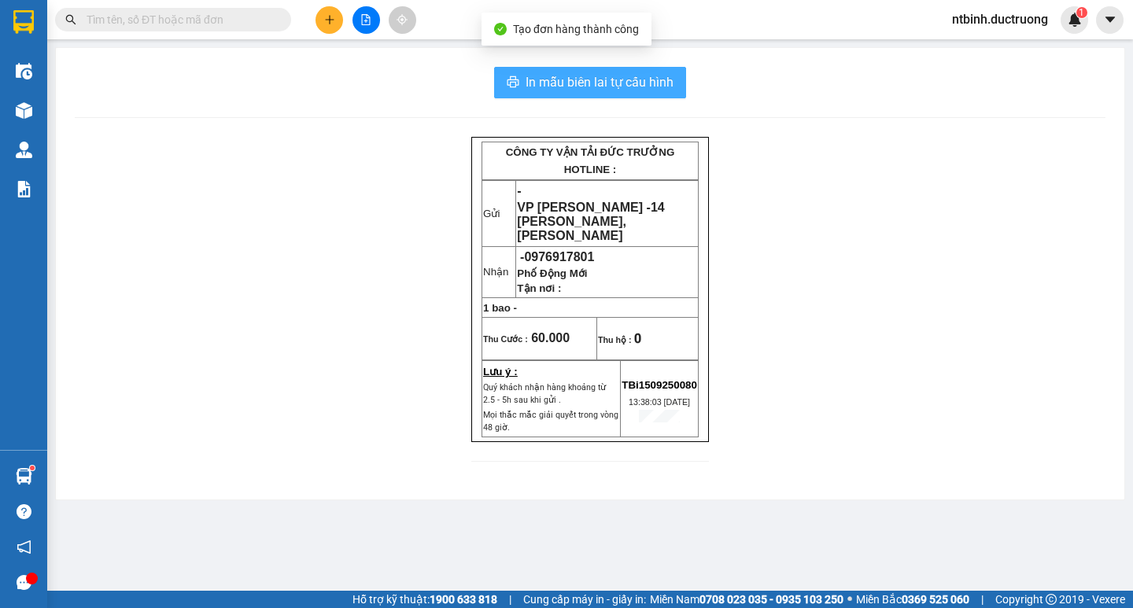
click at [570, 76] on span "In mẫu biên lai tự cấu hình" at bounding box center [599, 82] width 148 height 20
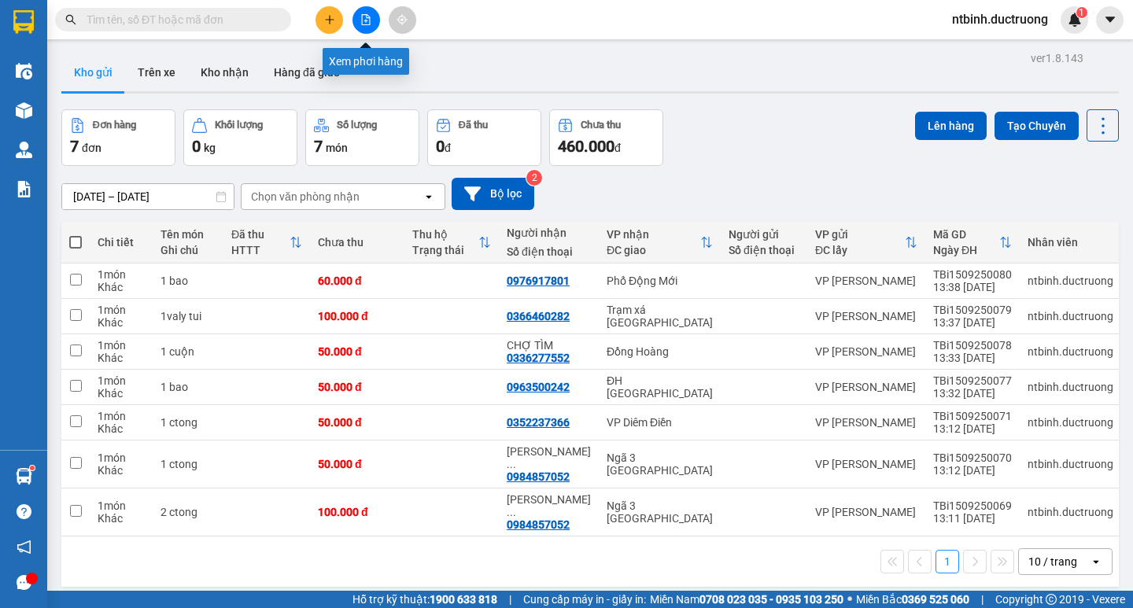
click at [334, 20] on icon "plus" at bounding box center [329, 19] width 11 height 11
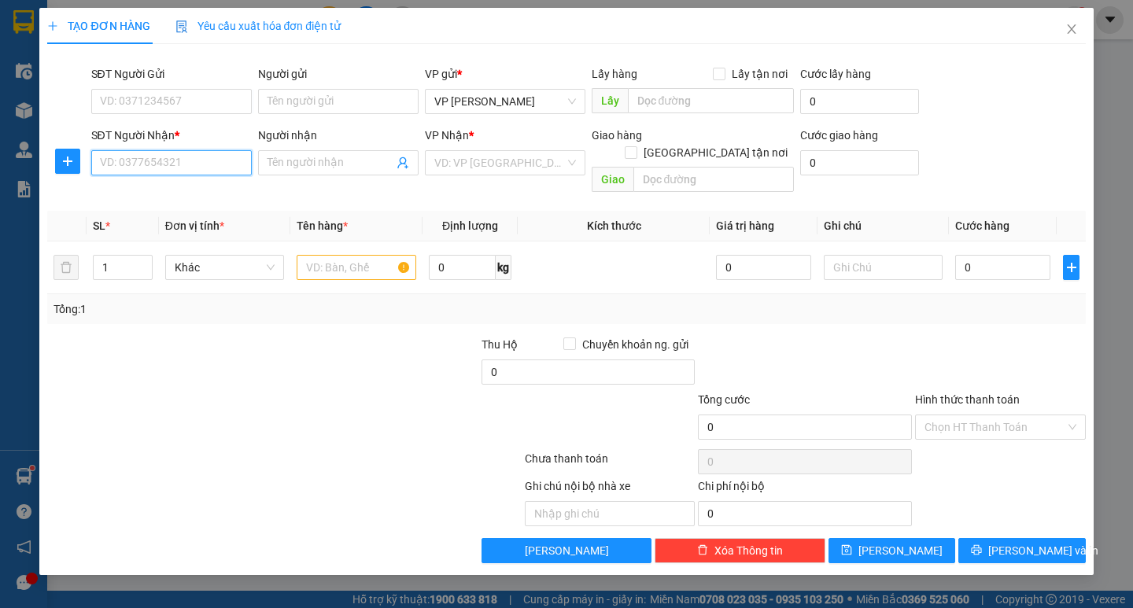
click at [146, 158] on input "SĐT Người Nhận *" at bounding box center [171, 162] width 160 height 25
type input "0982968583"
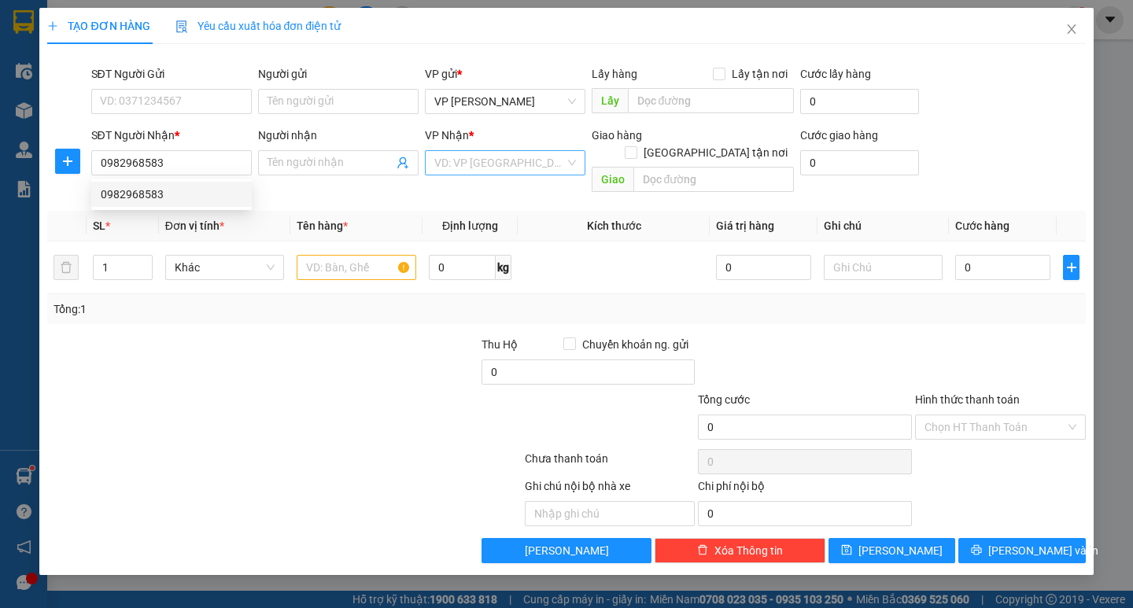
click at [491, 167] on input "search" at bounding box center [499, 163] width 131 height 24
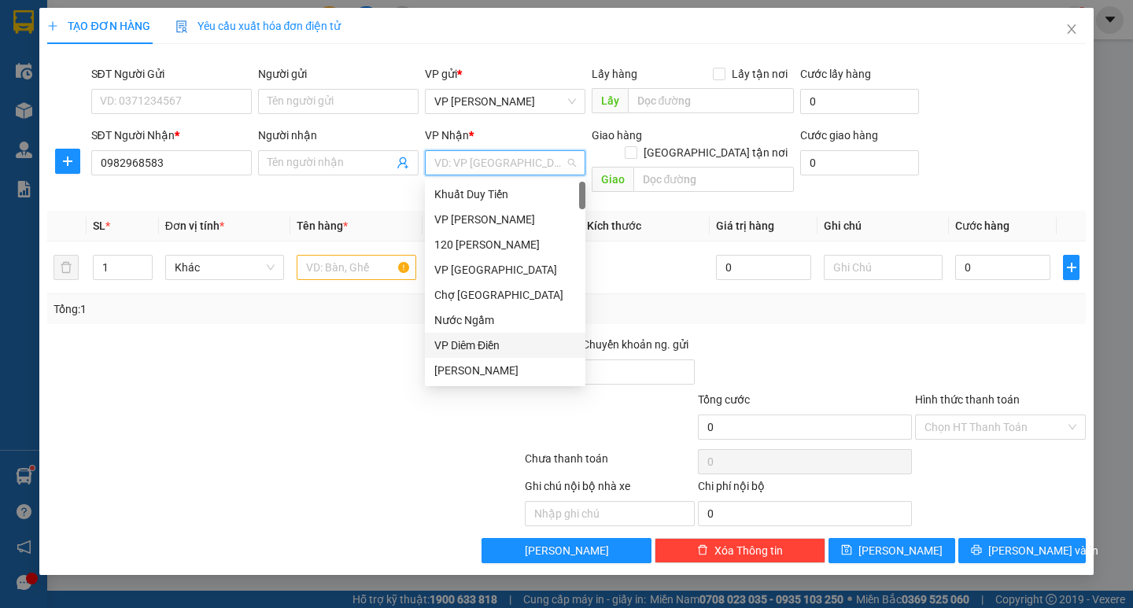
click at [496, 345] on div "VP Diêm Điền" at bounding box center [505, 345] width 142 height 17
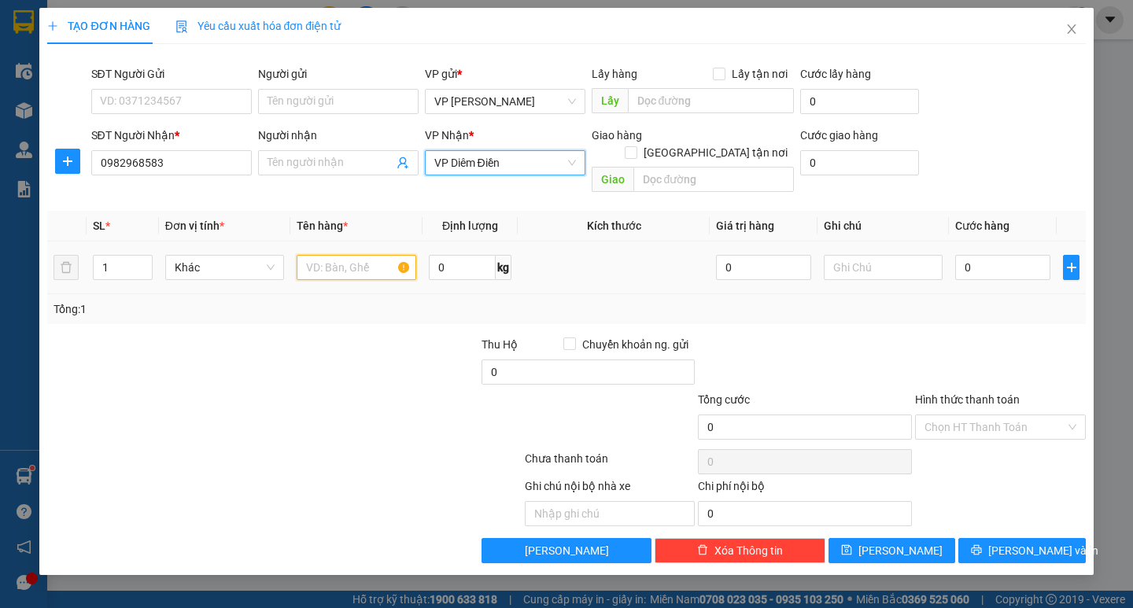
click at [337, 255] on input "text" at bounding box center [356, 267] width 119 height 25
type input "1 ctong"
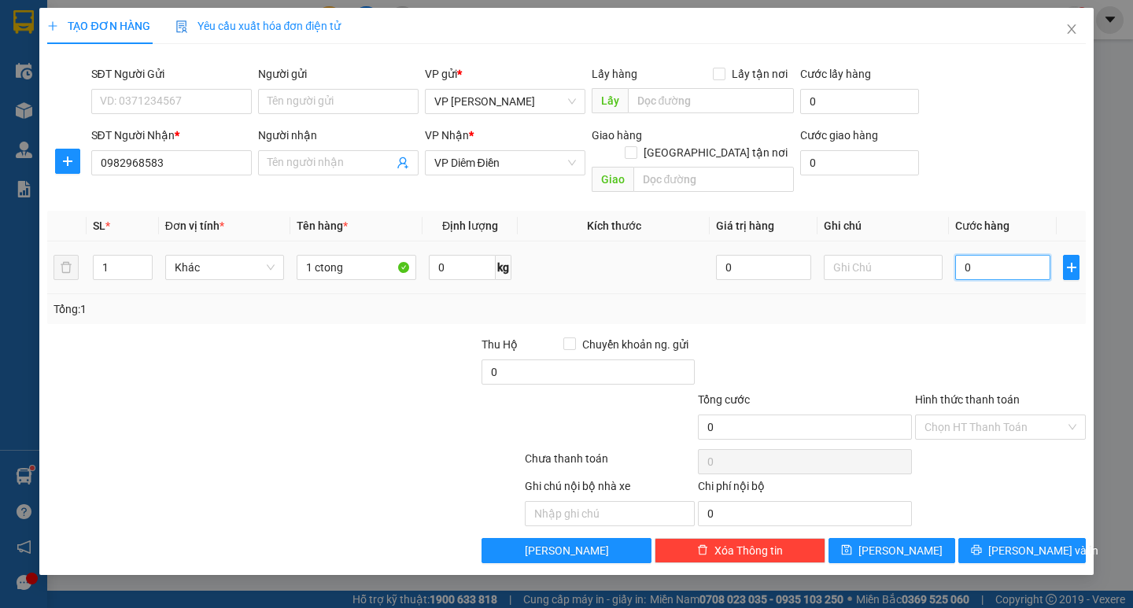
click at [995, 255] on input "0" at bounding box center [1002, 267] width 95 height 25
type input "5"
type input "50"
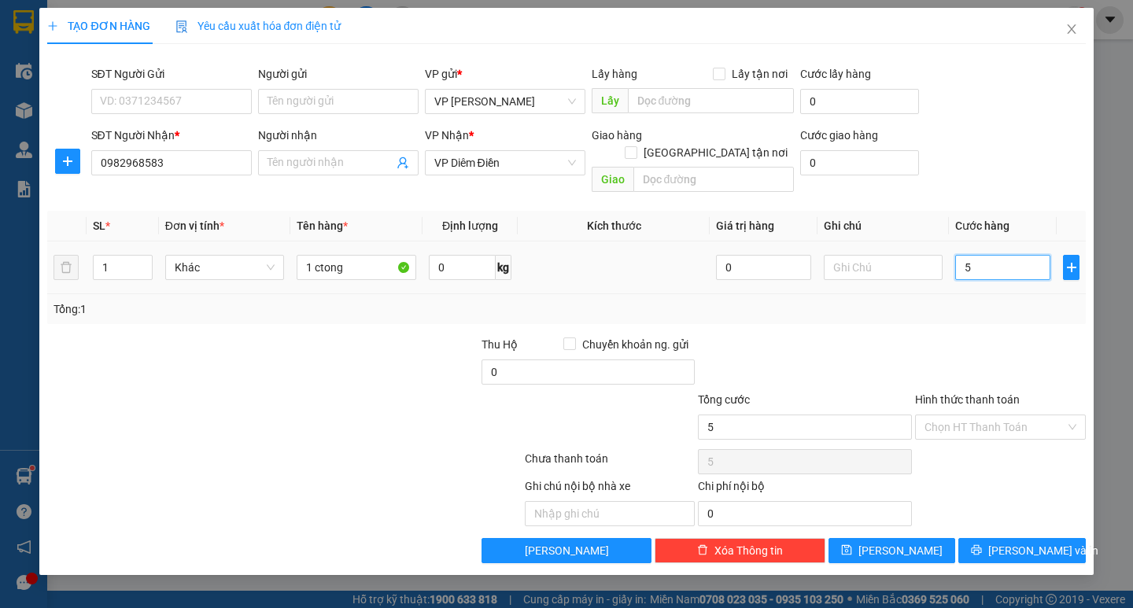
type input "50"
click at [995, 255] on input "50" at bounding box center [1002, 267] width 95 height 25
type input "50.000"
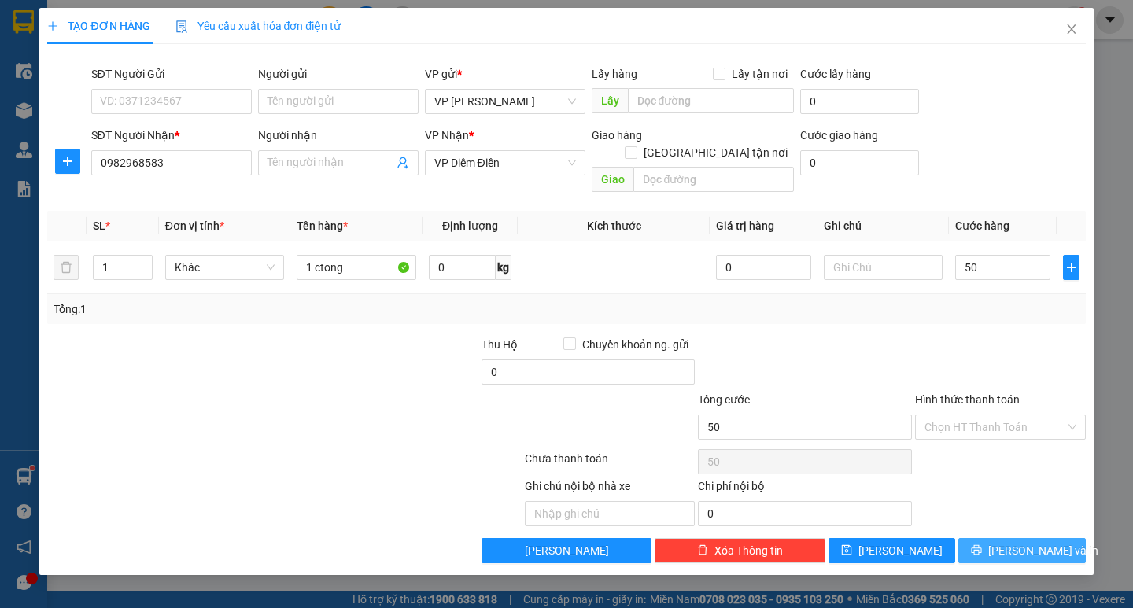
type input "50.000"
click at [1008, 542] on span "[PERSON_NAME] và In" at bounding box center [1043, 550] width 110 height 17
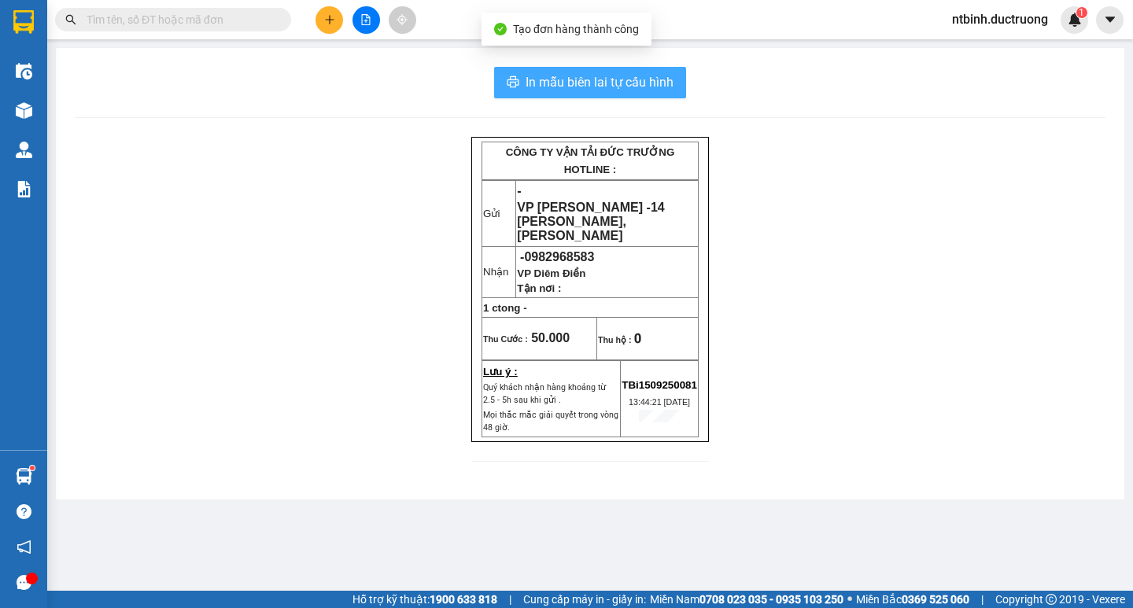
click at [586, 83] on span "In mẫu biên lai tự cấu hình" at bounding box center [599, 82] width 148 height 20
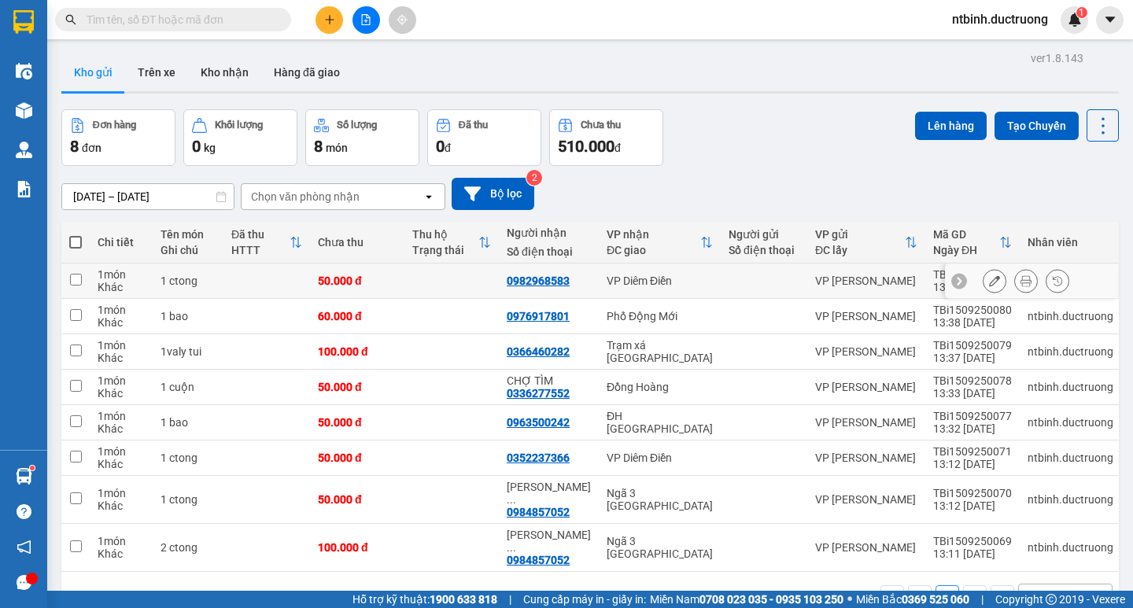
click at [72, 284] on input "checkbox" at bounding box center [76, 280] width 12 height 12
checkbox input "true"
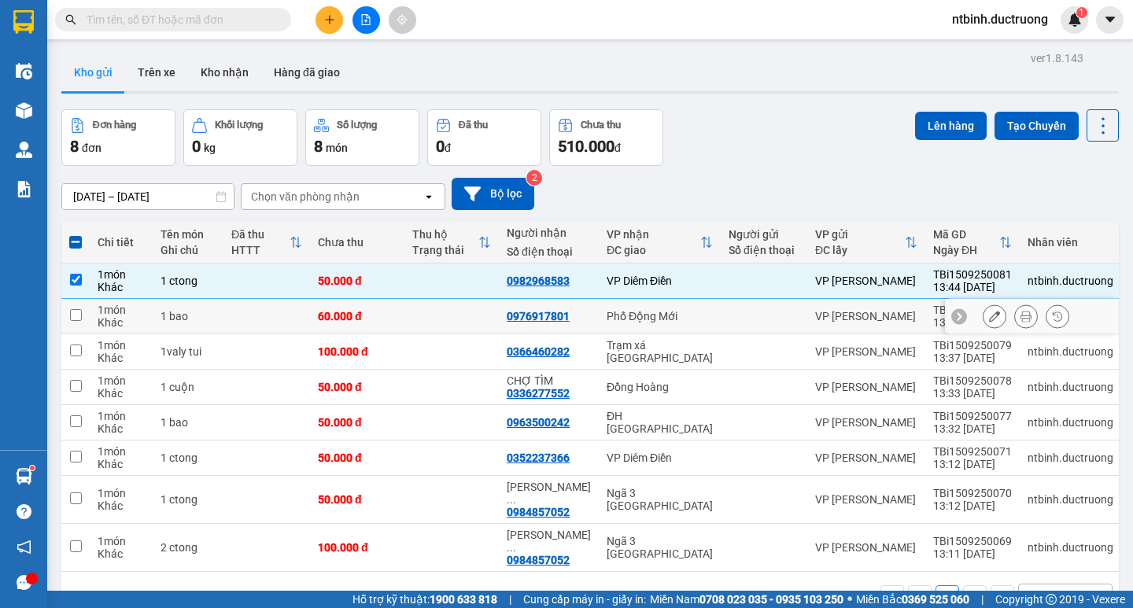
click at [77, 307] on td at bounding box center [75, 316] width 28 height 35
checkbox input "true"
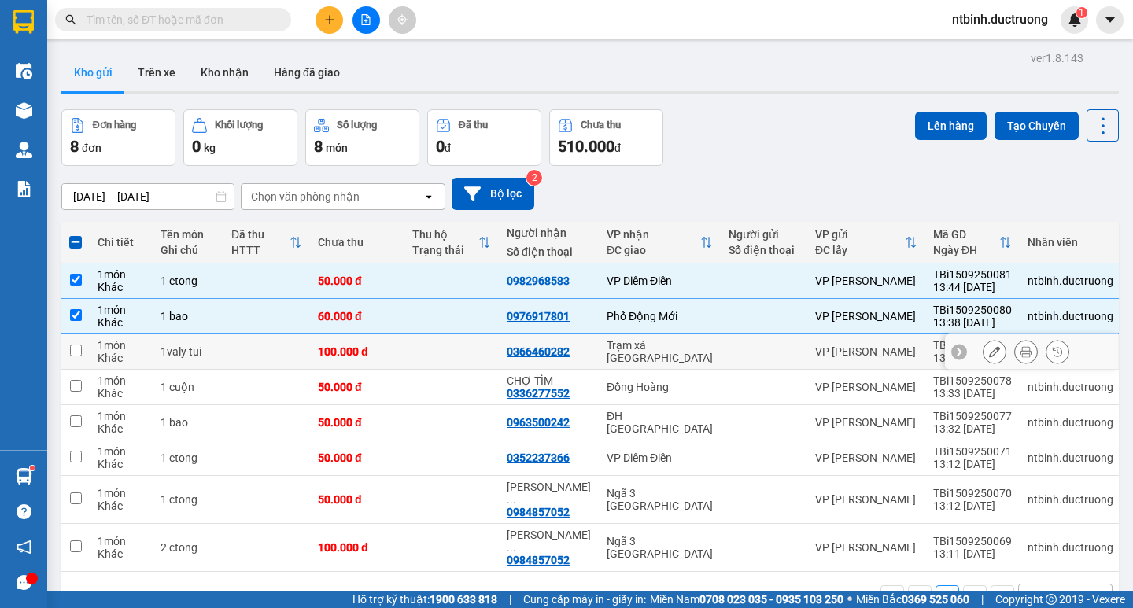
click at [79, 351] on input "checkbox" at bounding box center [76, 351] width 12 height 12
checkbox input "true"
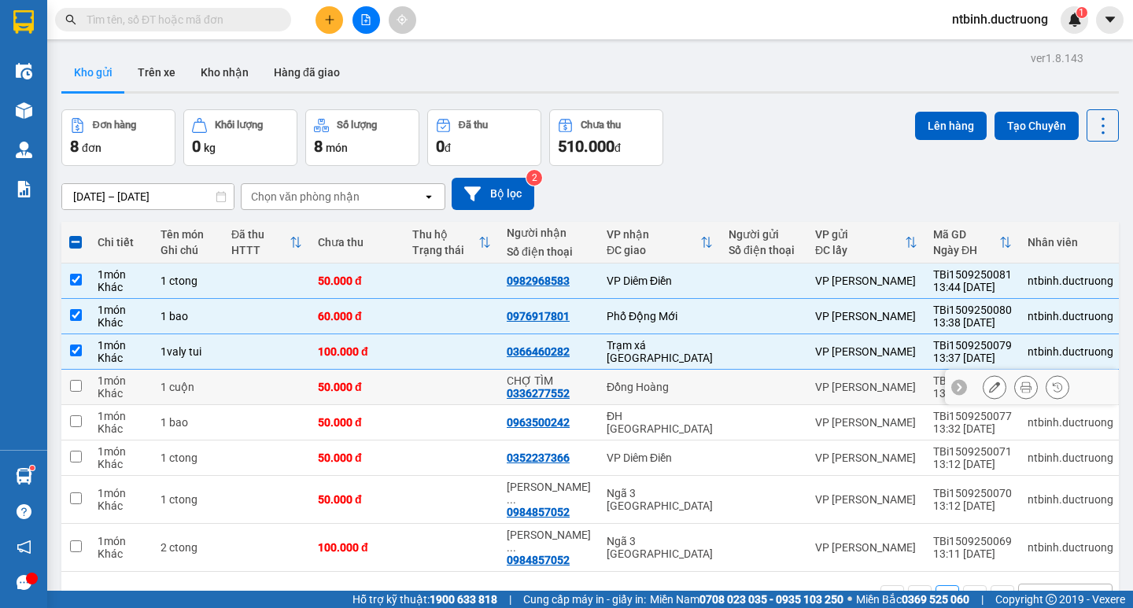
click at [68, 385] on td at bounding box center [75, 387] width 28 height 35
checkbox input "true"
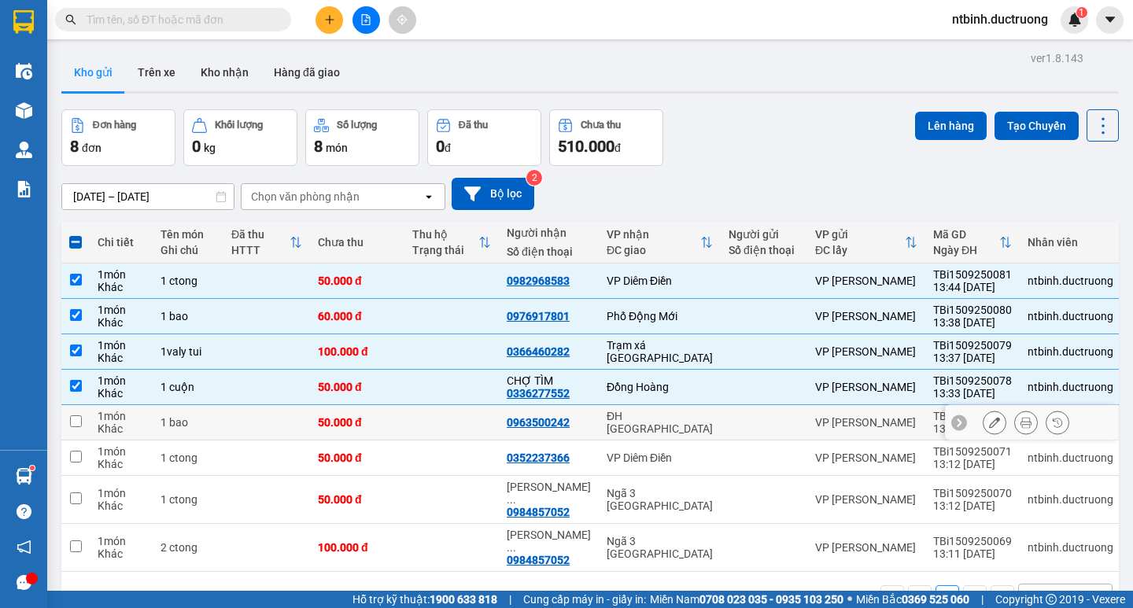
click at [80, 420] on input "checkbox" at bounding box center [76, 421] width 12 height 12
checkbox input "true"
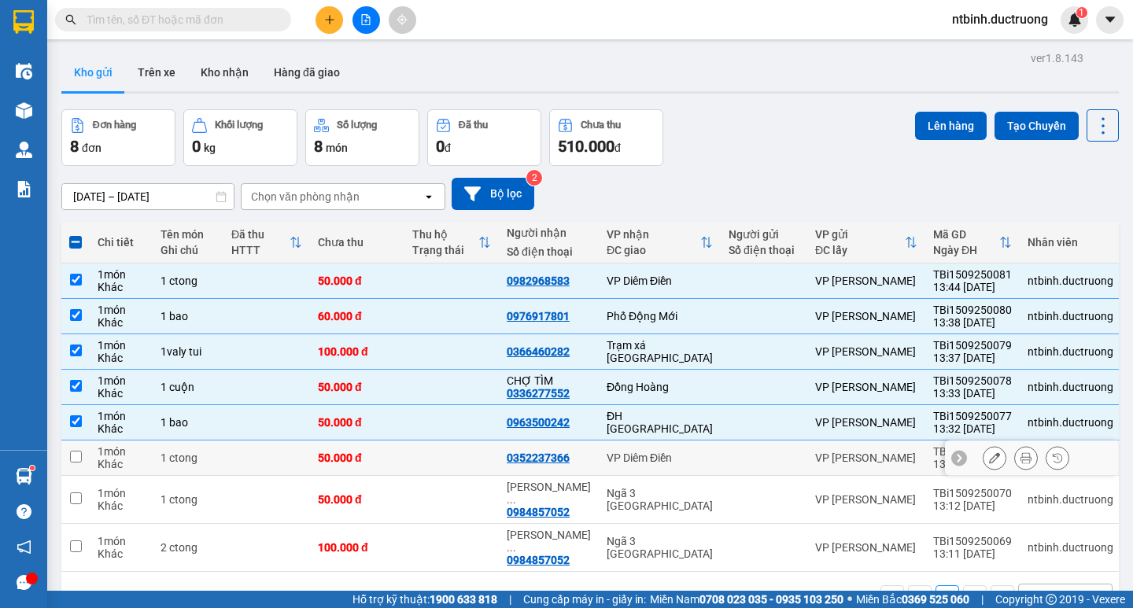
click at [76, 456] on input "checkbox" at bounding box center [76, 457] width 12 height 12
checkbox input "true"
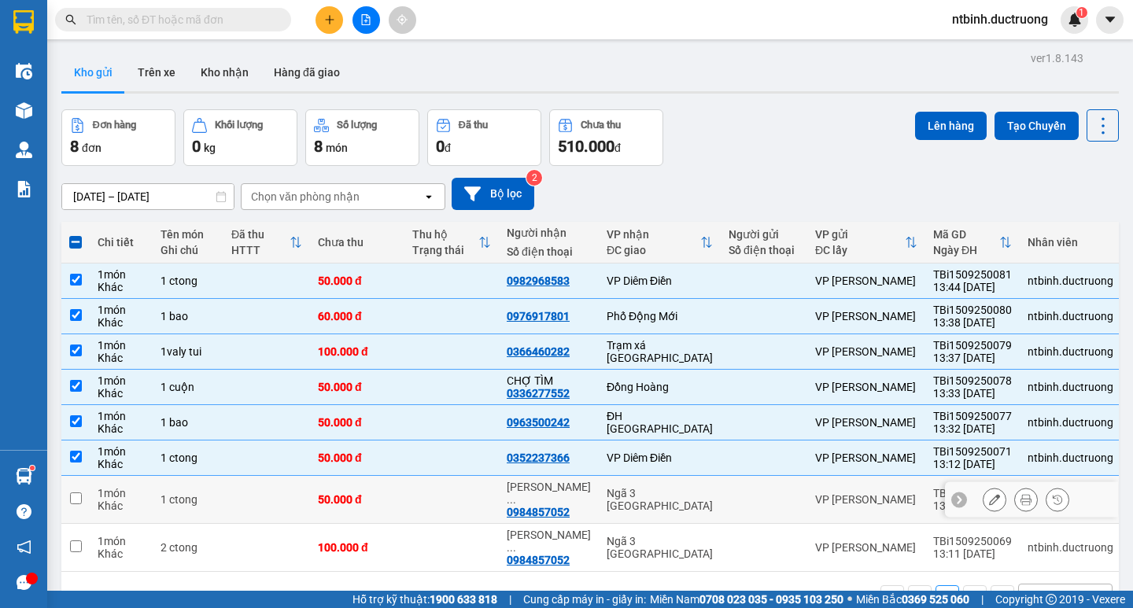
click at [79, 496] on input "checkbox" at bounding box center [76, 498] width 12 height 12
checkbox input "true"
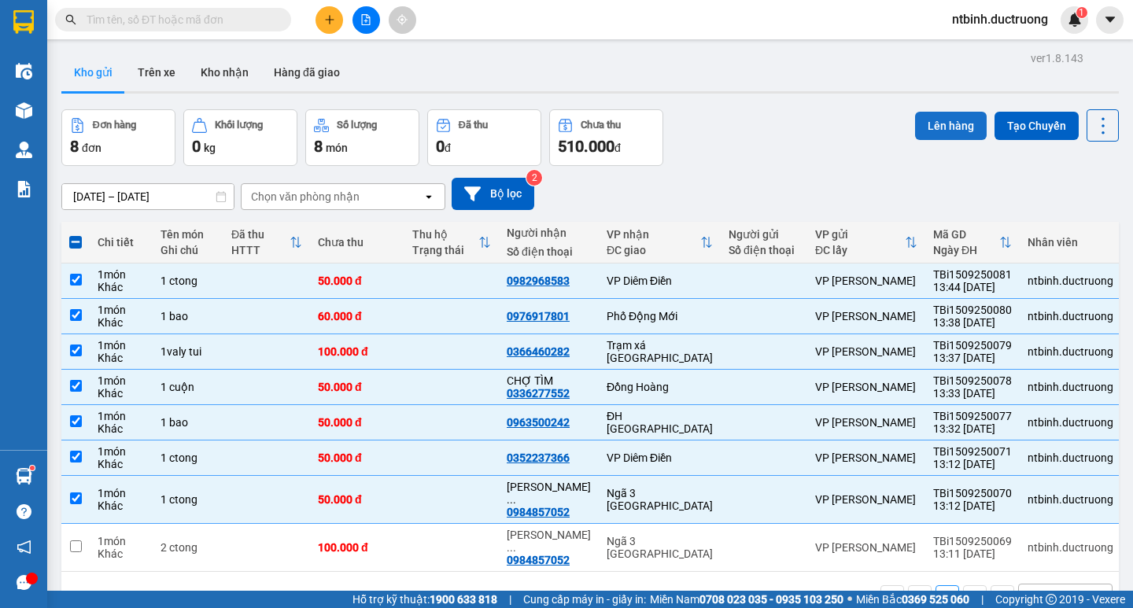
click at [930, 117] on button "Lên hàng" at bounding box center [951, 126] width 72 height 28
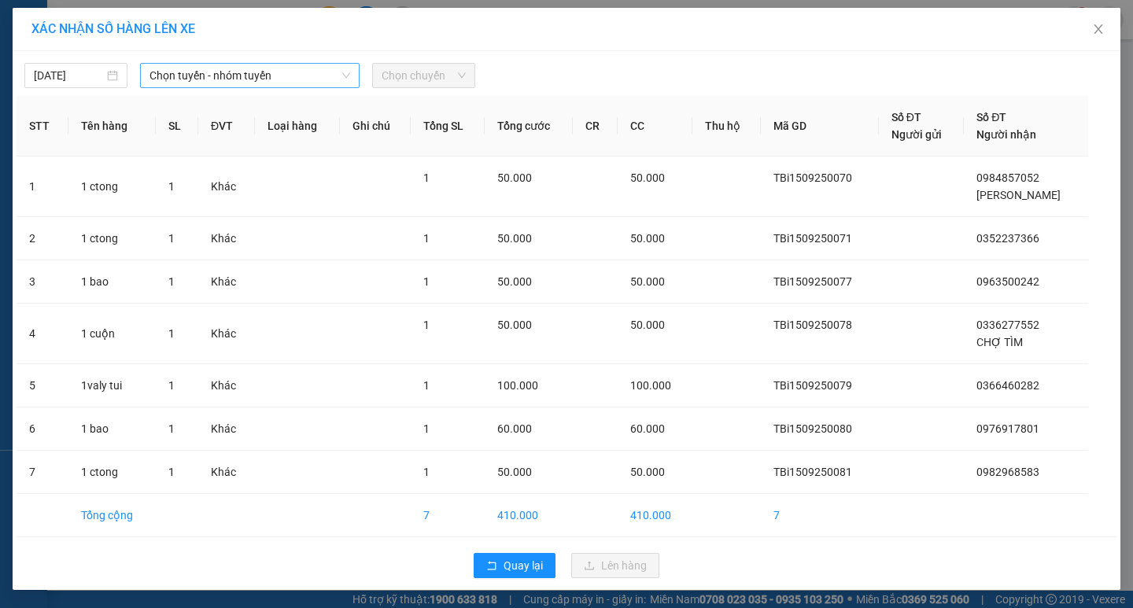
click at [333, 70] on span "Chọn tuyến - nhóm tuyến" at bounding box center [249, 76] width 201 height 24
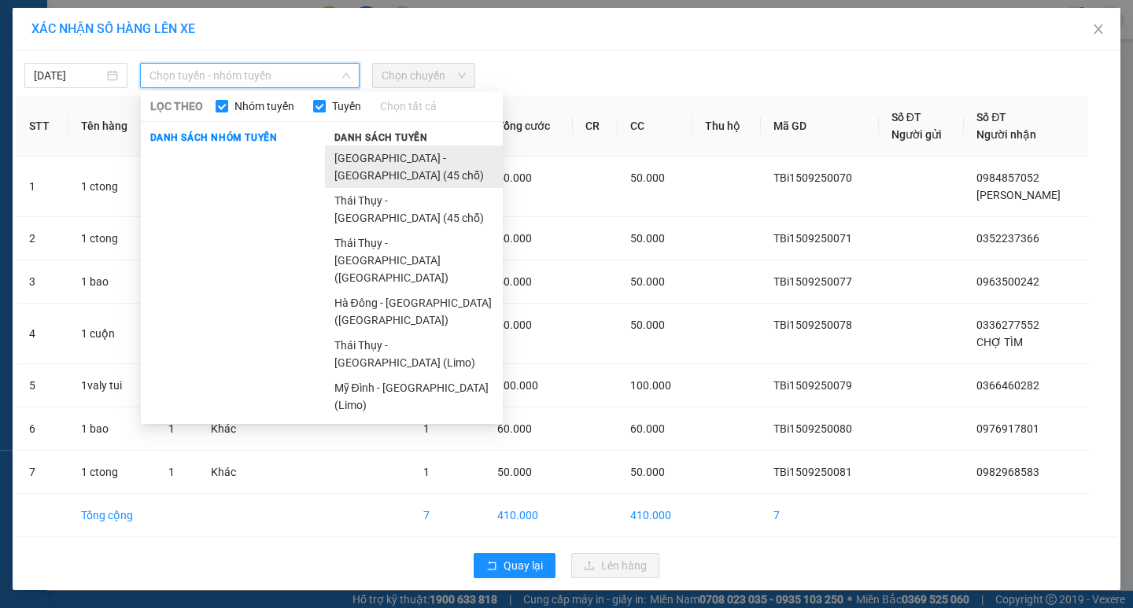
click at [396, 151] on li "[GEOGRAPHIC_DATA] - [GEOGRAPHIC_DATA] (45 chỗ)" at bounding box center [414, 167] width 178 height 42
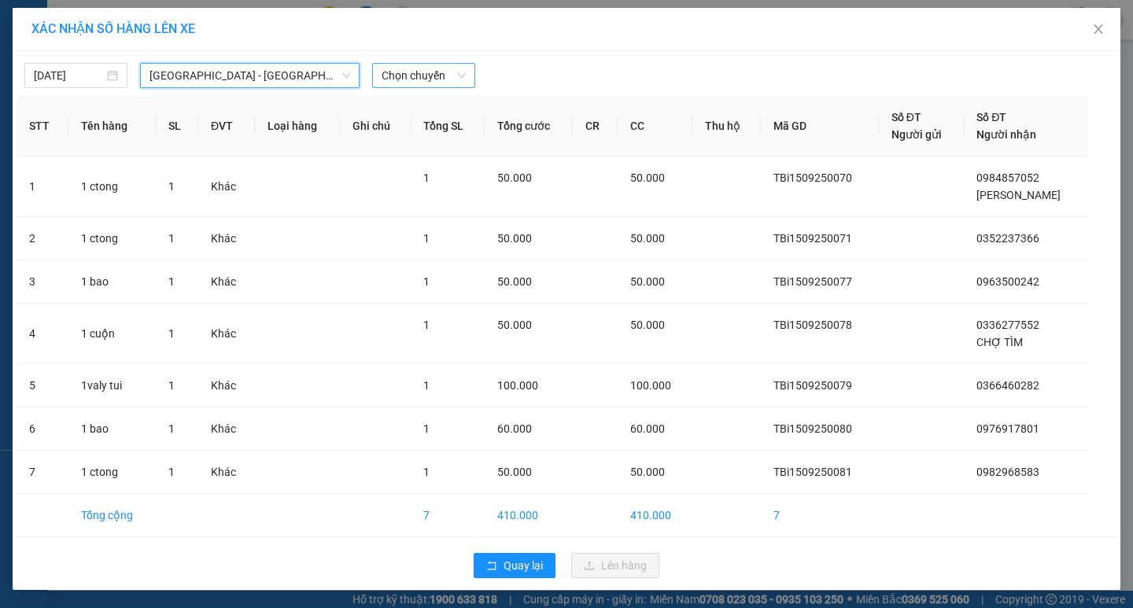
click at [435, 68] on span "Chọn chuyến" at bounding box center [424, 76] width 84 height 24
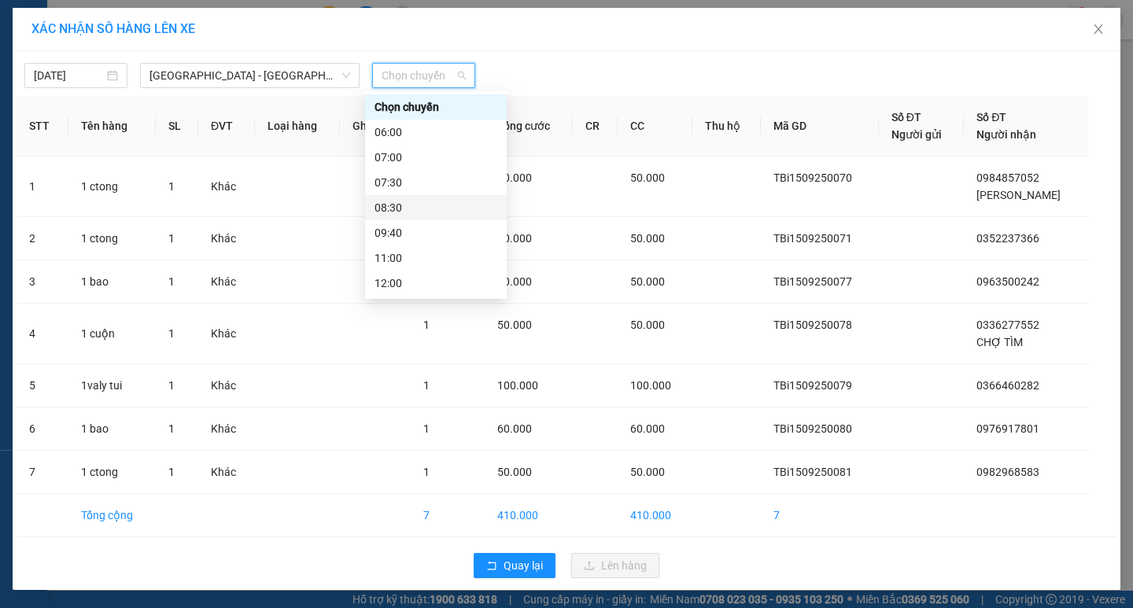
scroll to position [227, 0]
click at [396, 150] on div "14:00" at bounding box center [435, 157] width 123 height 17
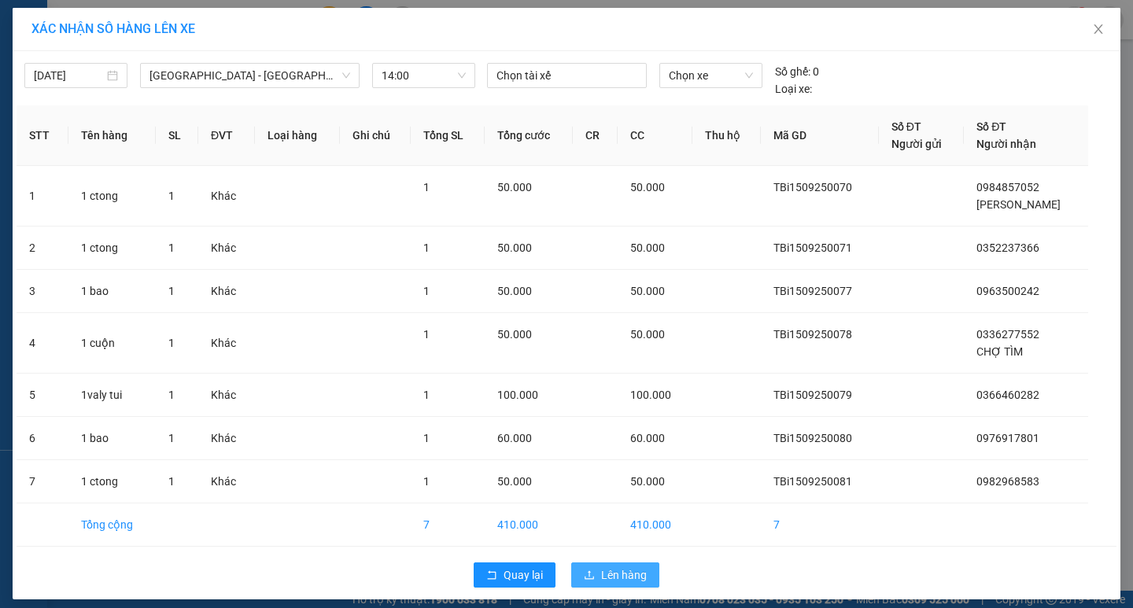
click at [626, 570] on span "Lên hàng" at bounding box center [624, 574] width 46 height 17
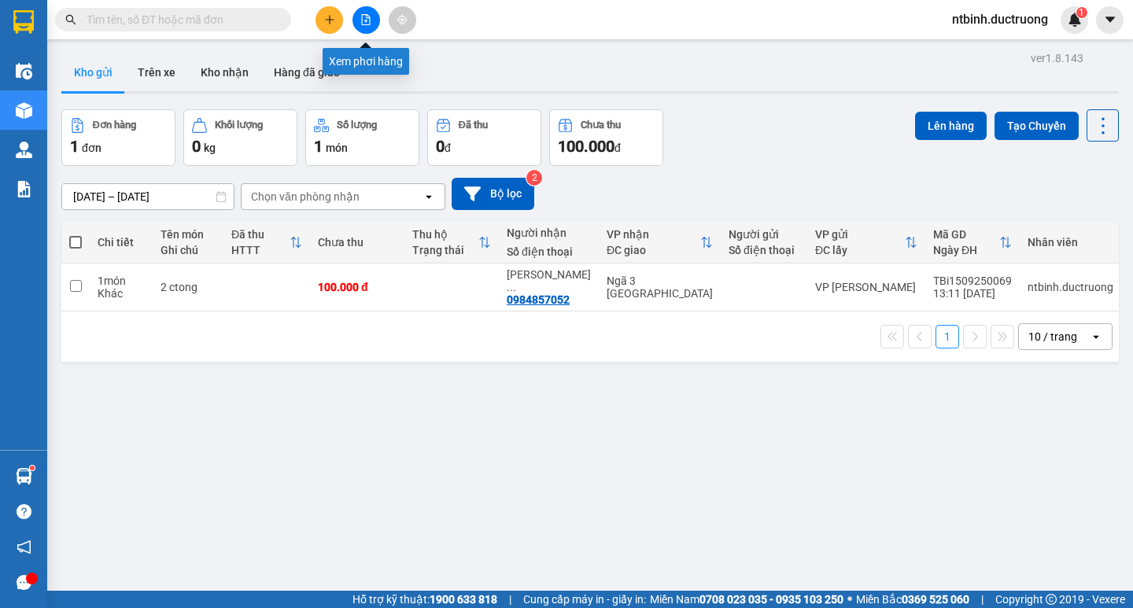
click at [359, 13] on button at bounding box center [366, 20] width 28 height 28
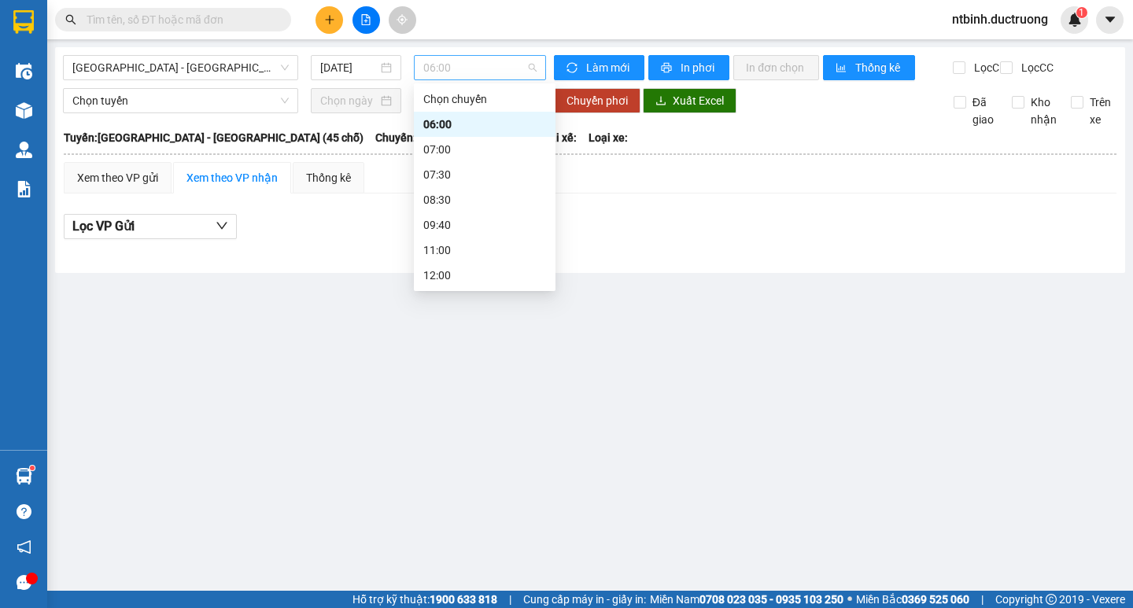
click at [479, 70] on span "06:00" at bounding box center [479, 68] width 113 height 24
click at [446, 220] on div "14:00" at bounding box center [484, 218] width 123 height 17
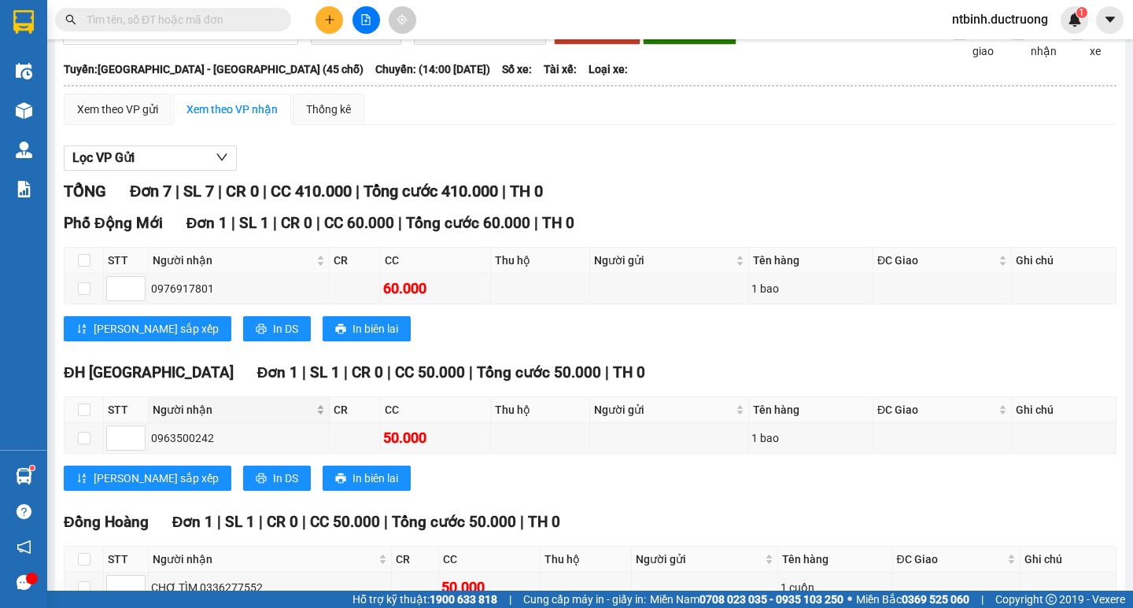
scroll to position [157, 0]
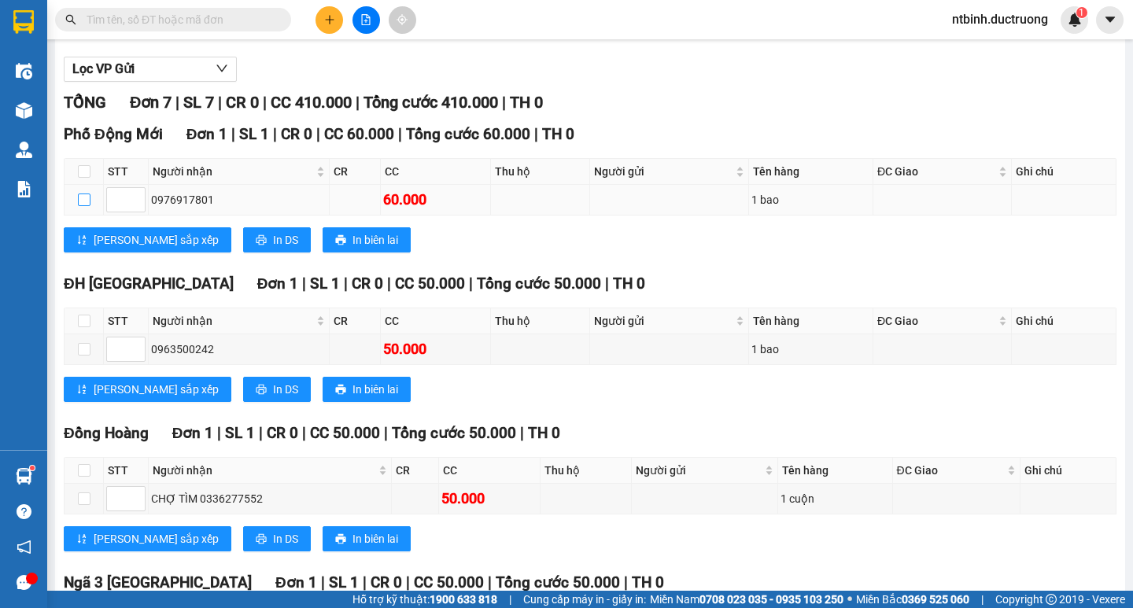
click at [90, 206] on input "checkbox" at bounding box center [84, 200] width 13 height 13
checkbox input "true"
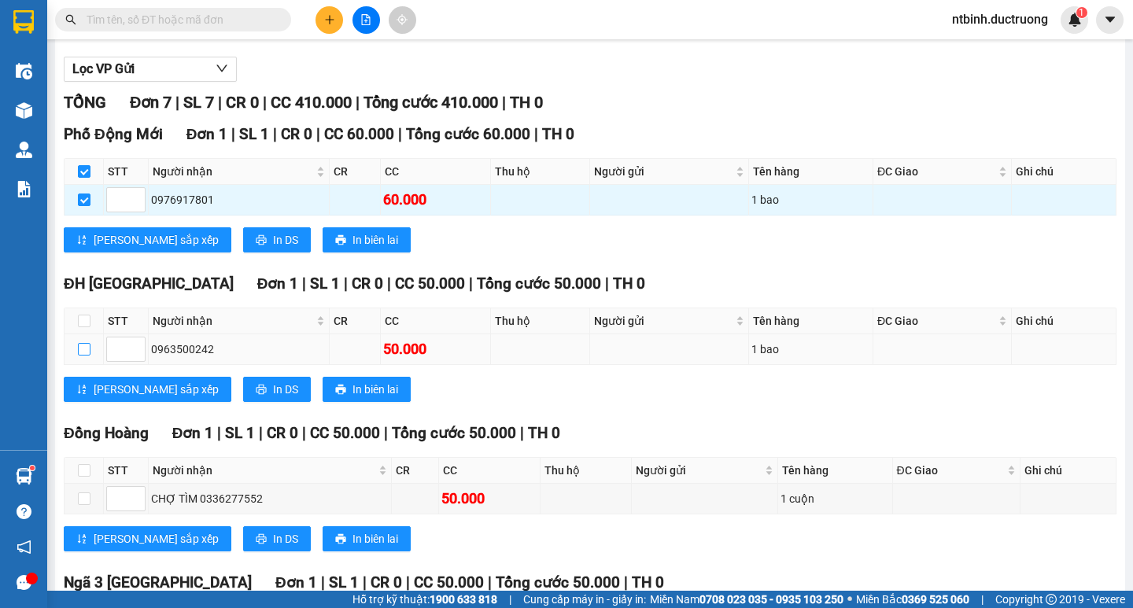
click at [82, 356] on input "checkbox" at bounding box center [84, 349] width 13 height 13
checkbox input "true"
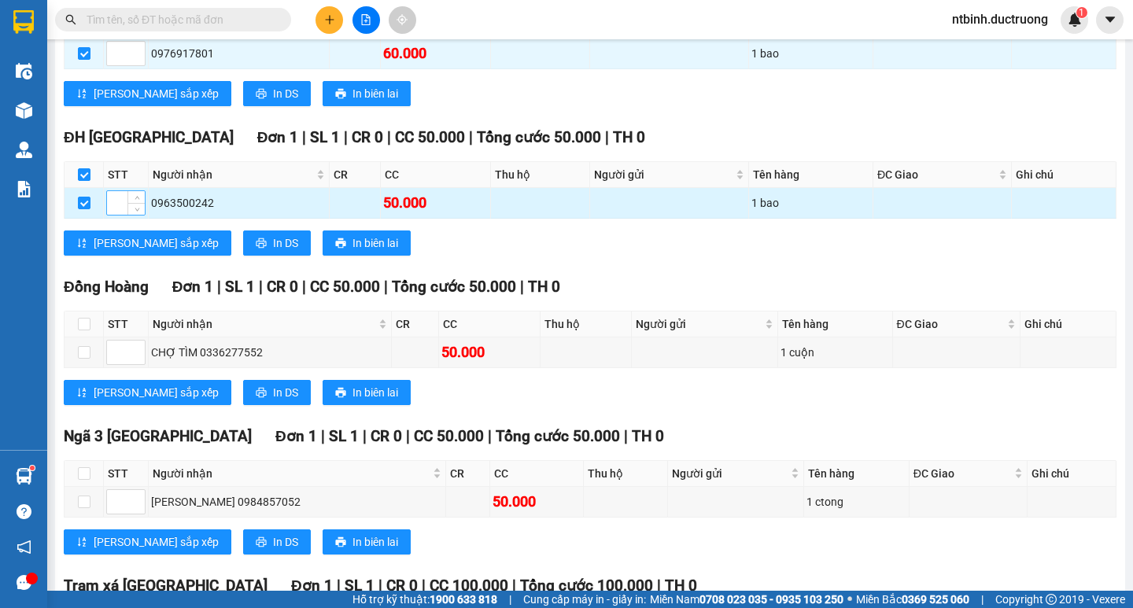
scroll to position [315, 0]
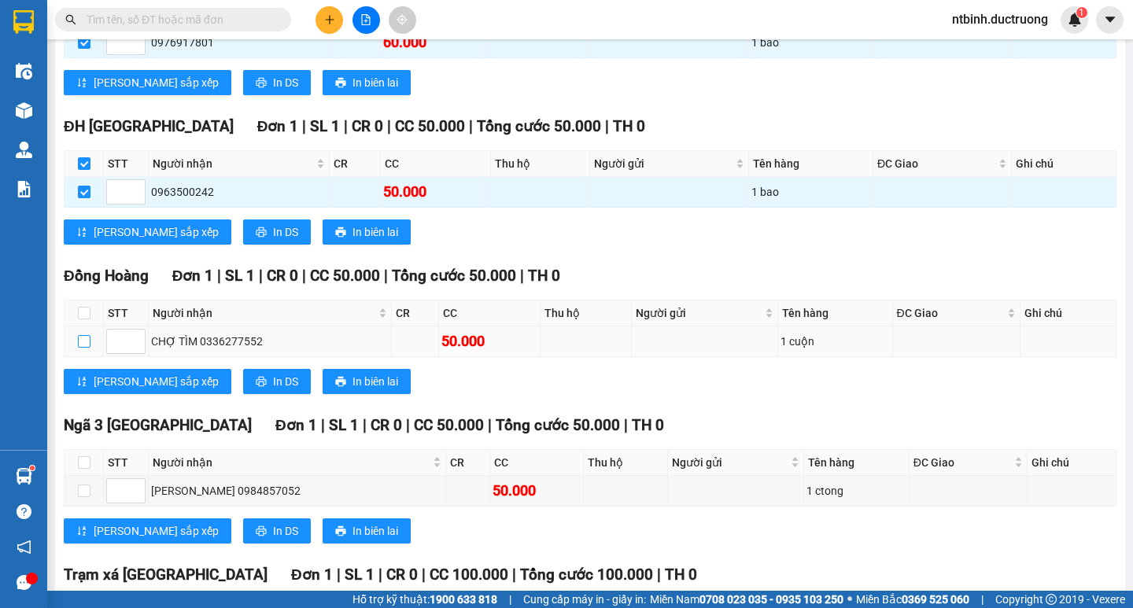
click at [79, 348] on input "checkbox" at bounding box center [84, 341] width 13 height 13
checkbox input "true"
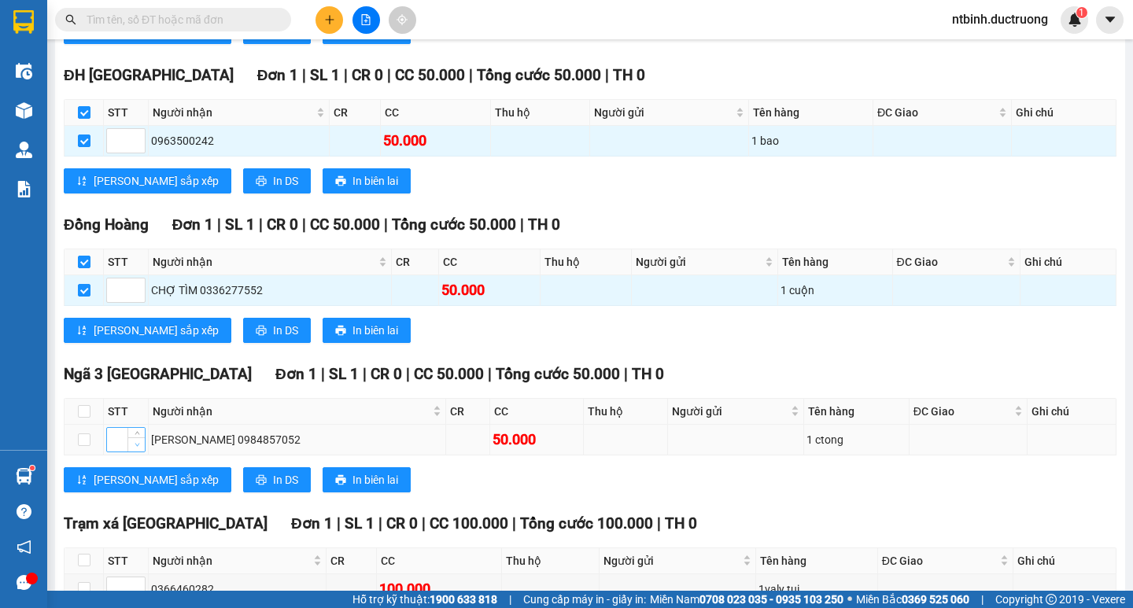
scroll to position [393, 0]
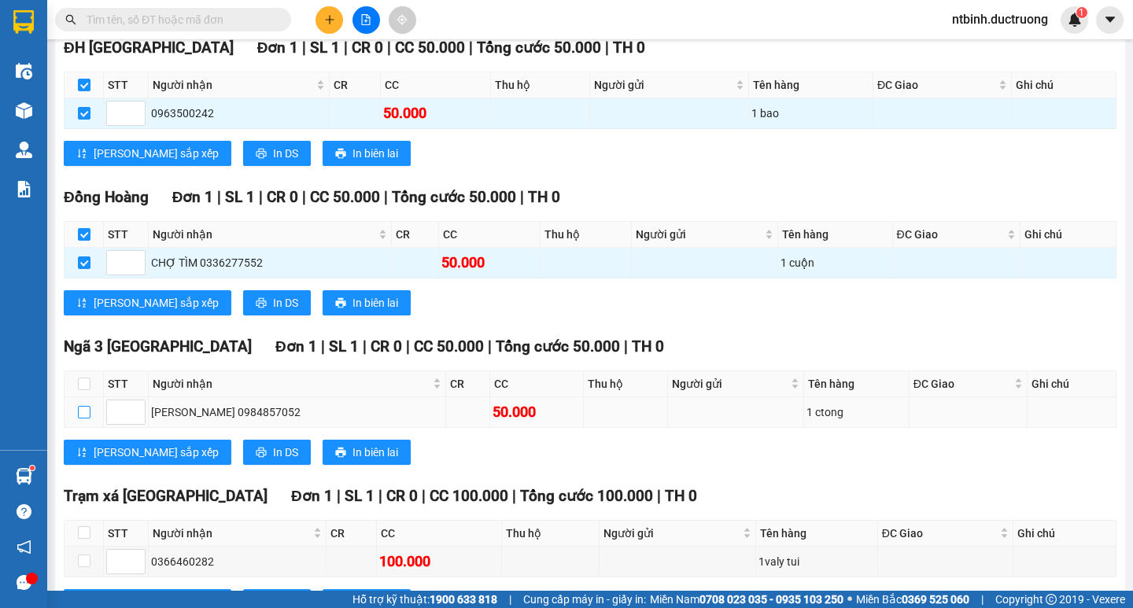
click at [85, 419] on input "checkbox" at bounding box center [84, 412] width 13 height 13
checkbox input "true"
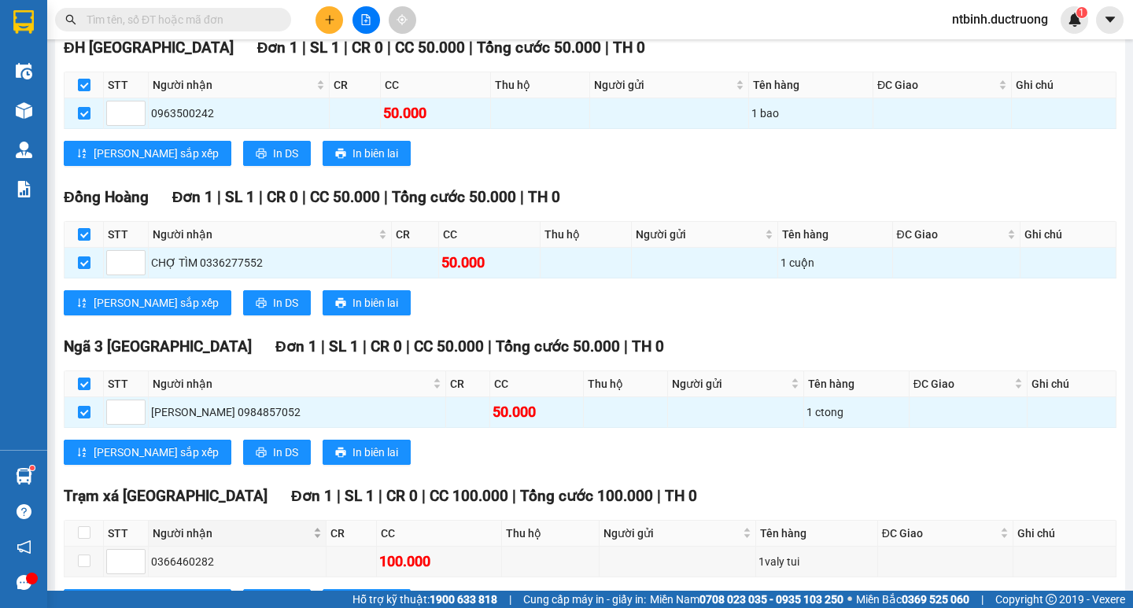
scroll to position [551, 0]
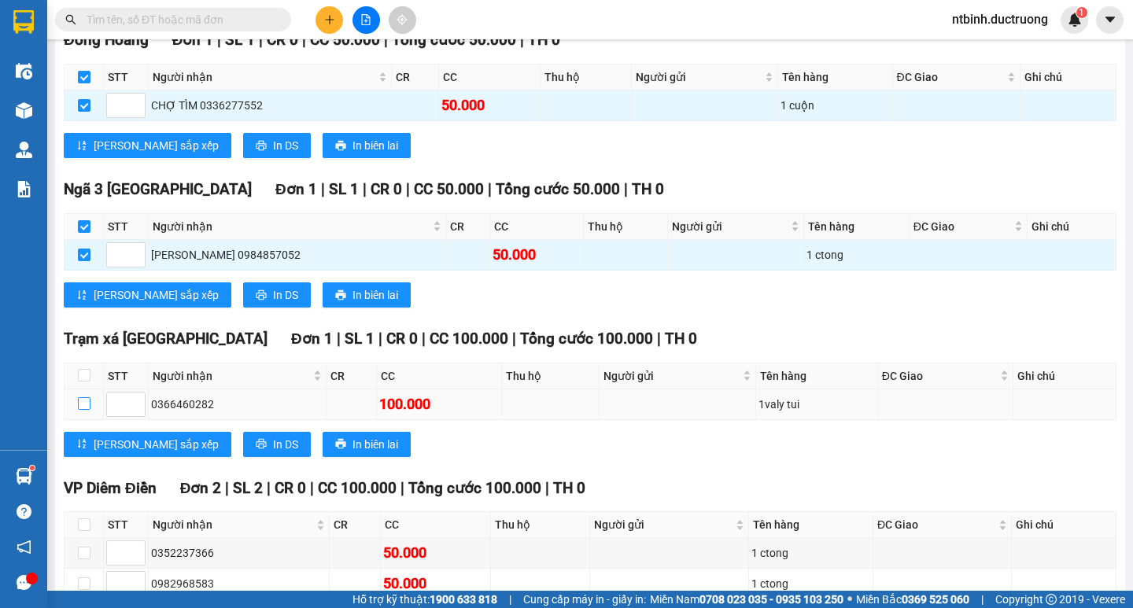
click at [89, 410] on input "checkbox" at bounding box center [84, 403] width 13 height 13
checkbox input "true"
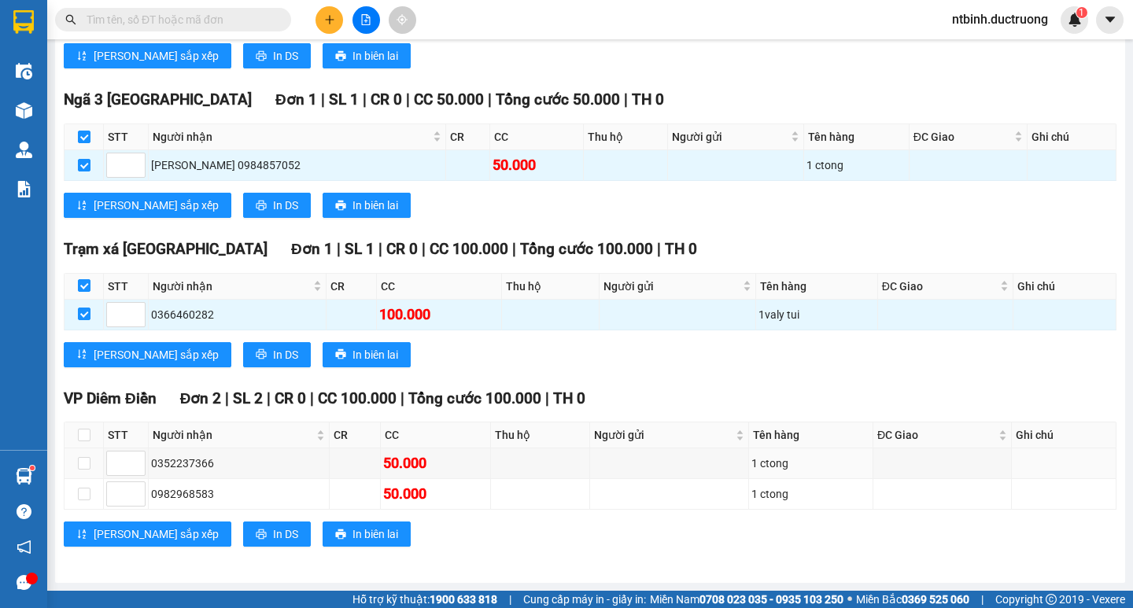
scroll to position [654, 0]
click at [87, 458] on input "checkbox" at bounding box center [84, 463] width 13 height 13
checkbox input "true"
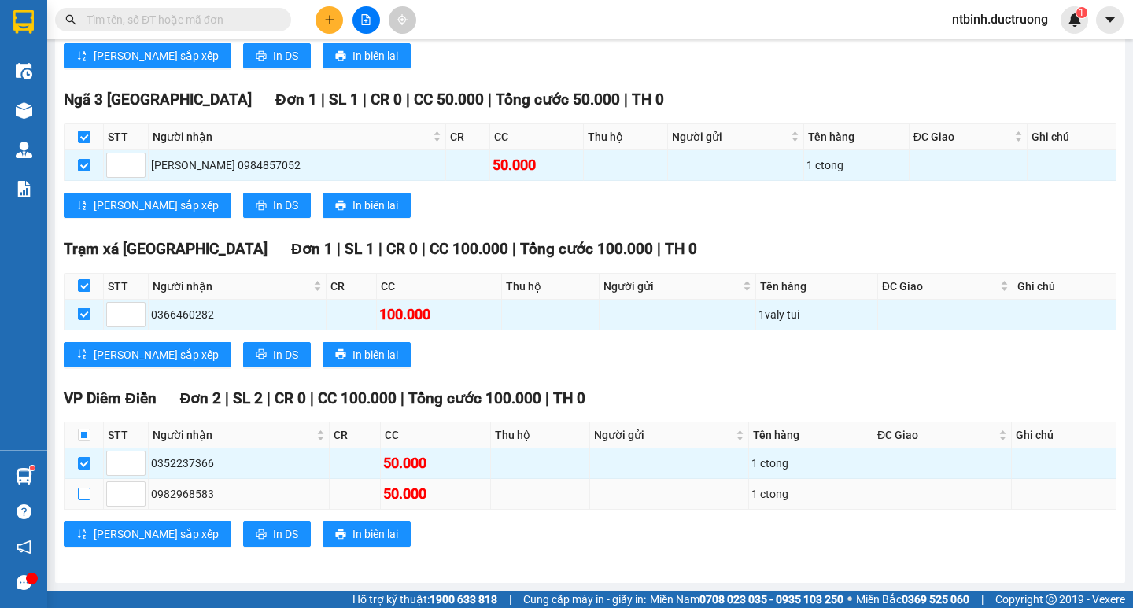
click at [78, 490] on input "checkbox" at bounding box center [84, 494] width 13 height 13
checkbox input "true"
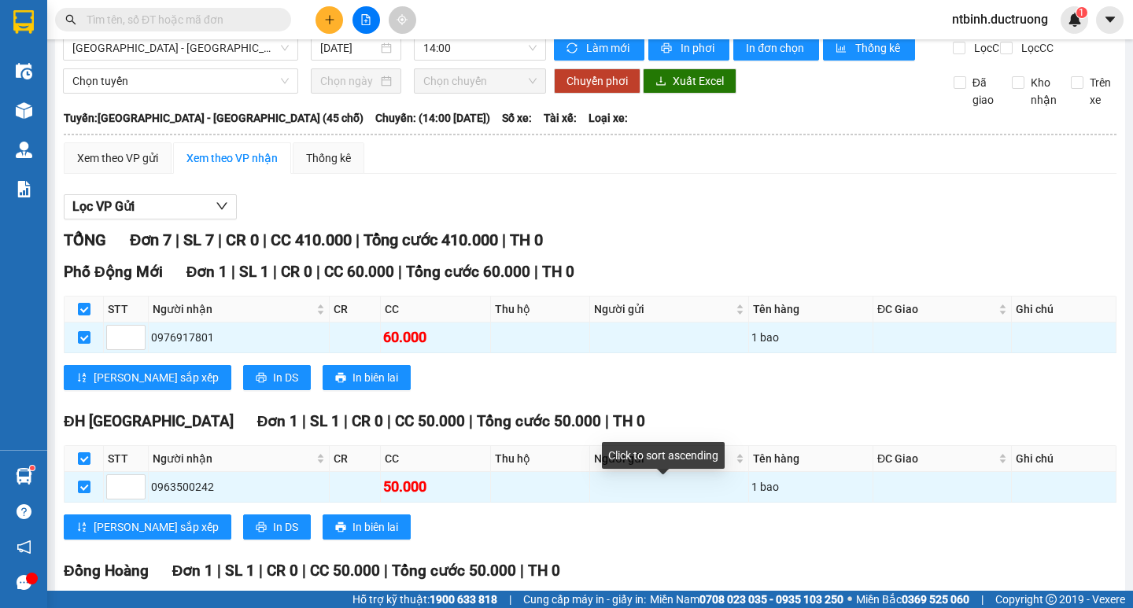
scroll to position [0, 0]
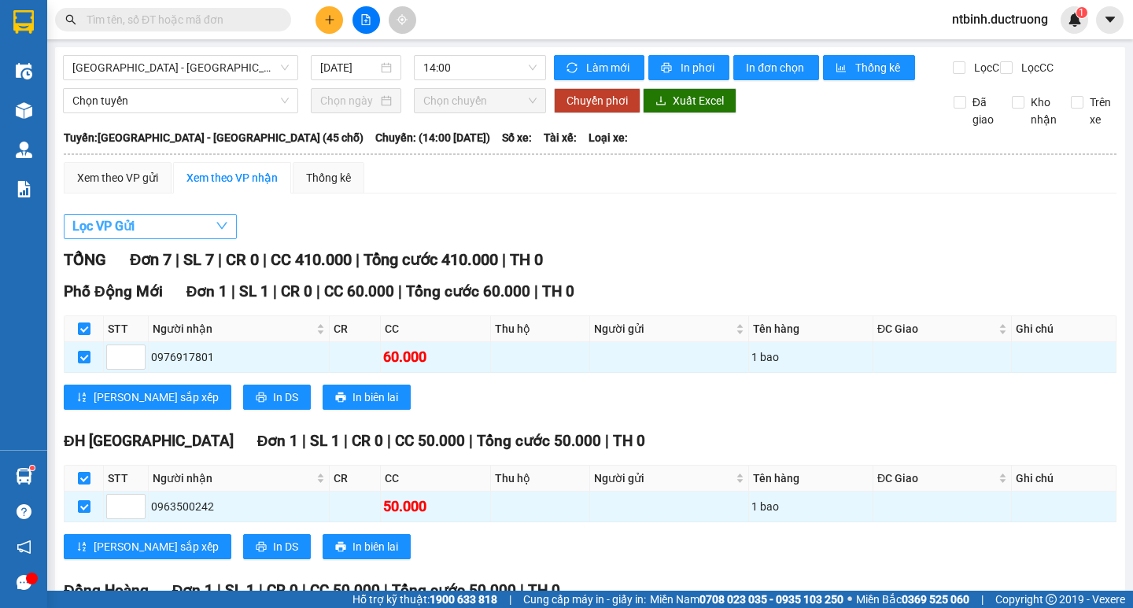
click at [195, 239] on button "Lọc VP Gửi" at bounding box center [150, 226] width 173 height 25
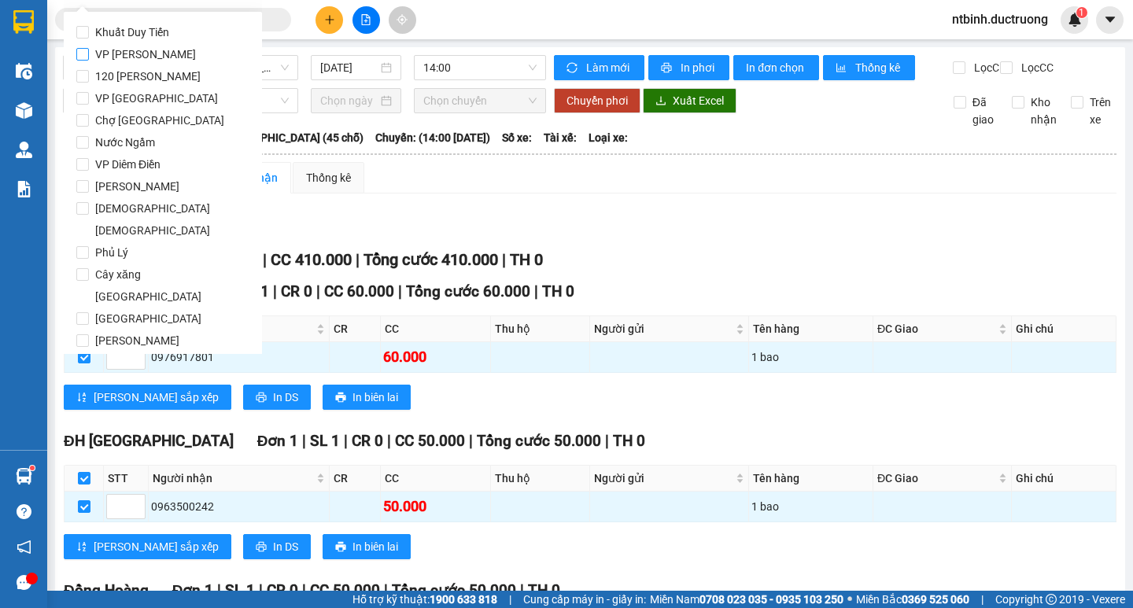
click at [83, 56] on input "VP [PERSON_NAME]" at bounding box center [82, 54] width 13 height 13
checkbox input "true"
click at [669, 61] on button "In phơi" at bounding box center [688, 67] width 81 height 25
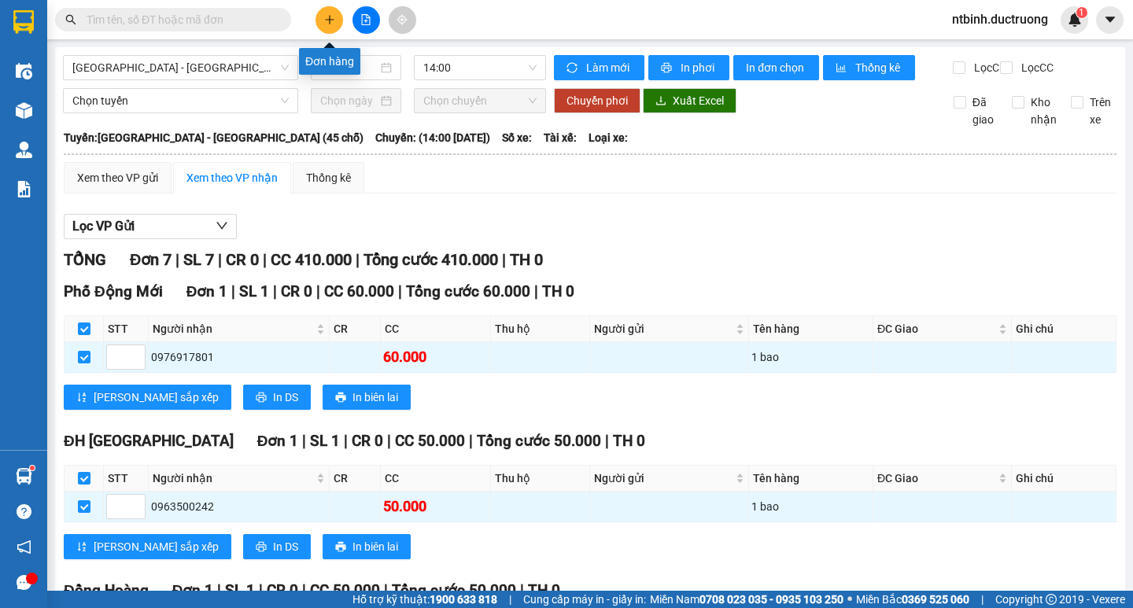
click at [331, 27] on button at bounding box center [329, 20] width 28 height 28
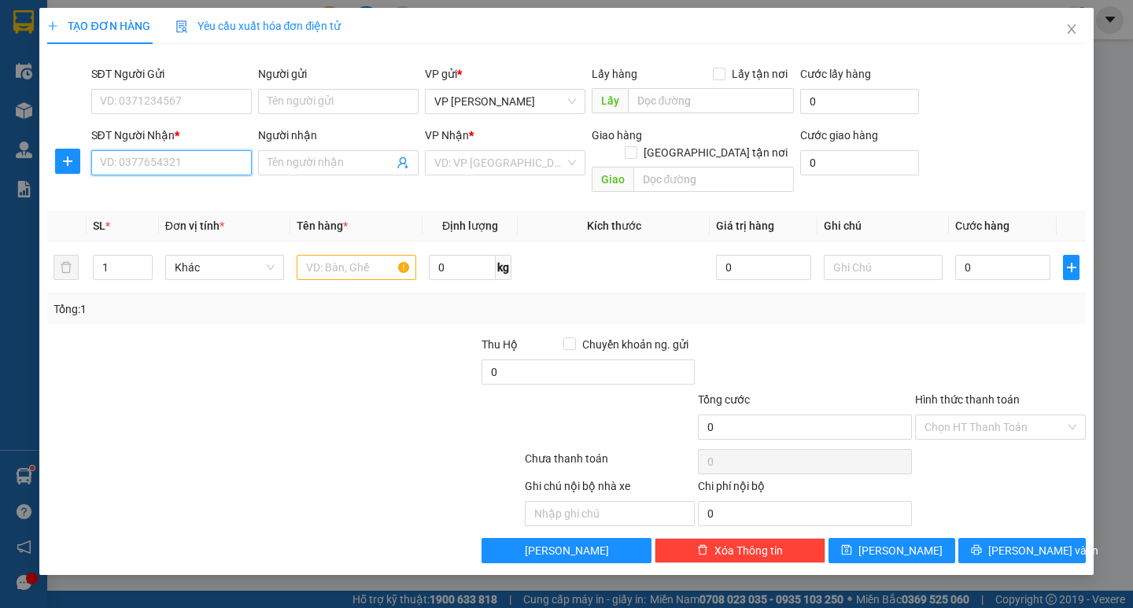
click at [164, 157] on input "SĐT Người Nhận *" at bounding box center [171, 162] width 160 height 25
click at [174, 168] on input "SĐT Người Nhận *" at bounding box center [171, 162] width 160 height 25
type input "0985833416"
click at [507, 169] on input "search" at bounding box center [499, 163] width 131 height 24
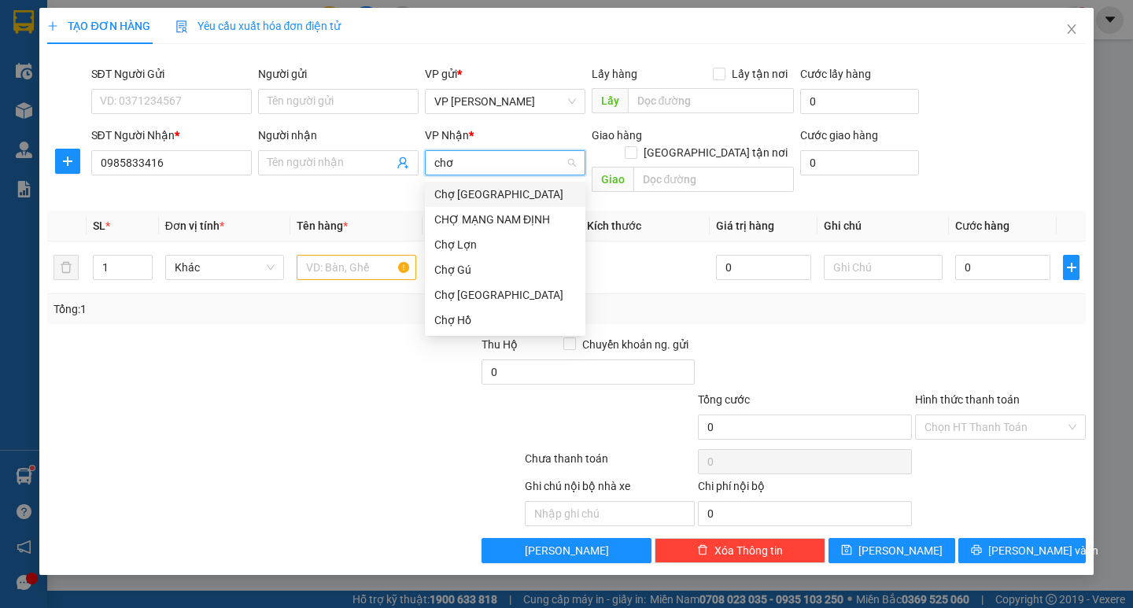
type input "chợ"
click at [460, 267] on div "Chợ Gú" at bounding box center [505, 269] width 142 height 17
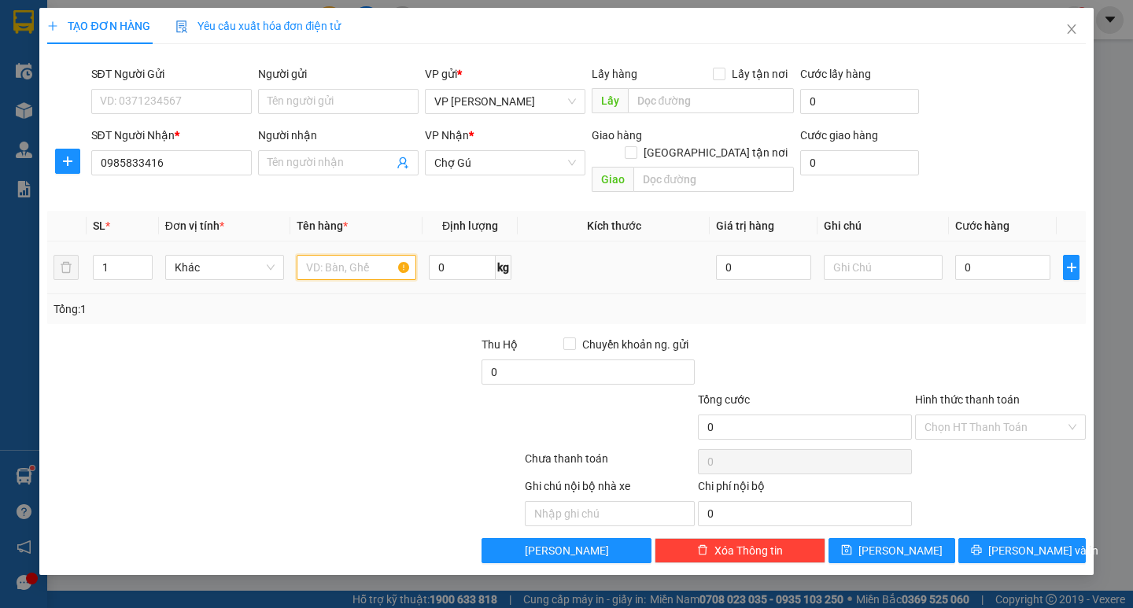
click at [345, 255] on input "text" at bounding box center [356, 267] width 119 height 25
type input "1 tui"
click at [981, 255] on input "0" at bounding box center [1002, 267] width 95 height 25
type input "4"
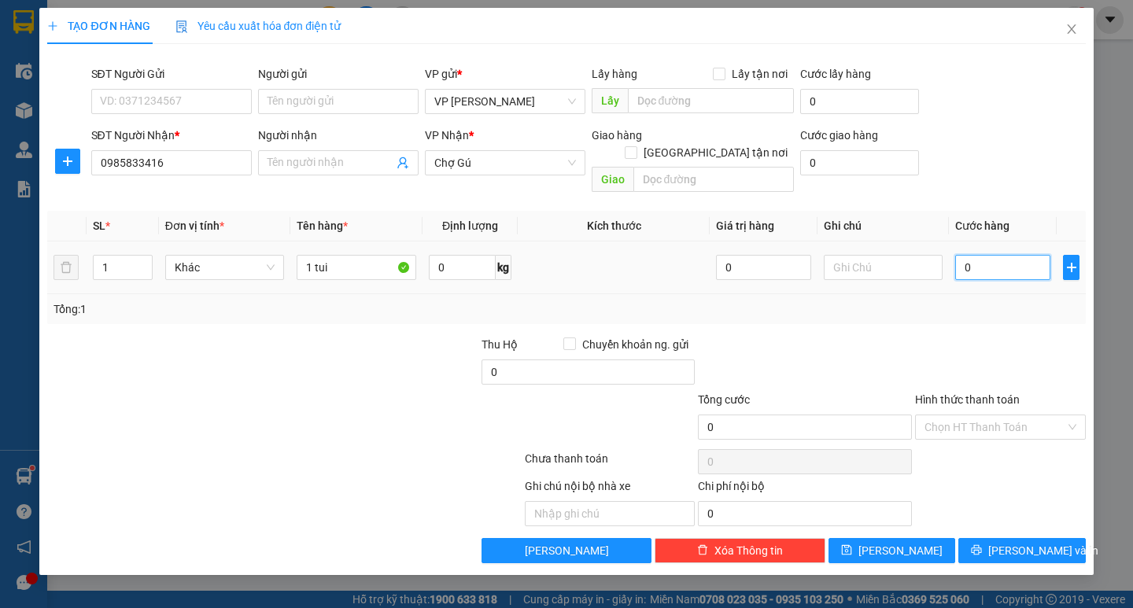
type input "4"
type input "40"
click at [981, 255] on input "40" at bounding box center [1002, 267] width 95 height 25
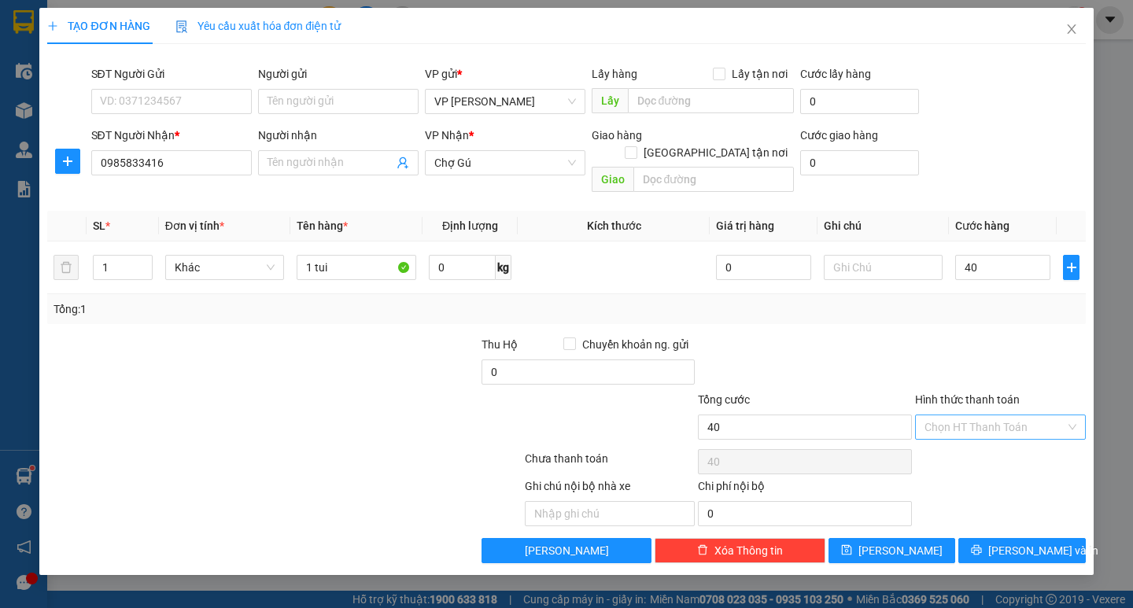
type input "40.000"
click at [1008, 415] on input "Hình thức thanh toán" at bounding box center [994, 427] width 141 height 24
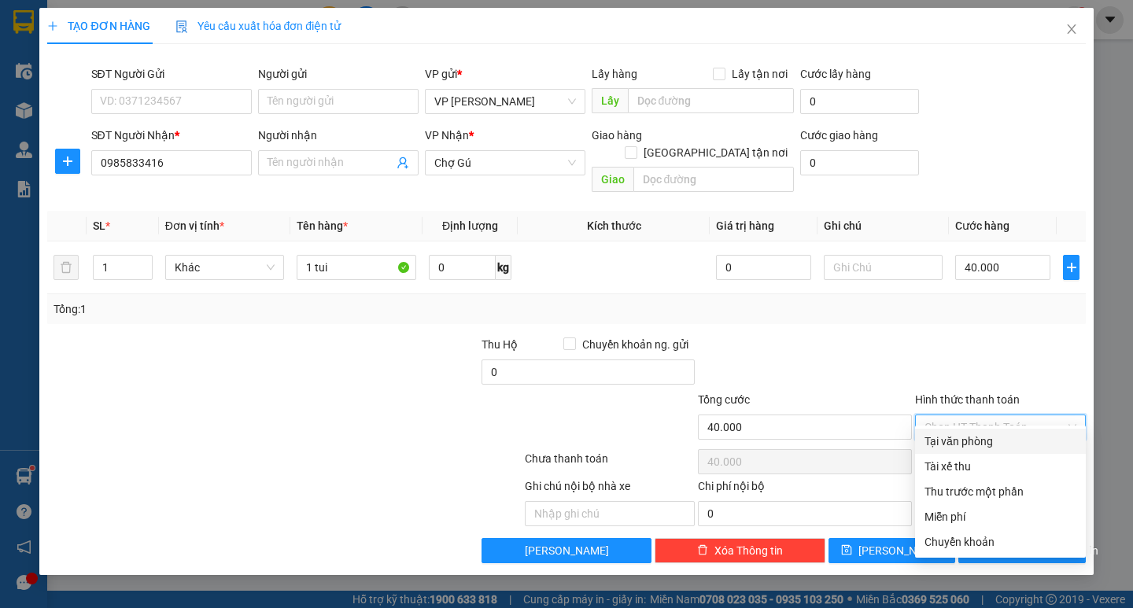
click at [956, 438] on div "Tại văn phòng" at bounding box center [1000, 441] width 152 height 17
type input "0"
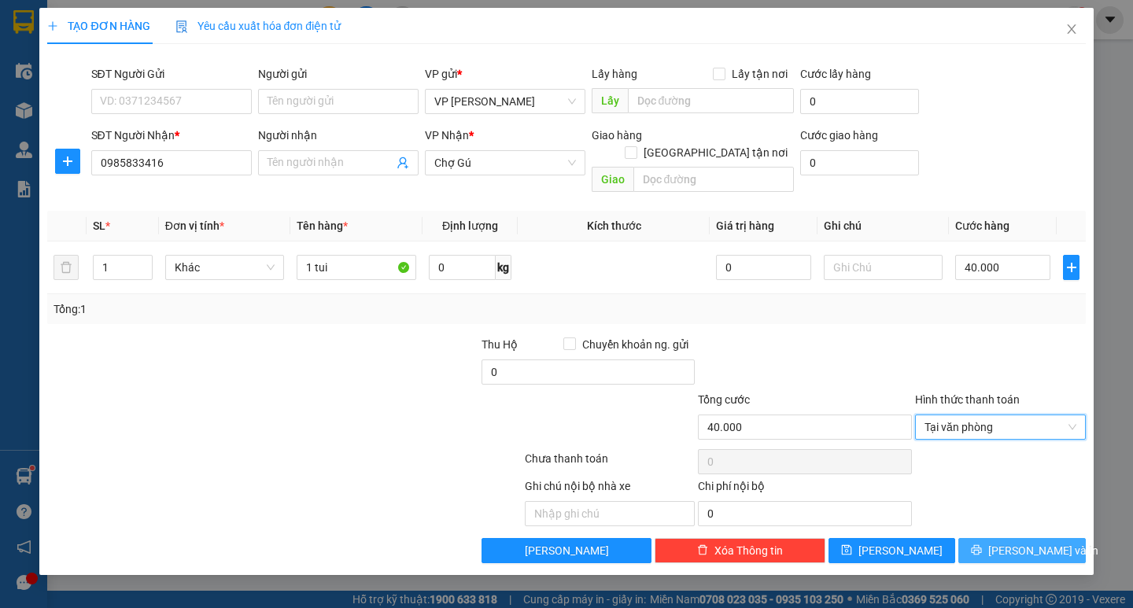
click at [1020, 538] on button "[PERSON_NAME] và In" at bounding box center [1021, 550] width 127 height 25
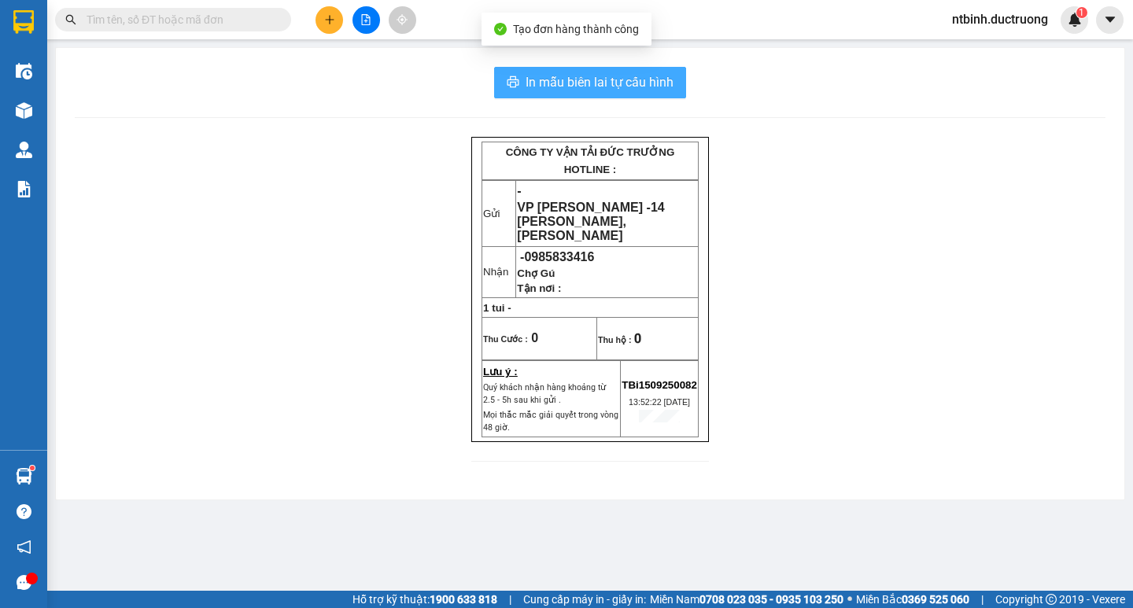
click at [568, 83] on span "In mẫu biên lai tự cấu hình" at bounding box center [599, 82] width 148 height 20
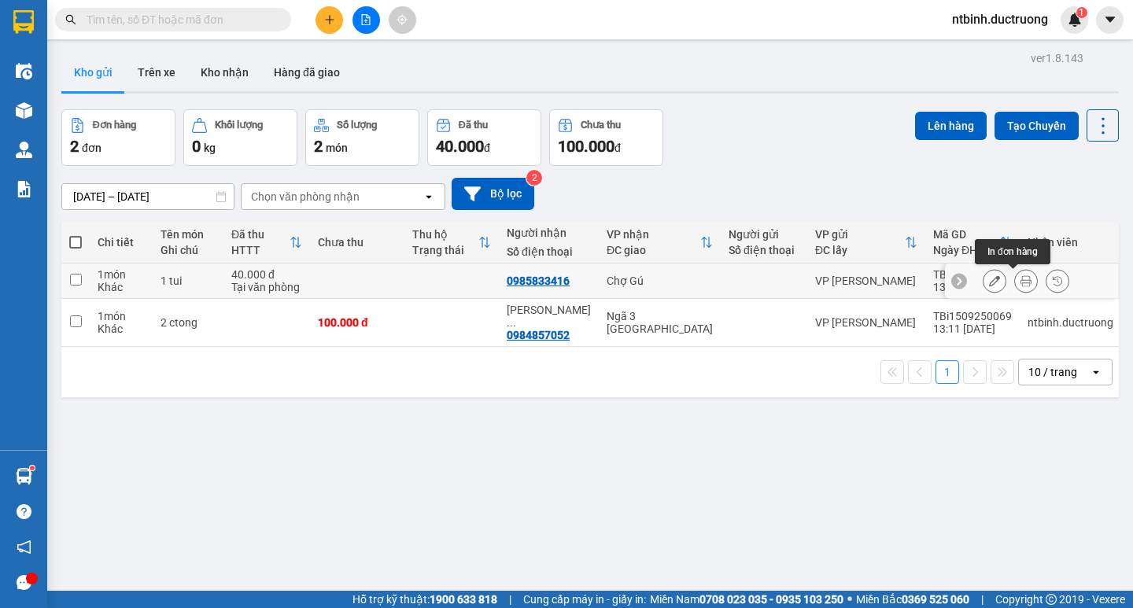
click at [1015, 275] on button at bounding box center [1026, 281] width 22 height 28
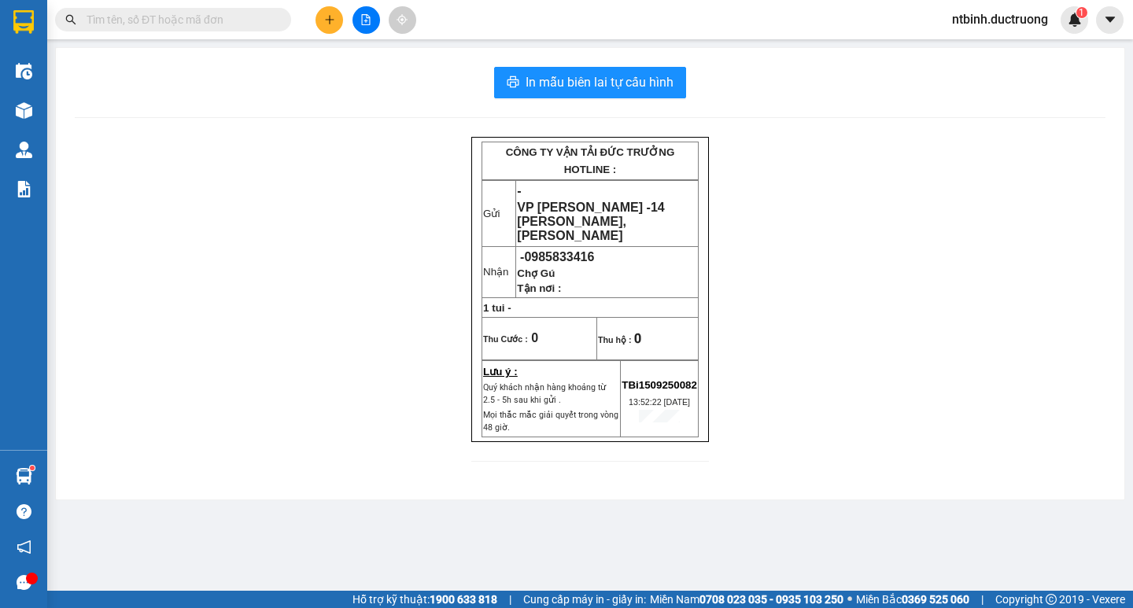
click at [580, 107] on div "In mẫu biên lai tự cấu hình CÔNG TY VẬN TẢI ĐỨC TRƯỞNG HOTLINE : Gửi - VP [PERS…" at bounding box center [590, 274] width 1068 height 452
click at [592, 87] on span "In mẫu biên lai tự cấu hình" at bounding box center [599, 82] width 148 height 20
